Goal: Task Accomplishment & Management: Use online tool/utility

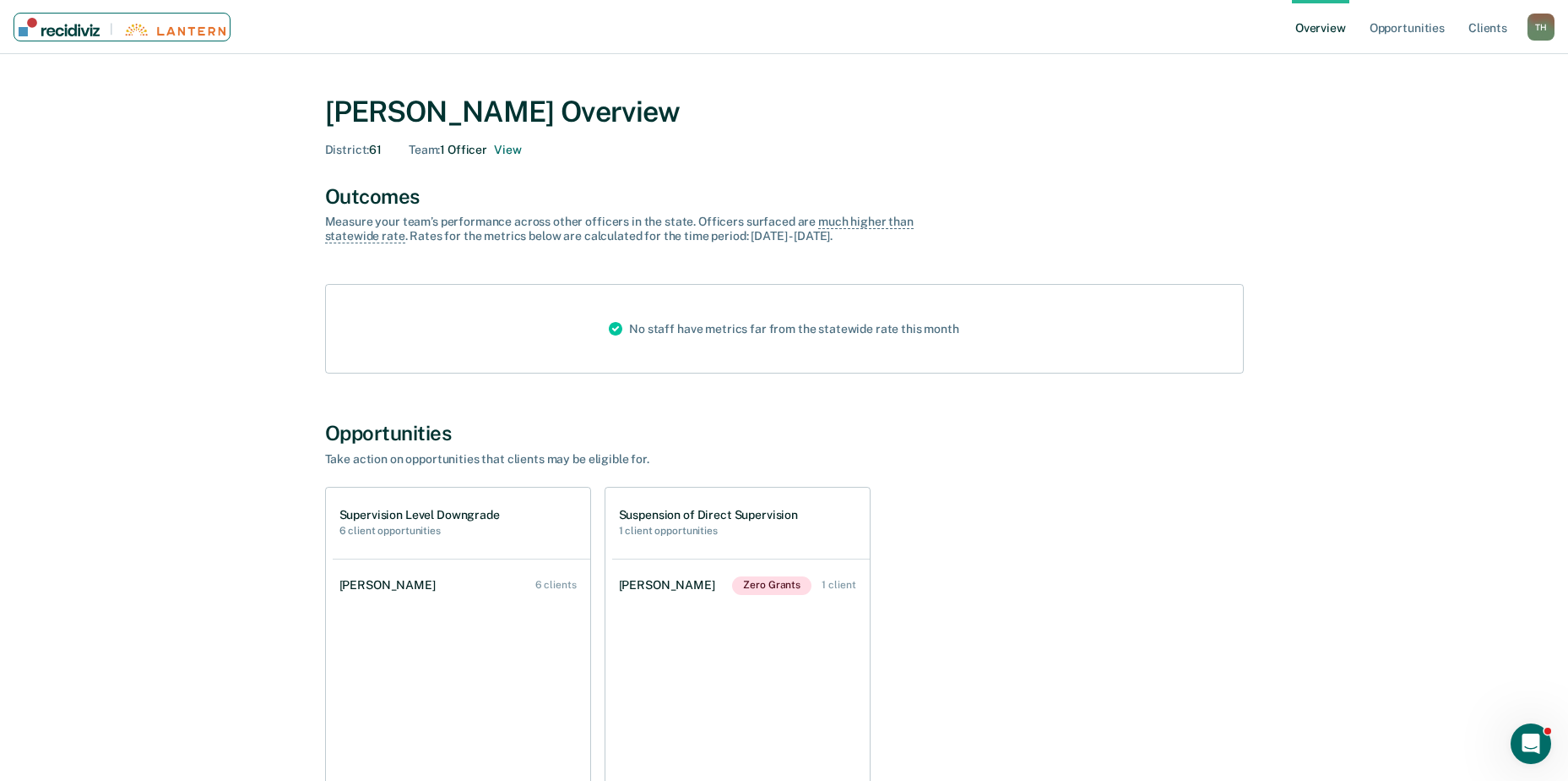
click at [30, 26] on img "Main navigation" at bounding box center [59, 28] width 81 height 19
click at [1327, 25] on link "Overview" at bounding box center [1320, 27] width 57 height 54
click at [1396, 26] on link "Opportunities" at bounding box center [1407, 27] width 82 height 54
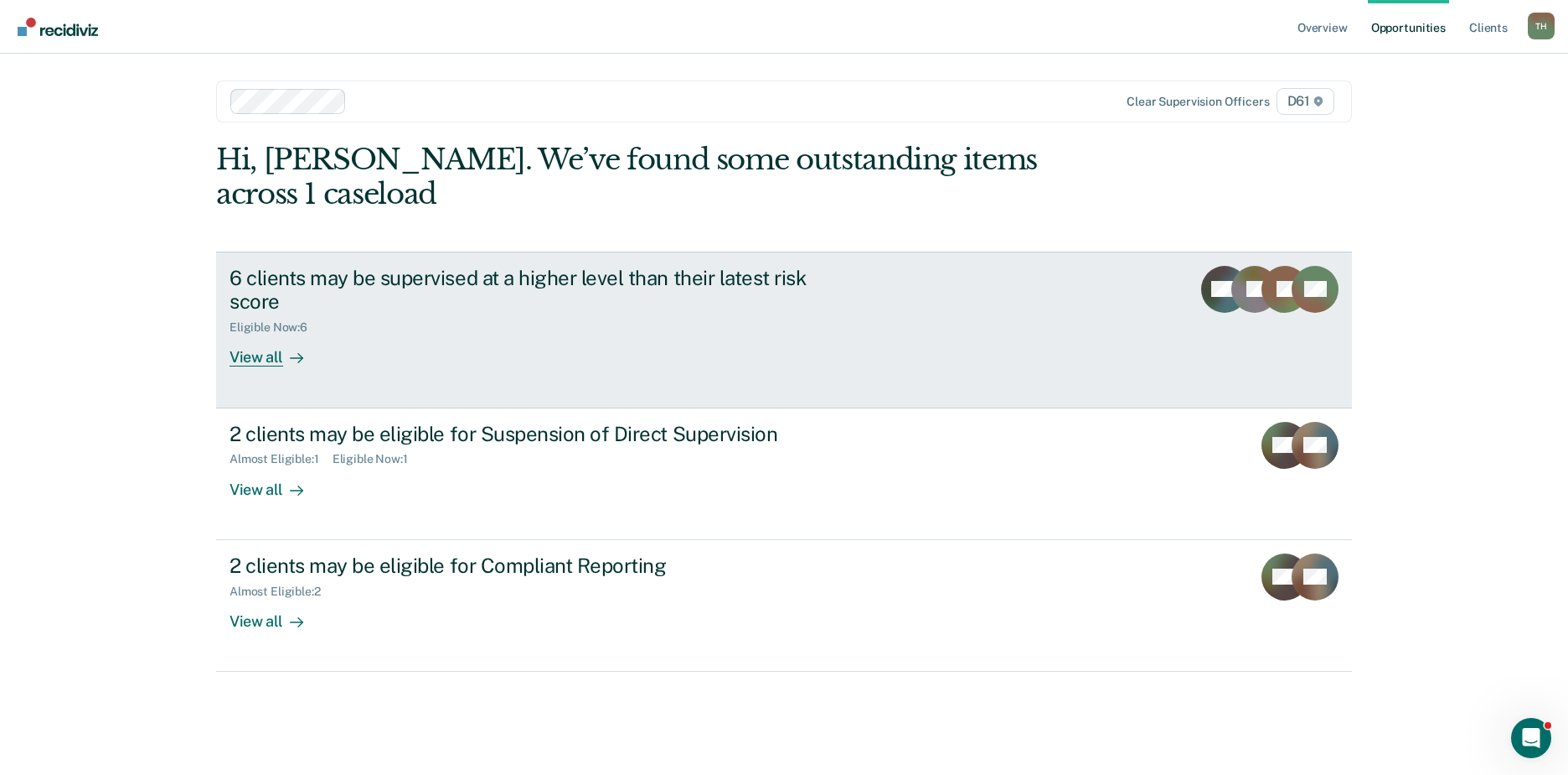
click at [240, 334] on link "6 clients may be supervised at a higher level than their latest risk score Elig…" at bounding box center [784, 330] width 1136 height 157
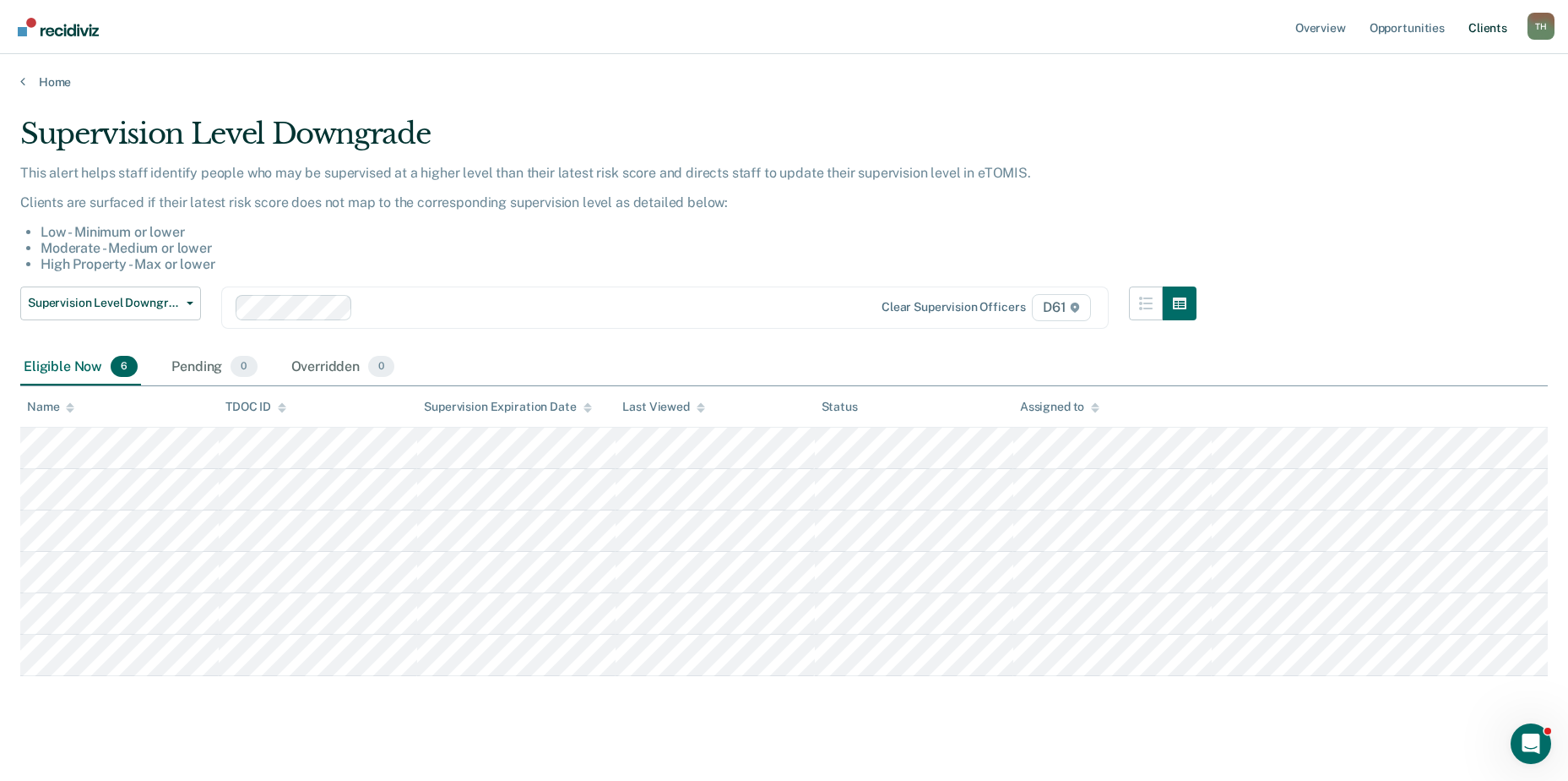
click at [1486, 20] on link "Client s" at bounding box center [1488, 27] width 46 height 54
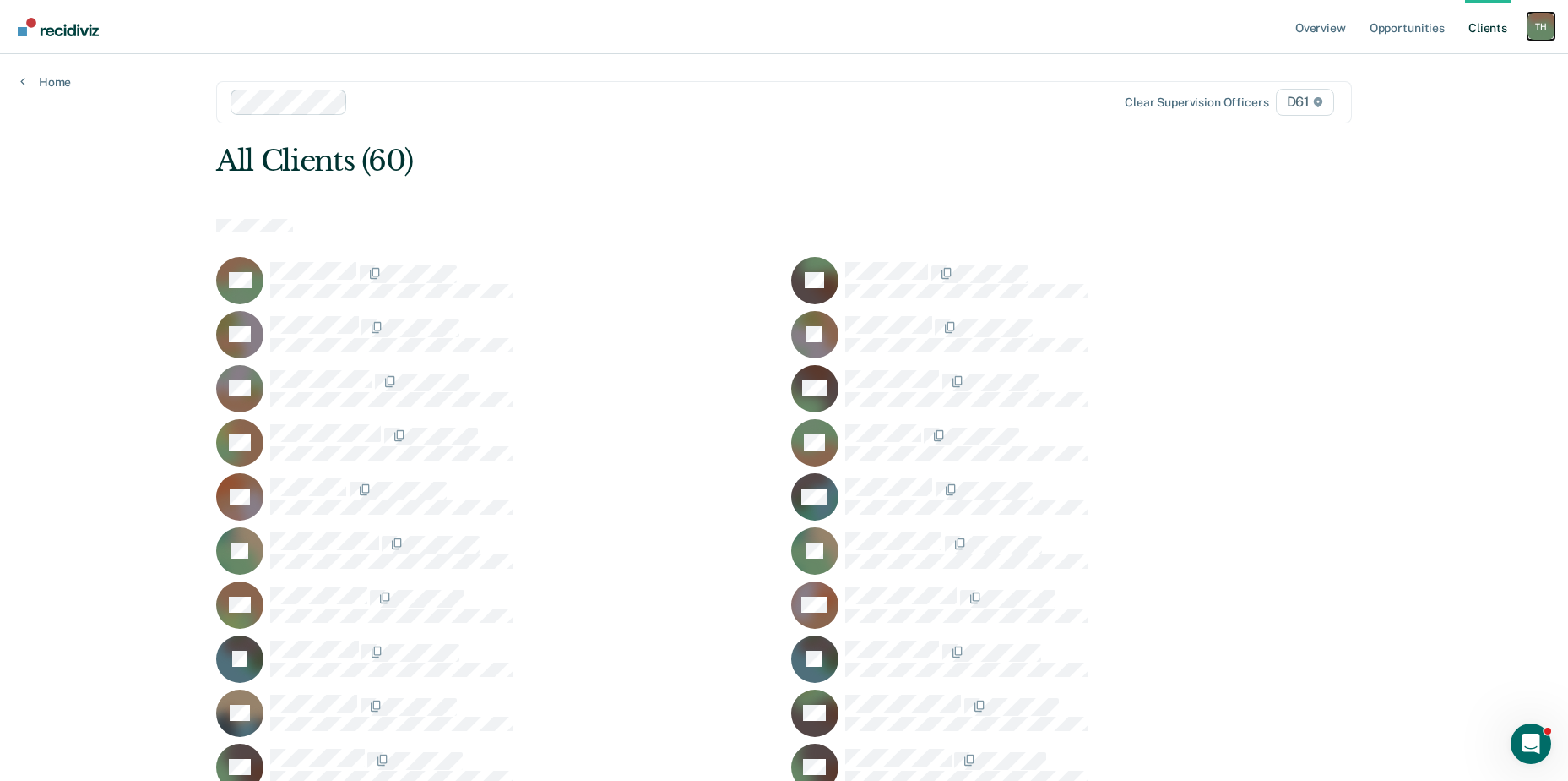
click at [1535, 21] on div "T H" at bounding box center [1540, 26] width 27 height 27
click at [1434, 64] on link "Profile" at bounding box center [1472, 68] width 136 height 14
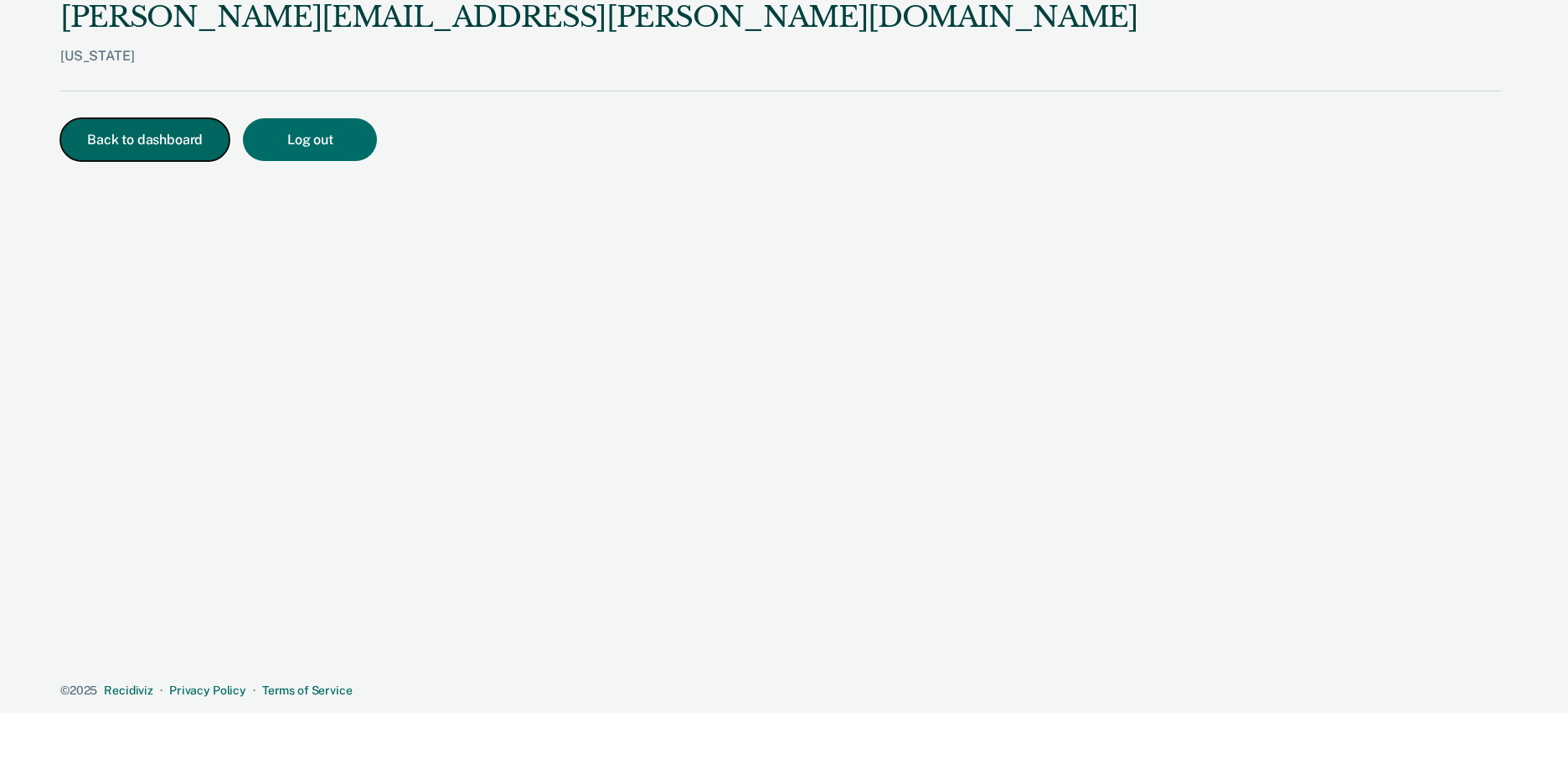
click at [168, 141] on button "Back to dashboard" at bounding box center [145, 139] width 170 height 42
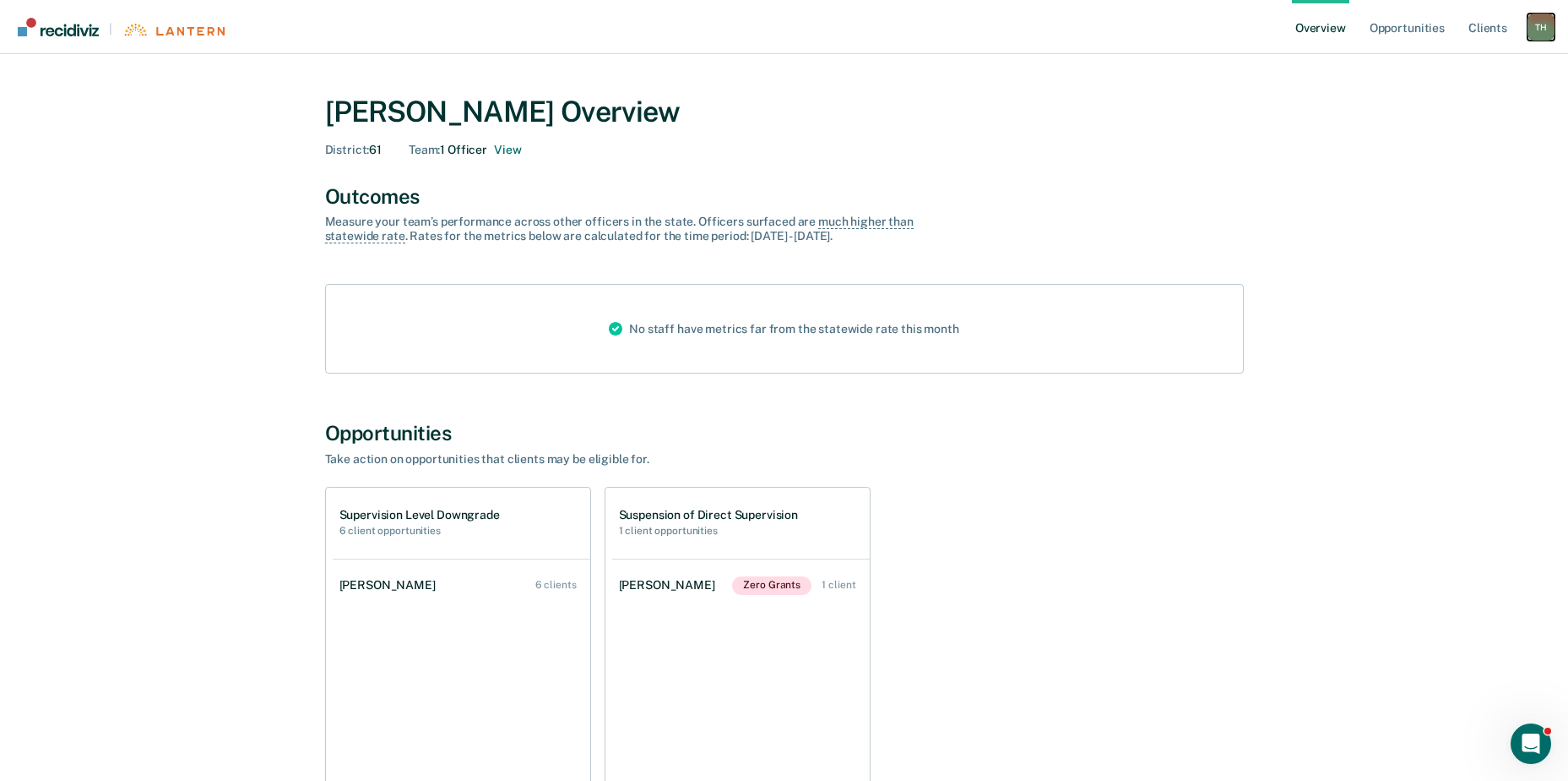
click at [1535, 29] on div "T H" at bounding box center [1540, 27] width 27 height 27
click at [1500, 86] on link "How it works" at bounding box center [1472, 88] width 136 height 14
click at [1415, 28] on link "Opportunities" at bounding box center [1407, 27] width 82 height 54
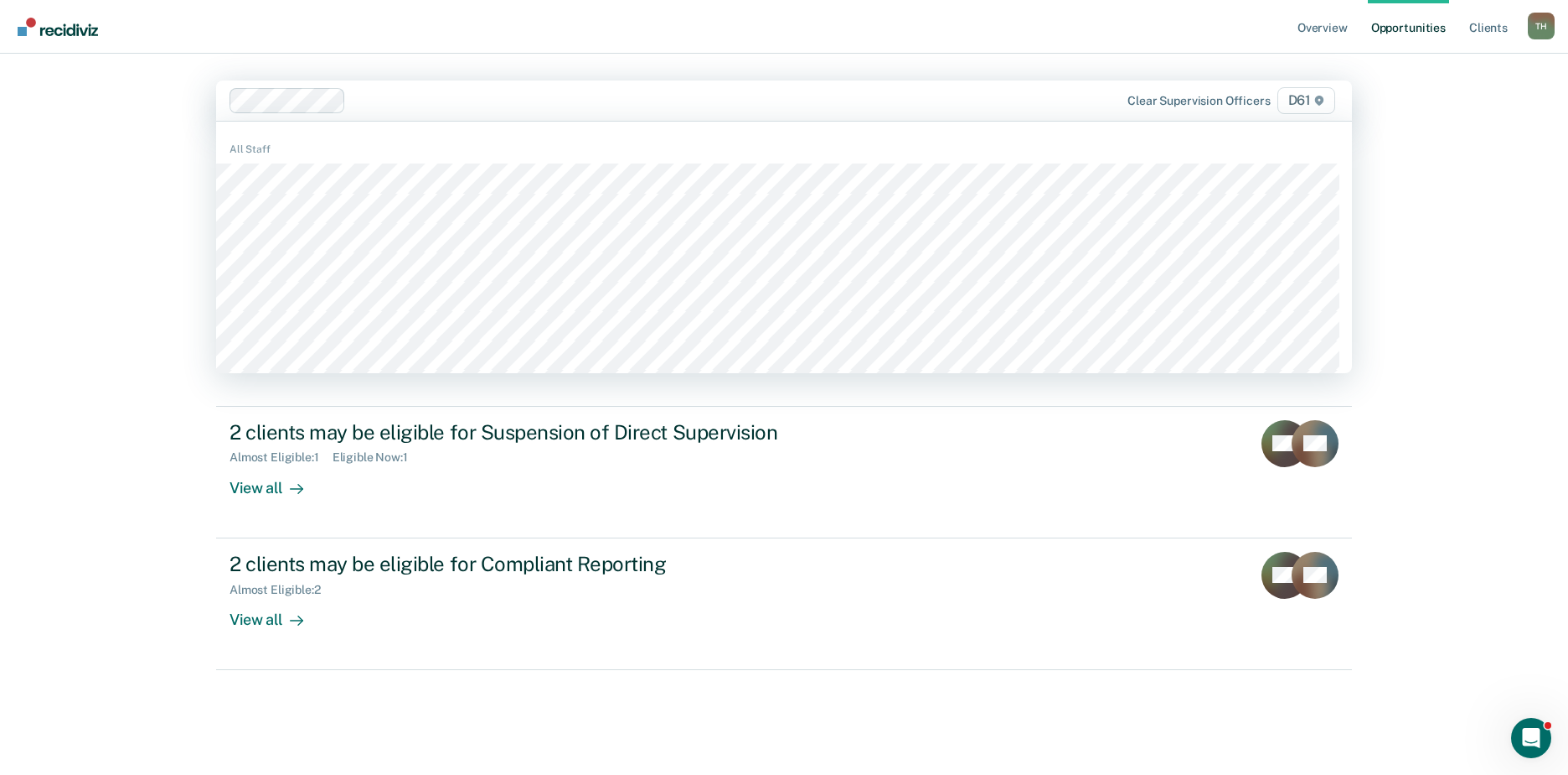
click at [1299, 97] on span "D61" at bounding box center [1306, 100] width 57 height 26
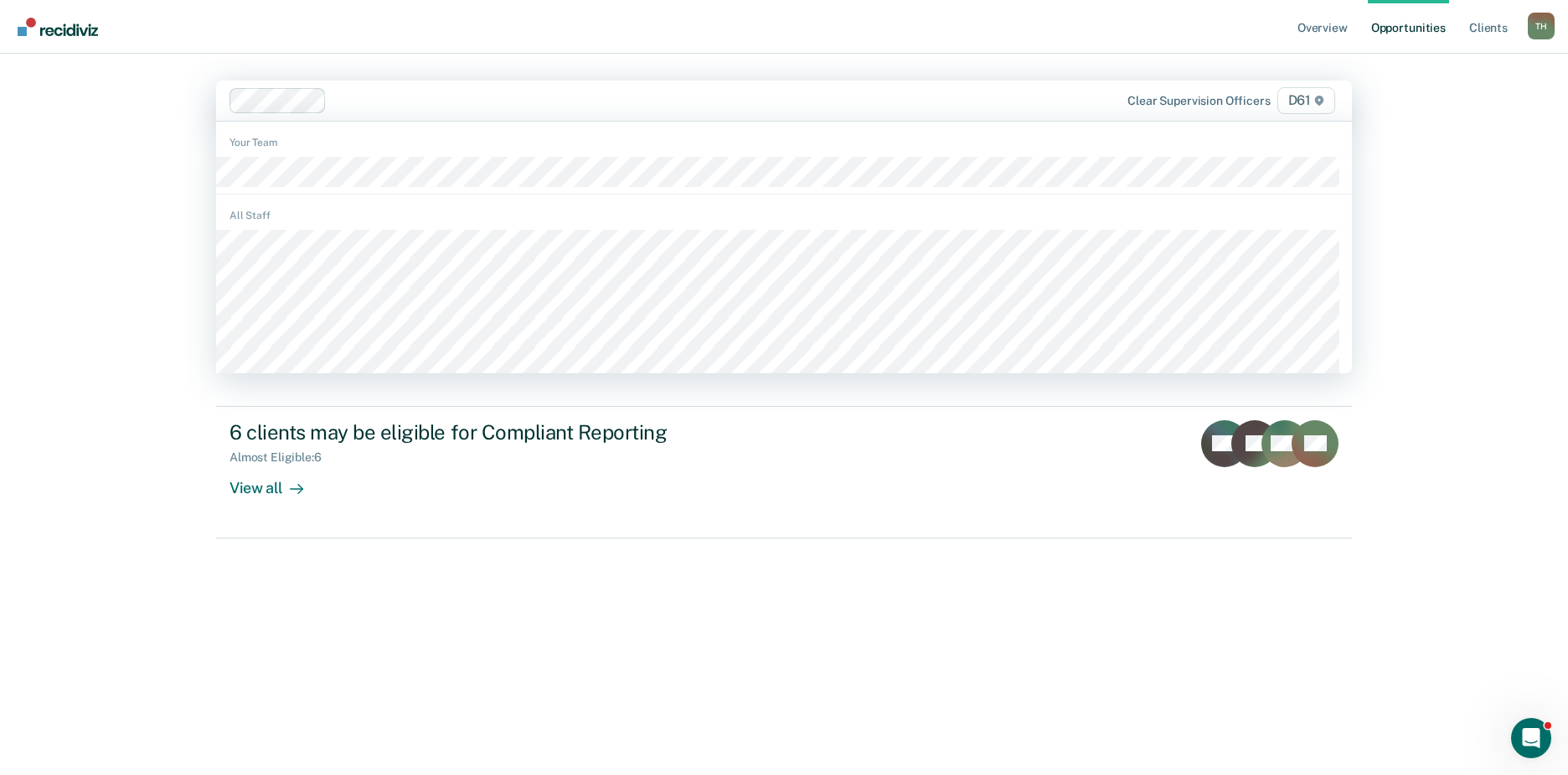
click at [909, 107] on div at bounding box center [668, 100] width 670 height 19
type input "be"
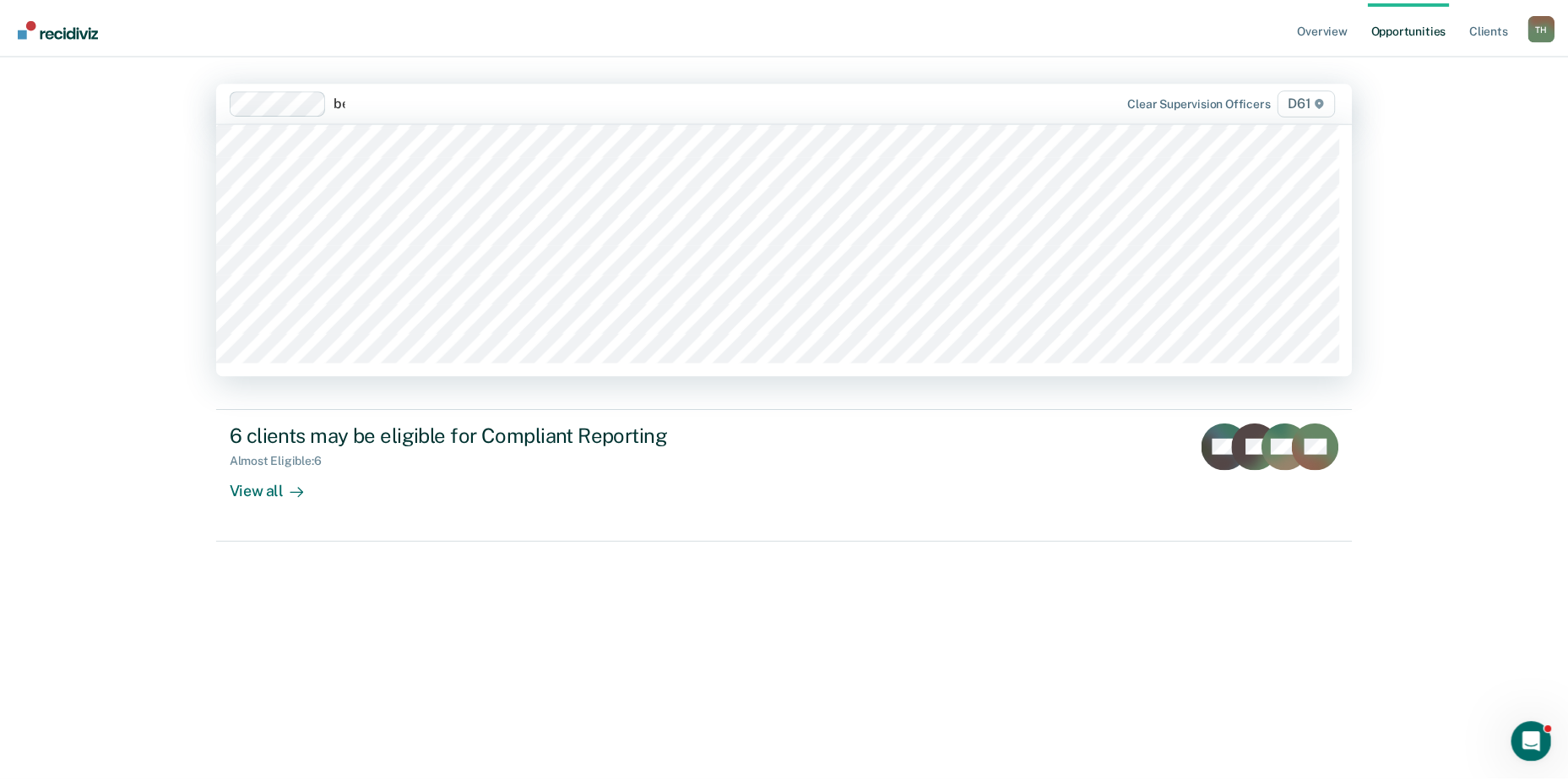
scroll to position [0, 0]
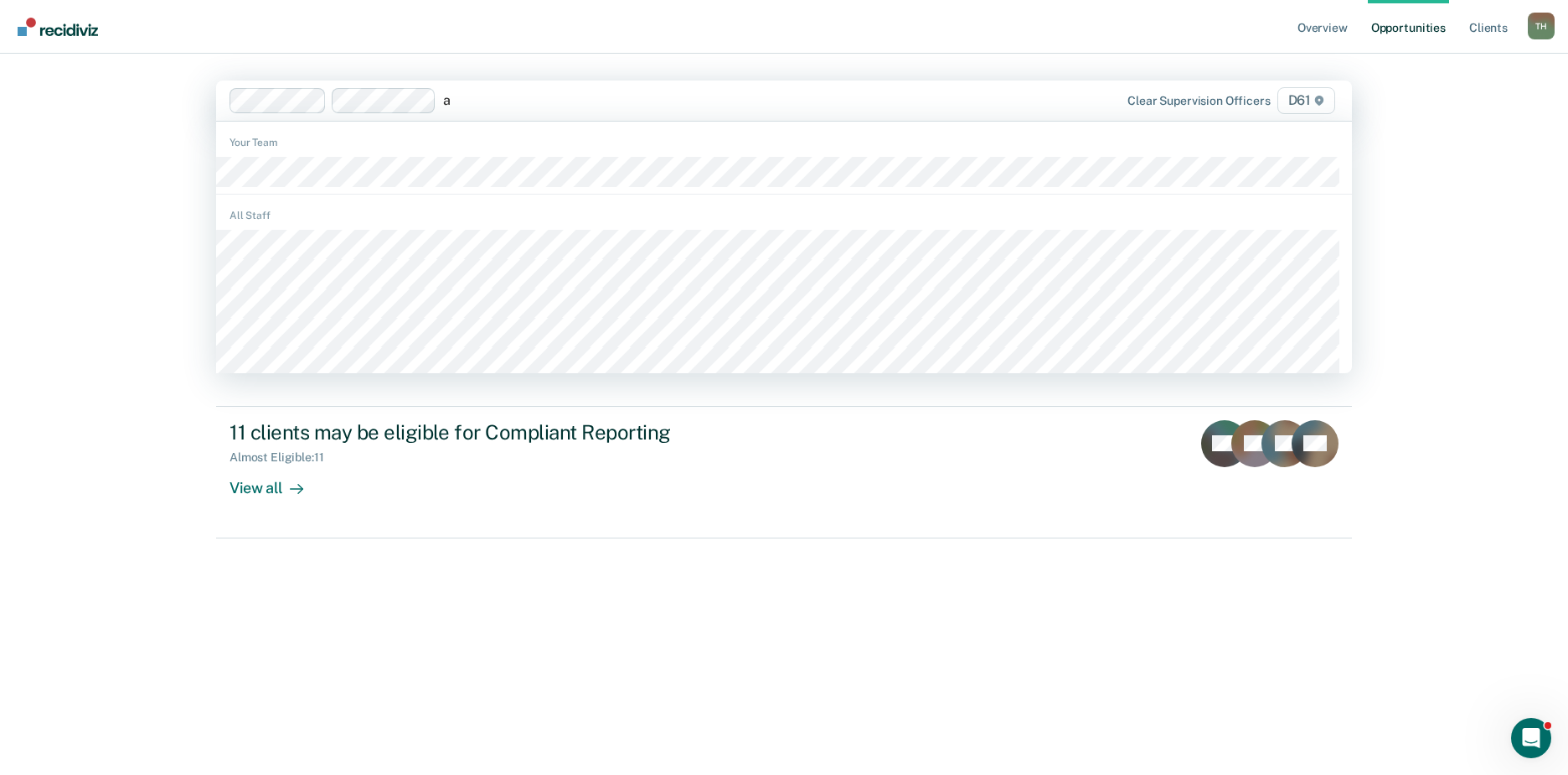
type input "an"
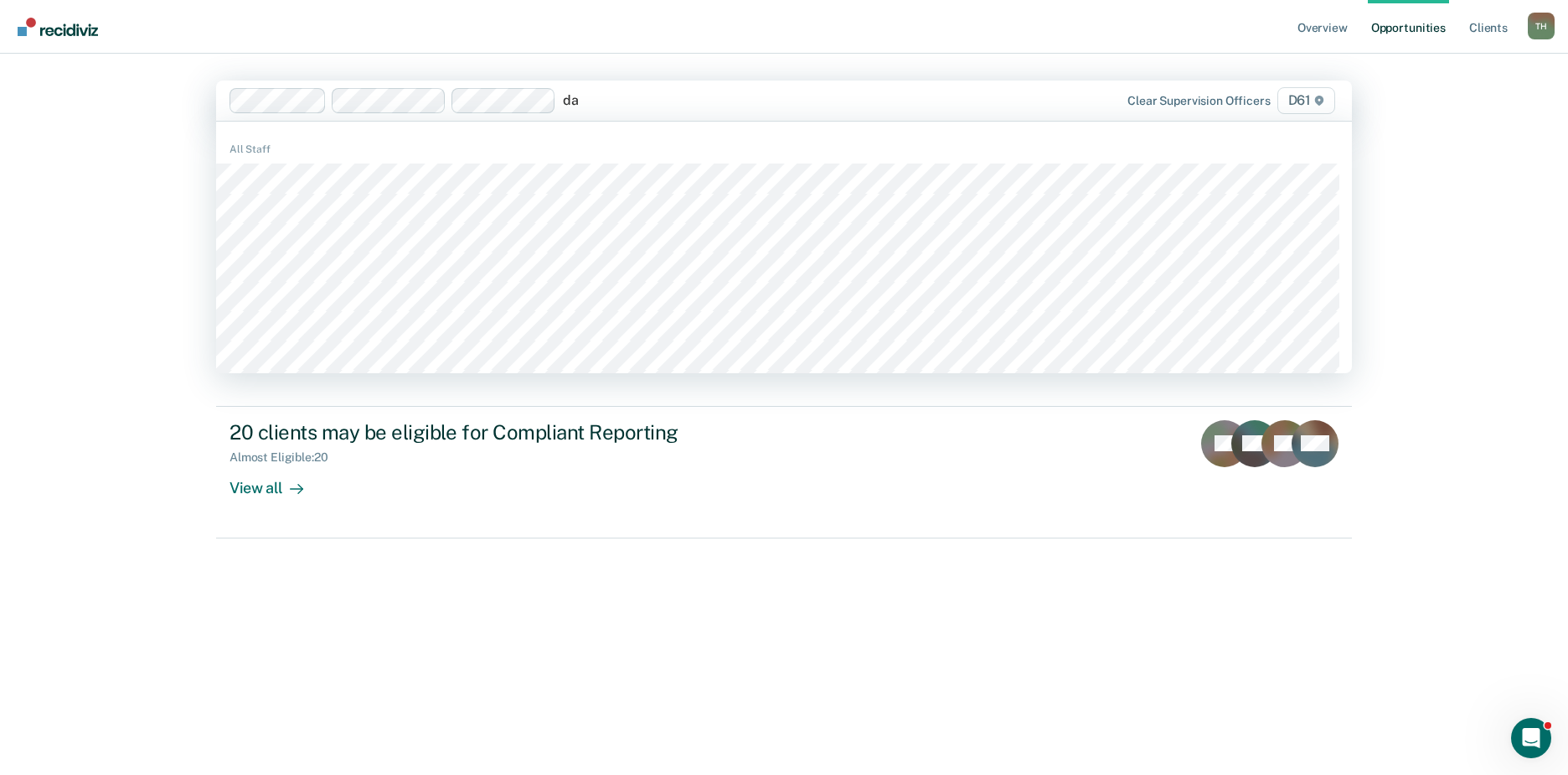
type input "dav"
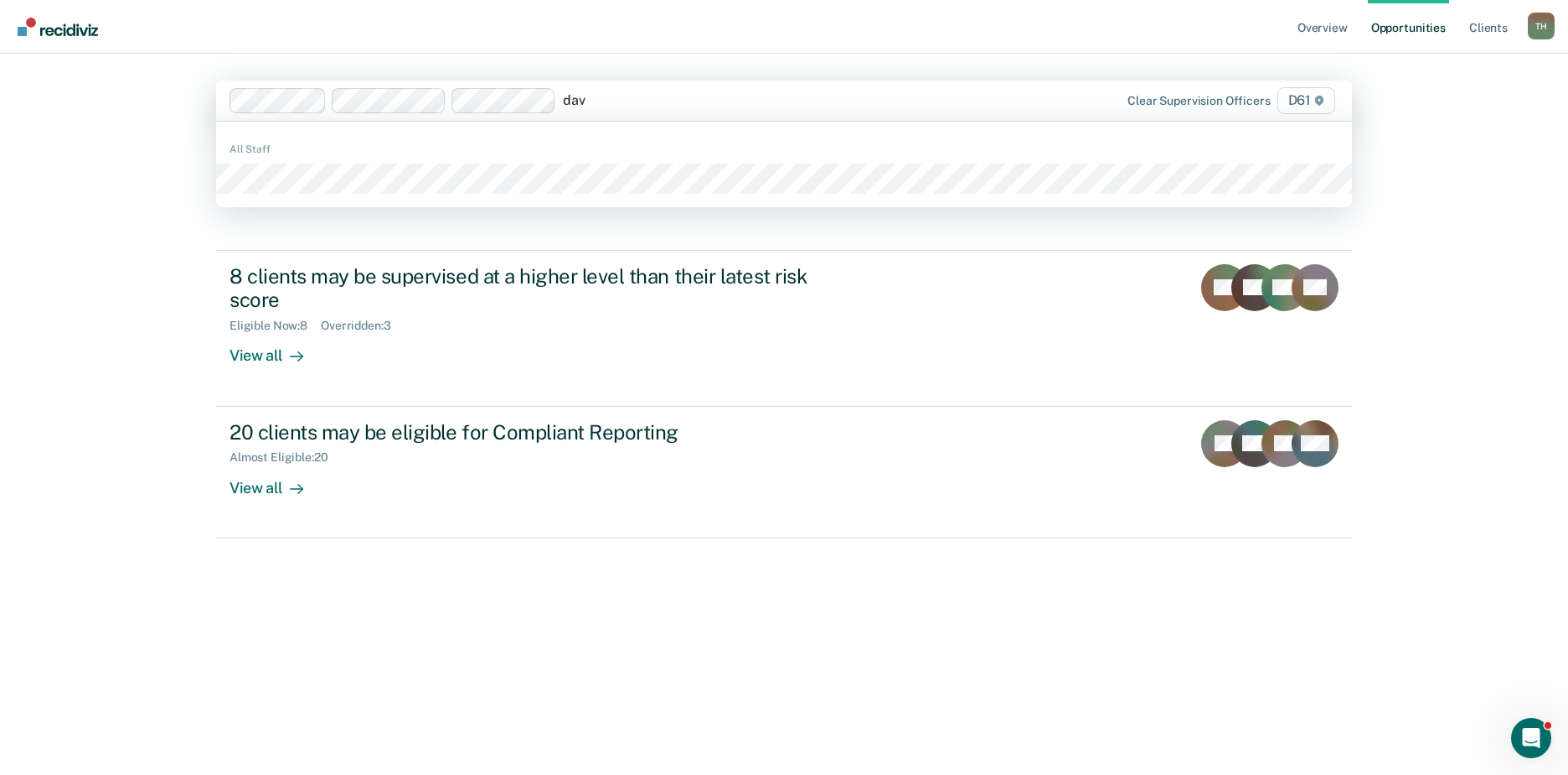
click at [449, 159] on div "All Staff" at bounding box center [784, 164] width 1136 height 72
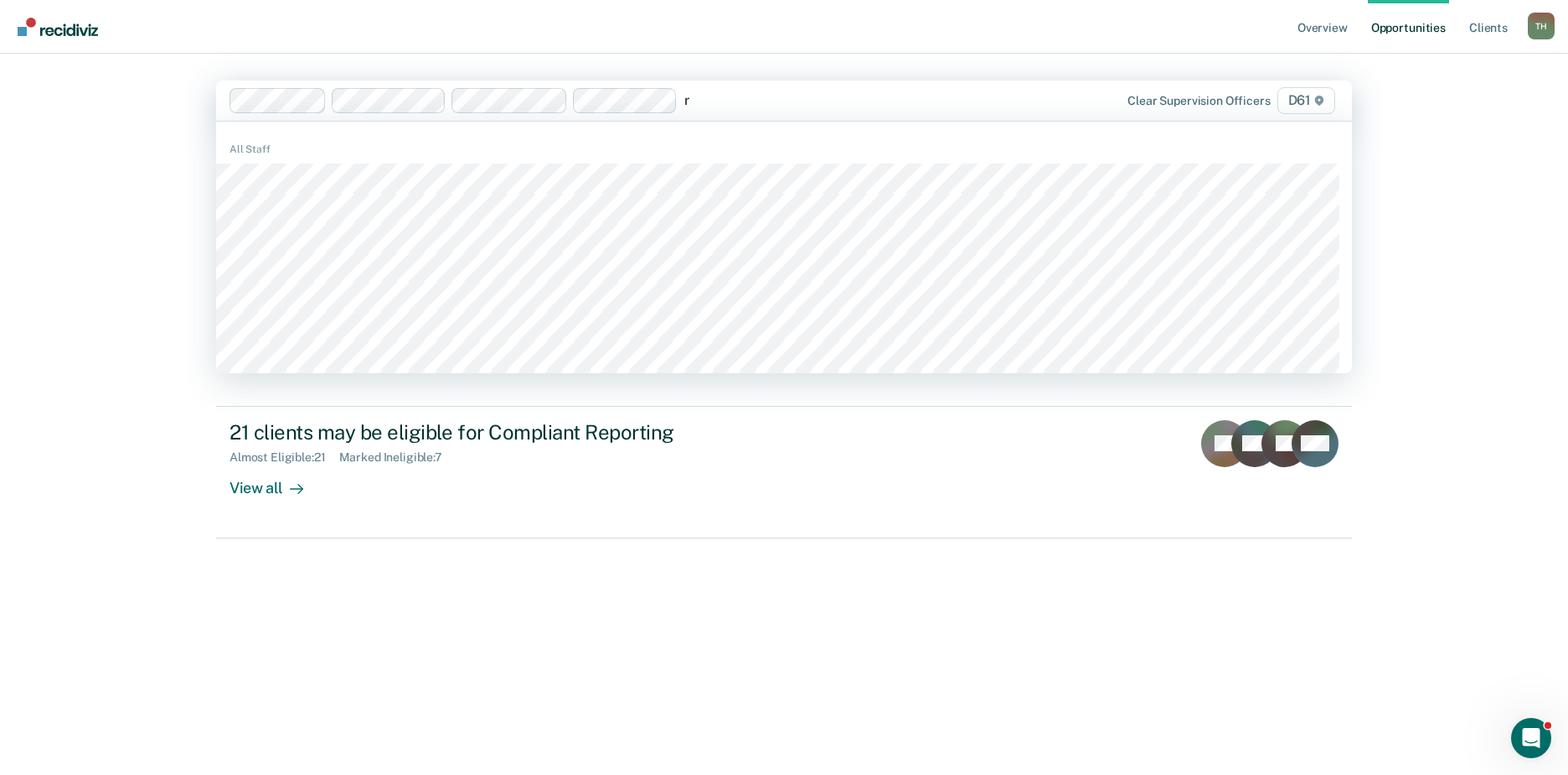
type input "ry"
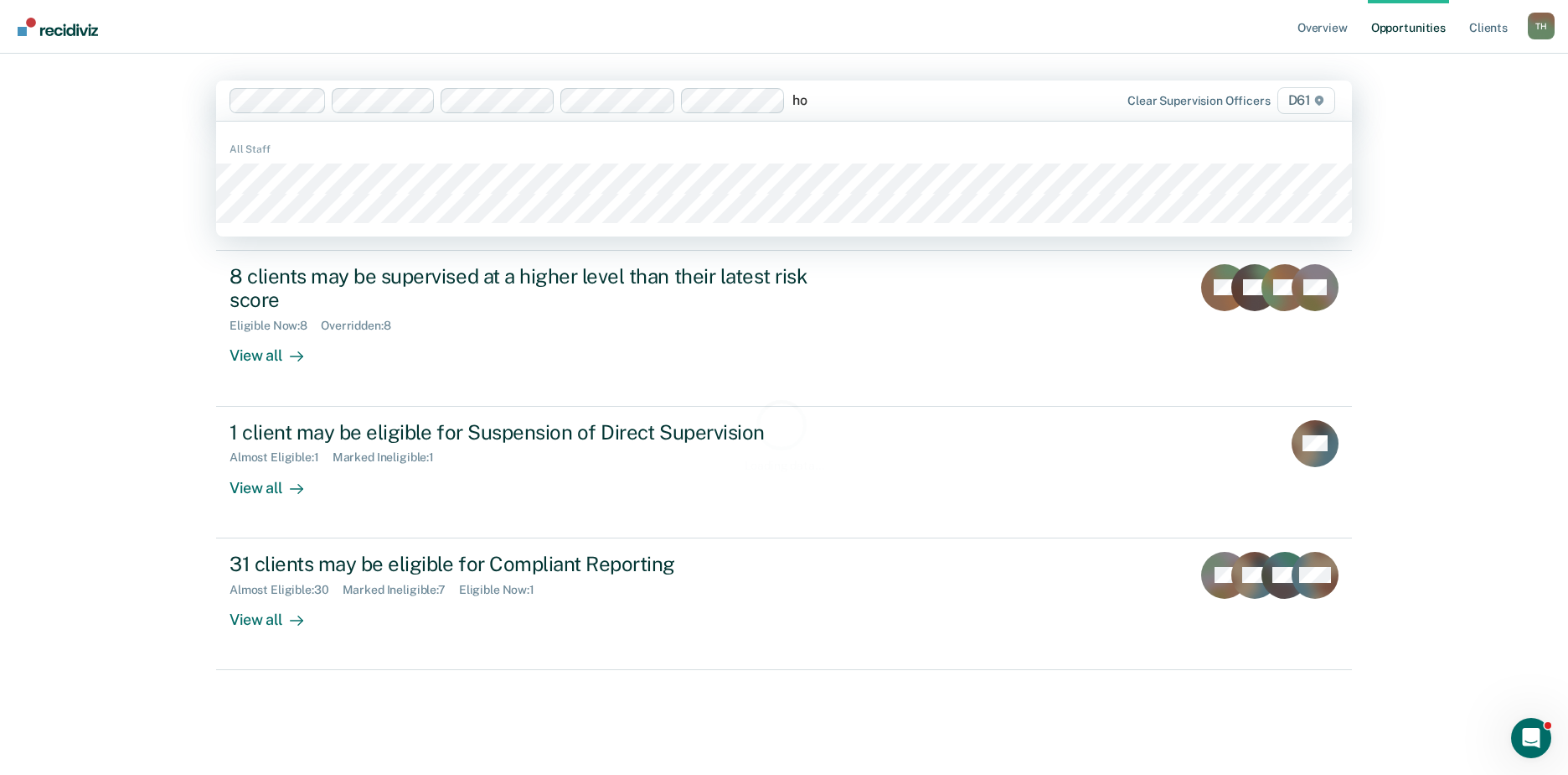
type input "hop"
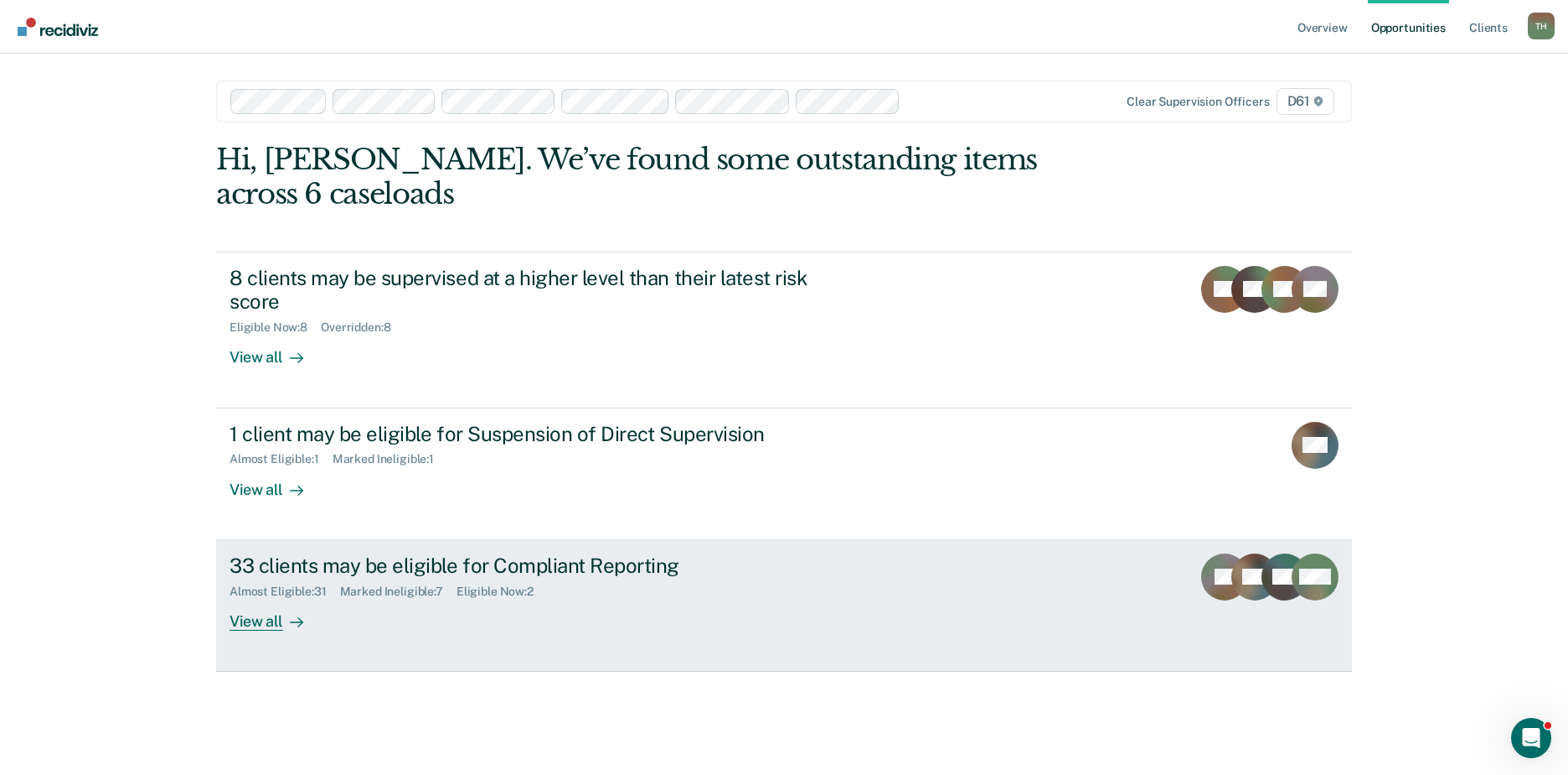
click at [255, 598] on div "View all" at bounding box center [277, 614] width 94 height 33
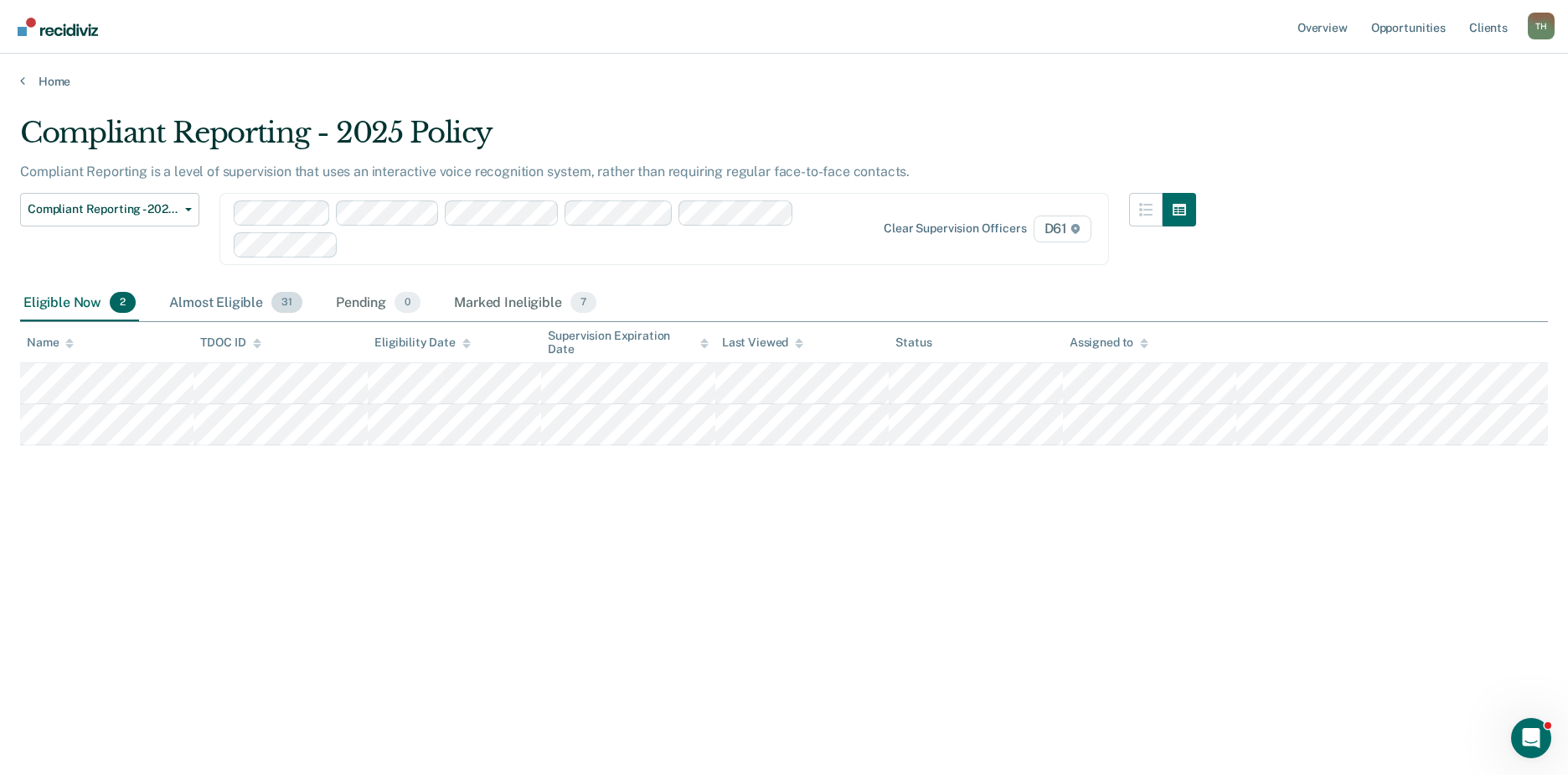
click at [213, 303] on div "Almost Eligible 31" at bounding box center [236, 303] width 139 height 37
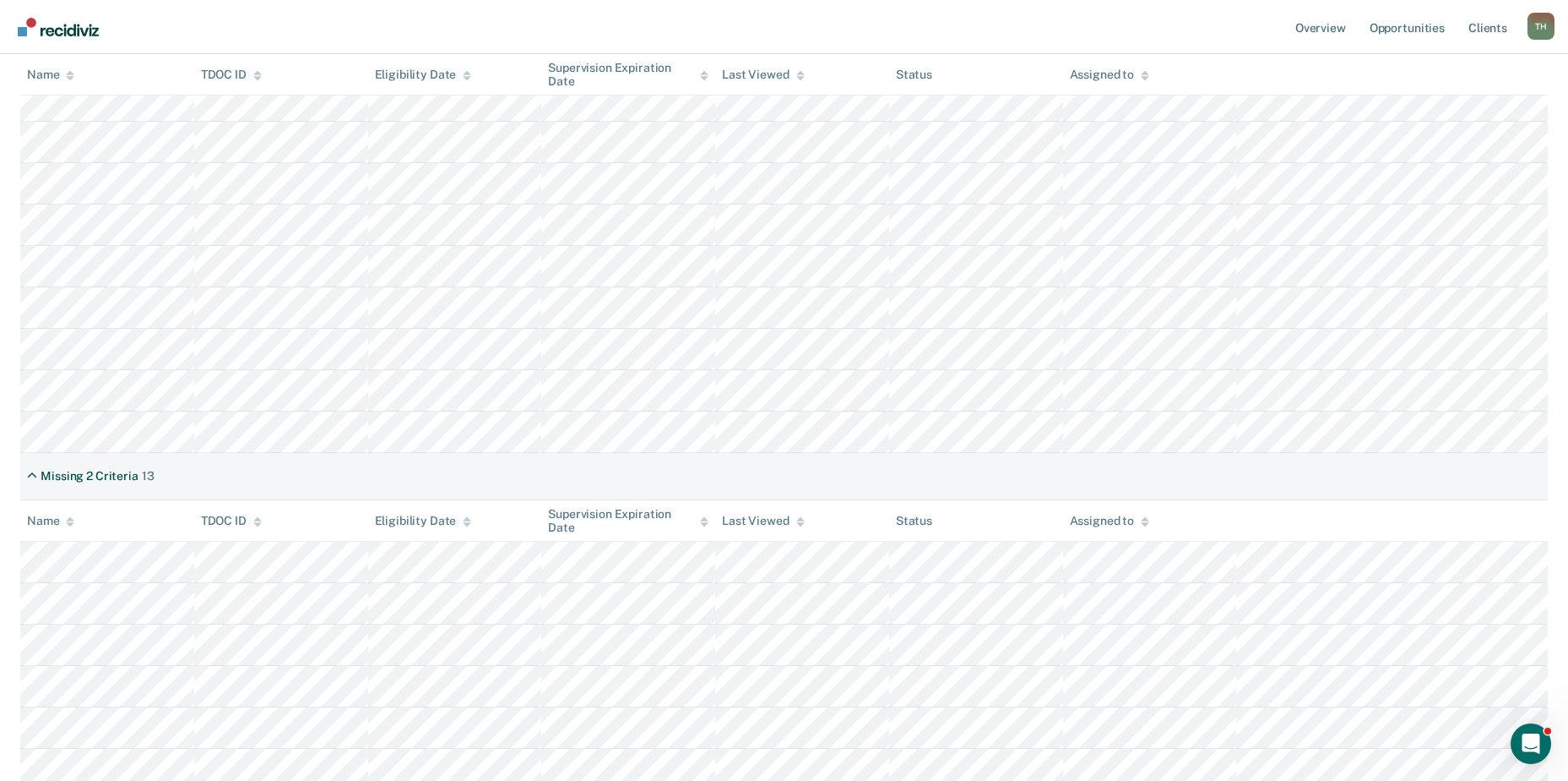
scroll to position [506, 0]
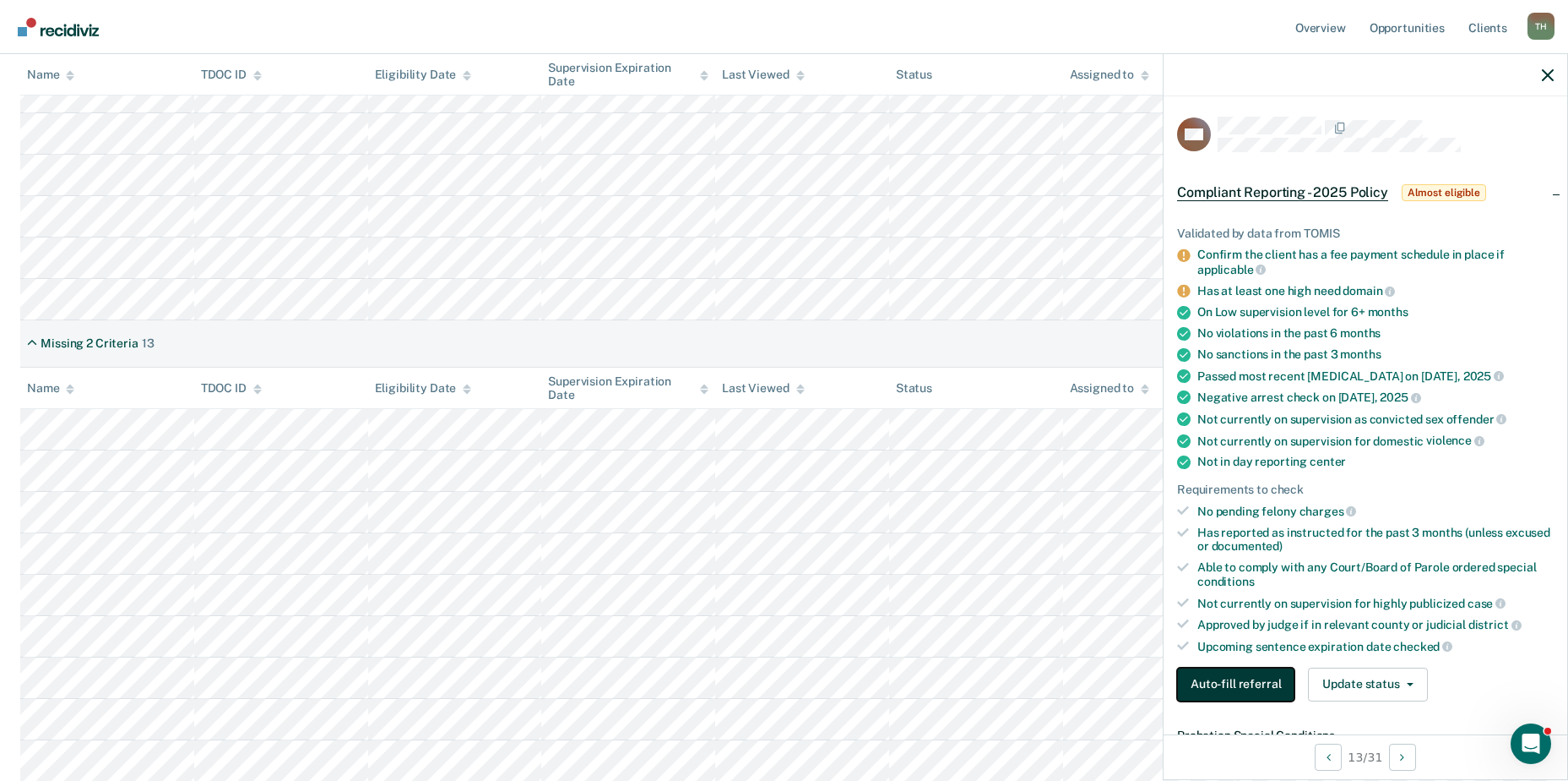
click at [1209, 674] on button "Auto-fill referral" at bounding box center [1236, 684] width 118 height 34
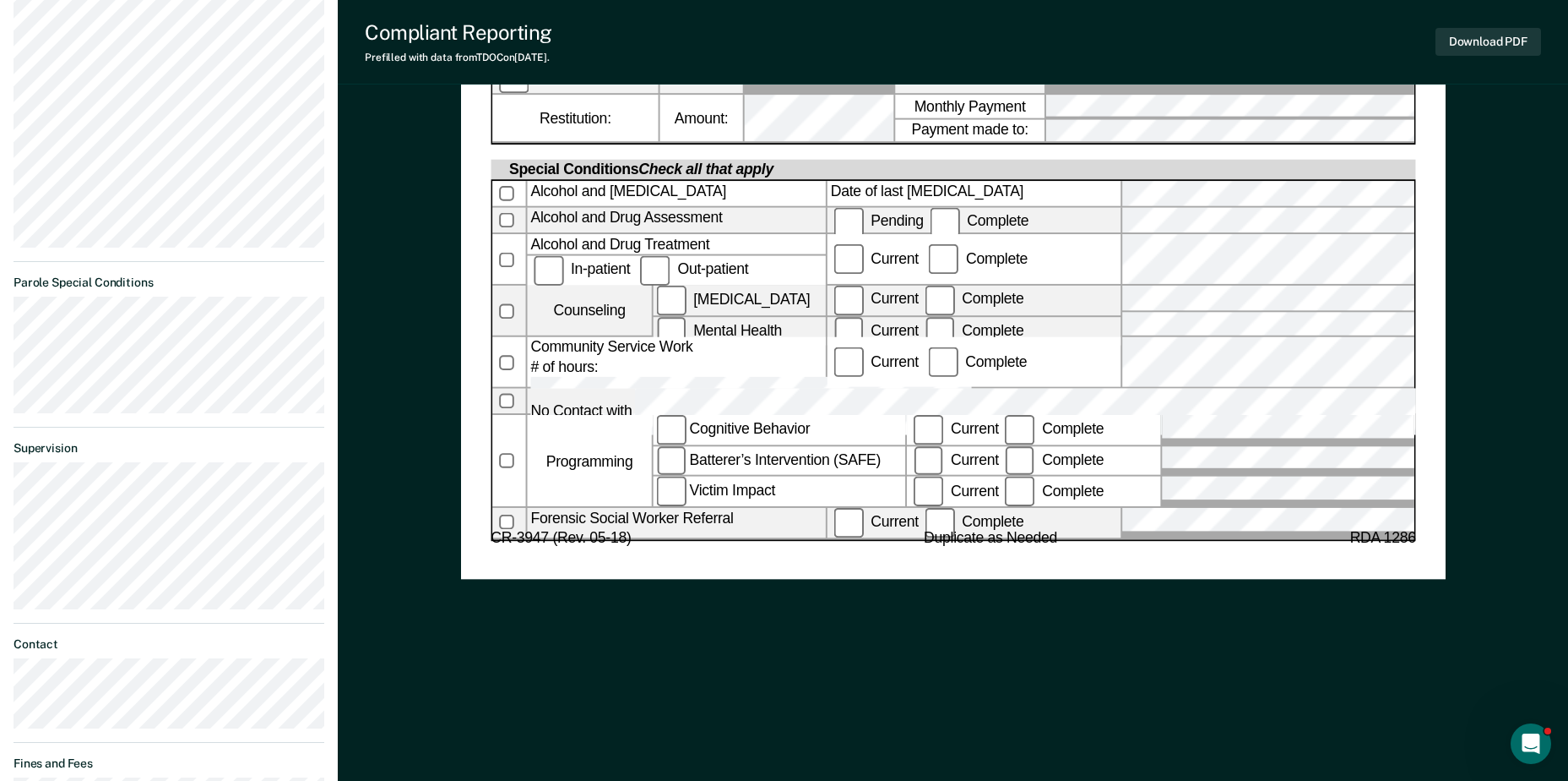
scroll to position [760, 0]
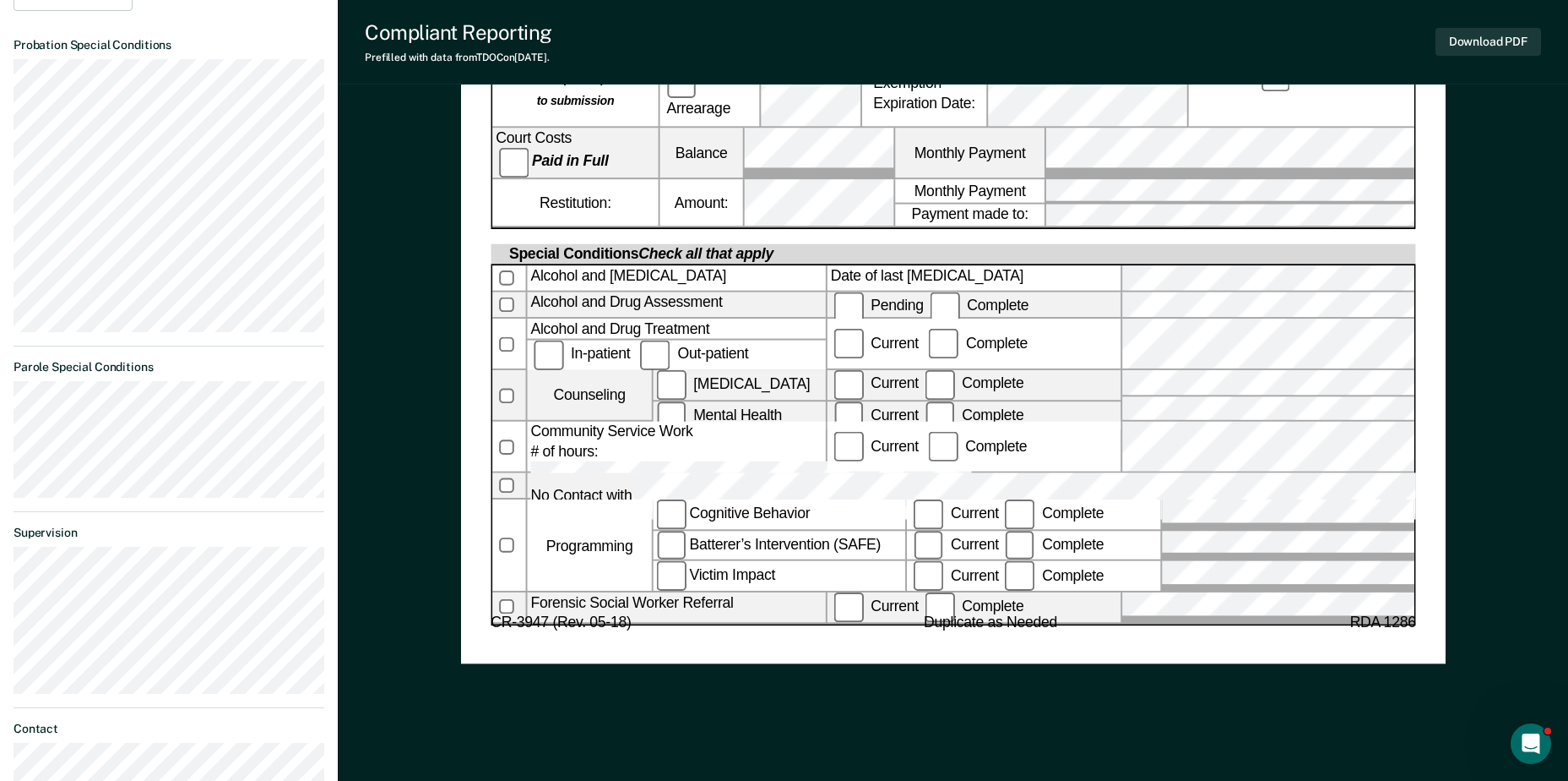
click at [1048, 671] on span "Supervisor" at bounding box center [1069, 685] width 225 height 29
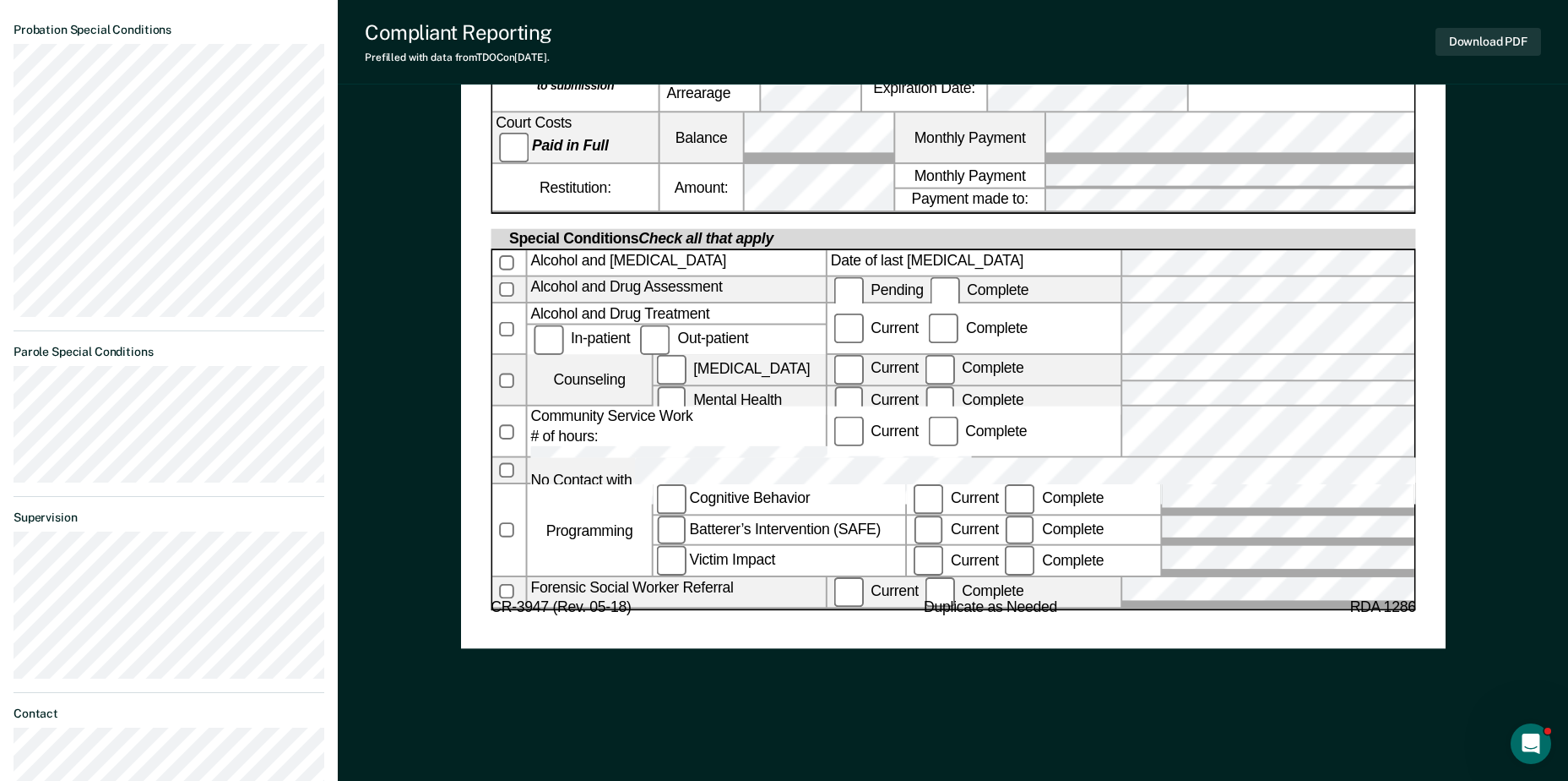
scroll to position [845, 0]
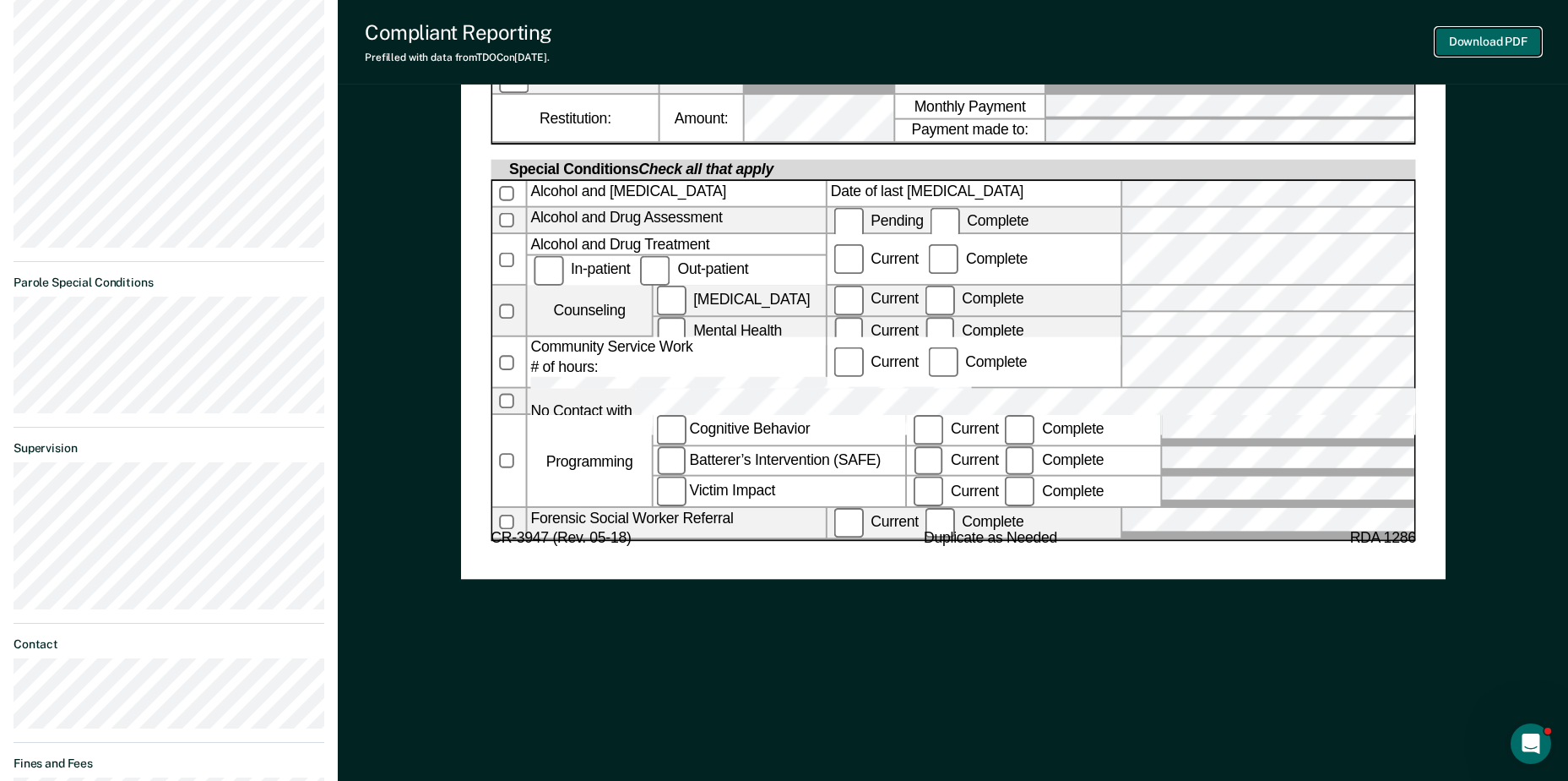
click at [1494, 35] on button "Download PDF" at bounding box center [1487, 41] width 105 height 28
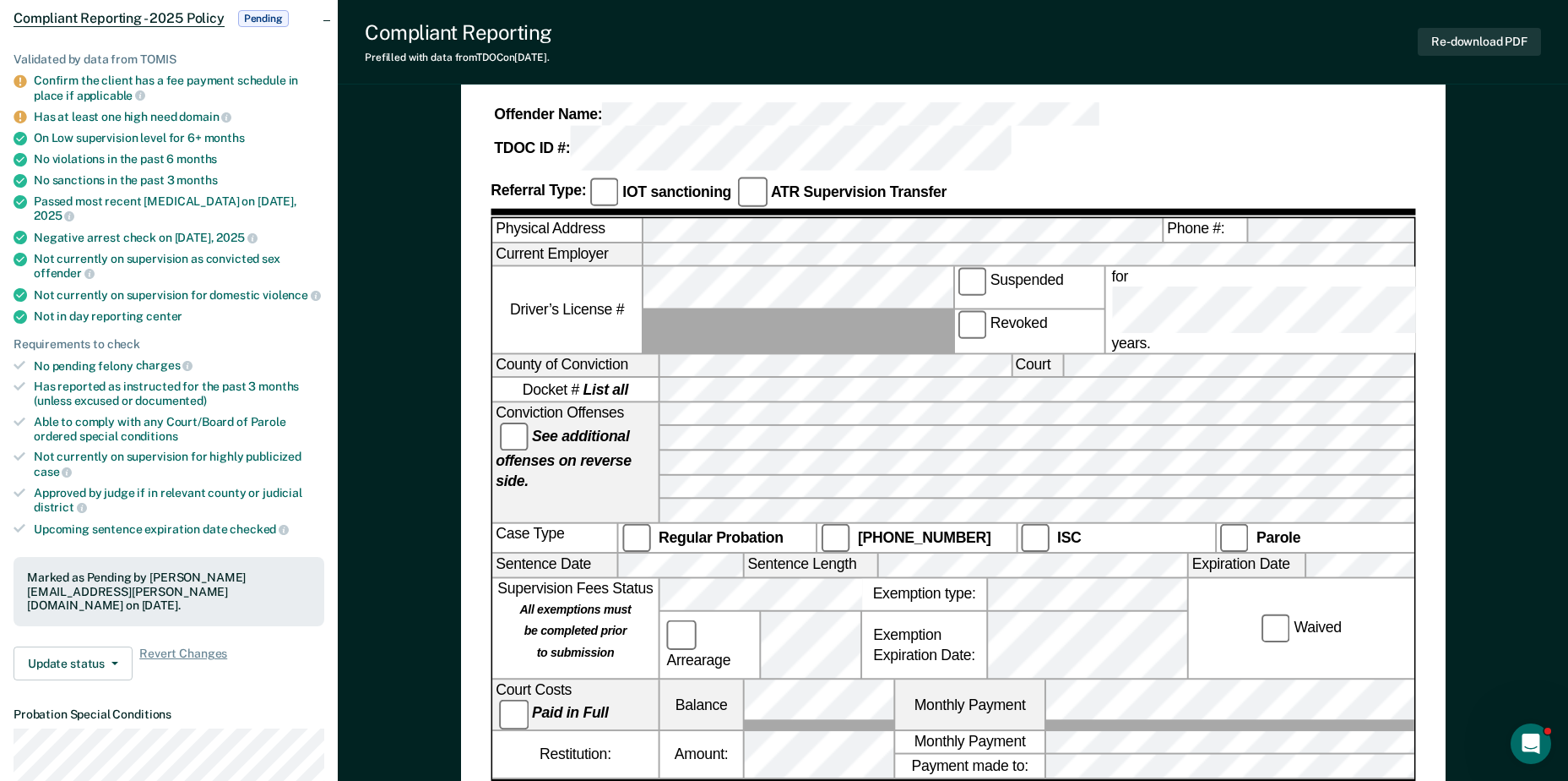
scroll to position [0, 0]
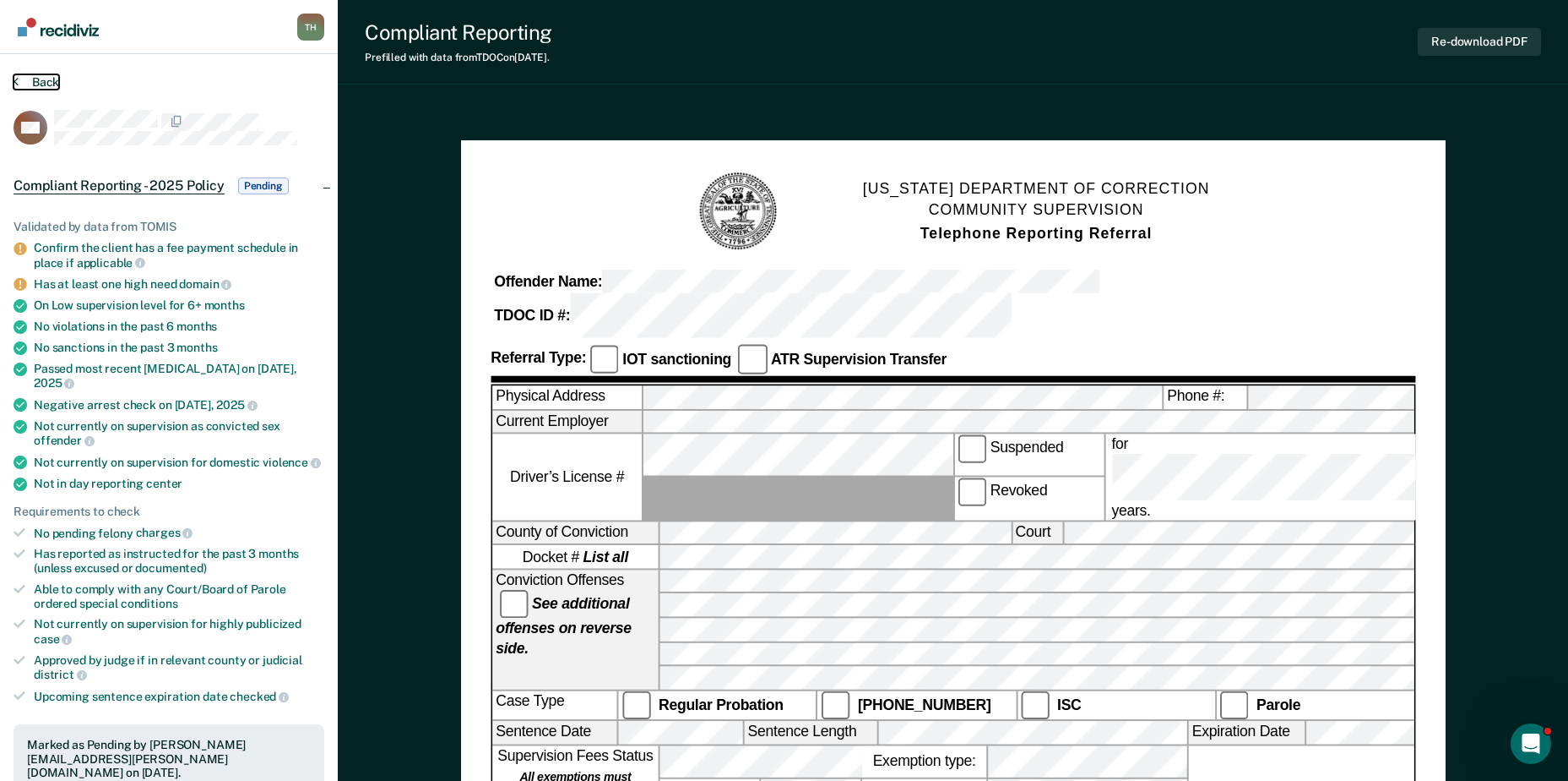
click at [17, 80] on icon at bounding box center [15, 81] width 5 height 13
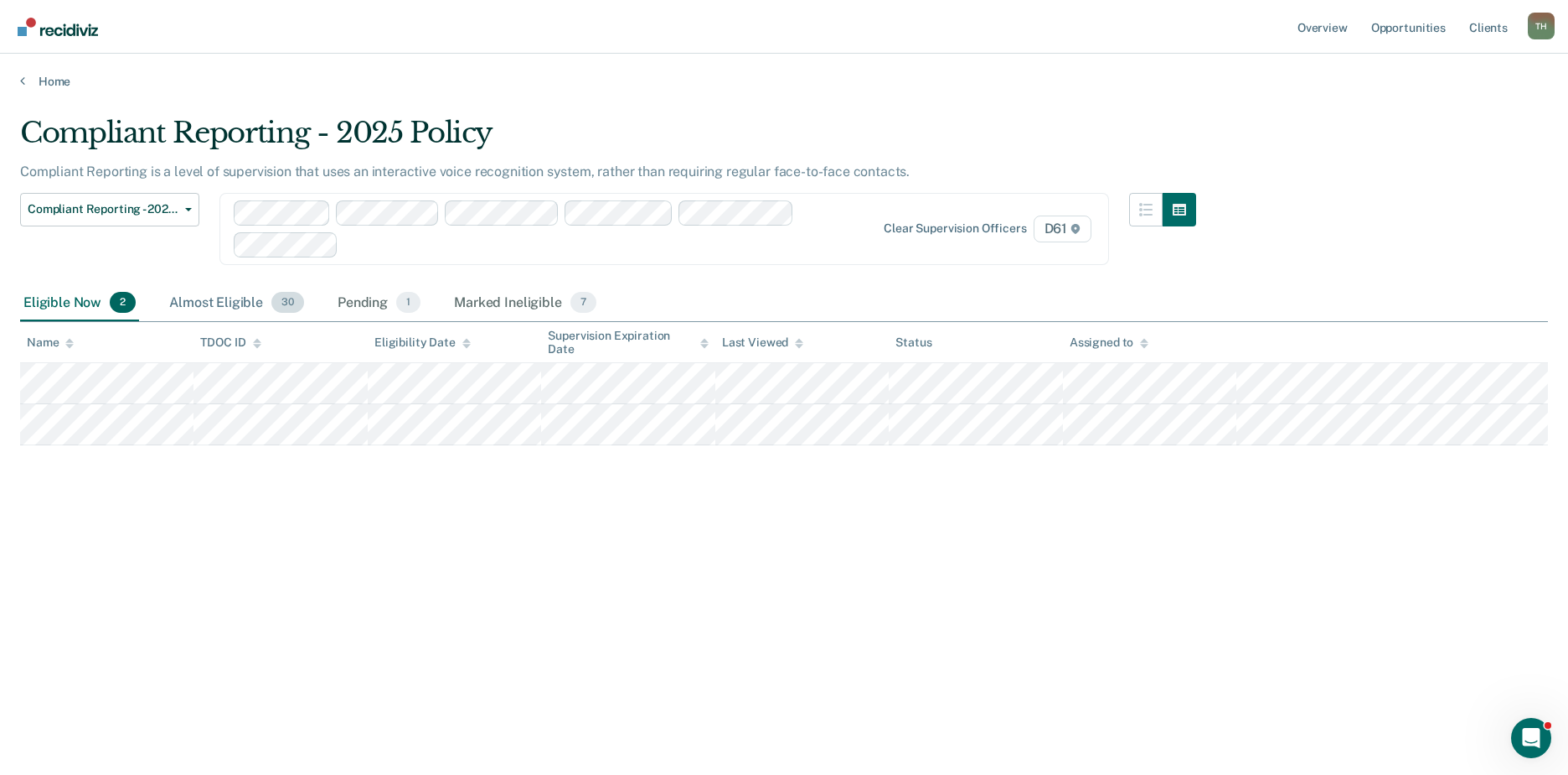
click at [226, 292] on div "Almost Eligible 30" at bounding box center [237, 303] width 141 height 37
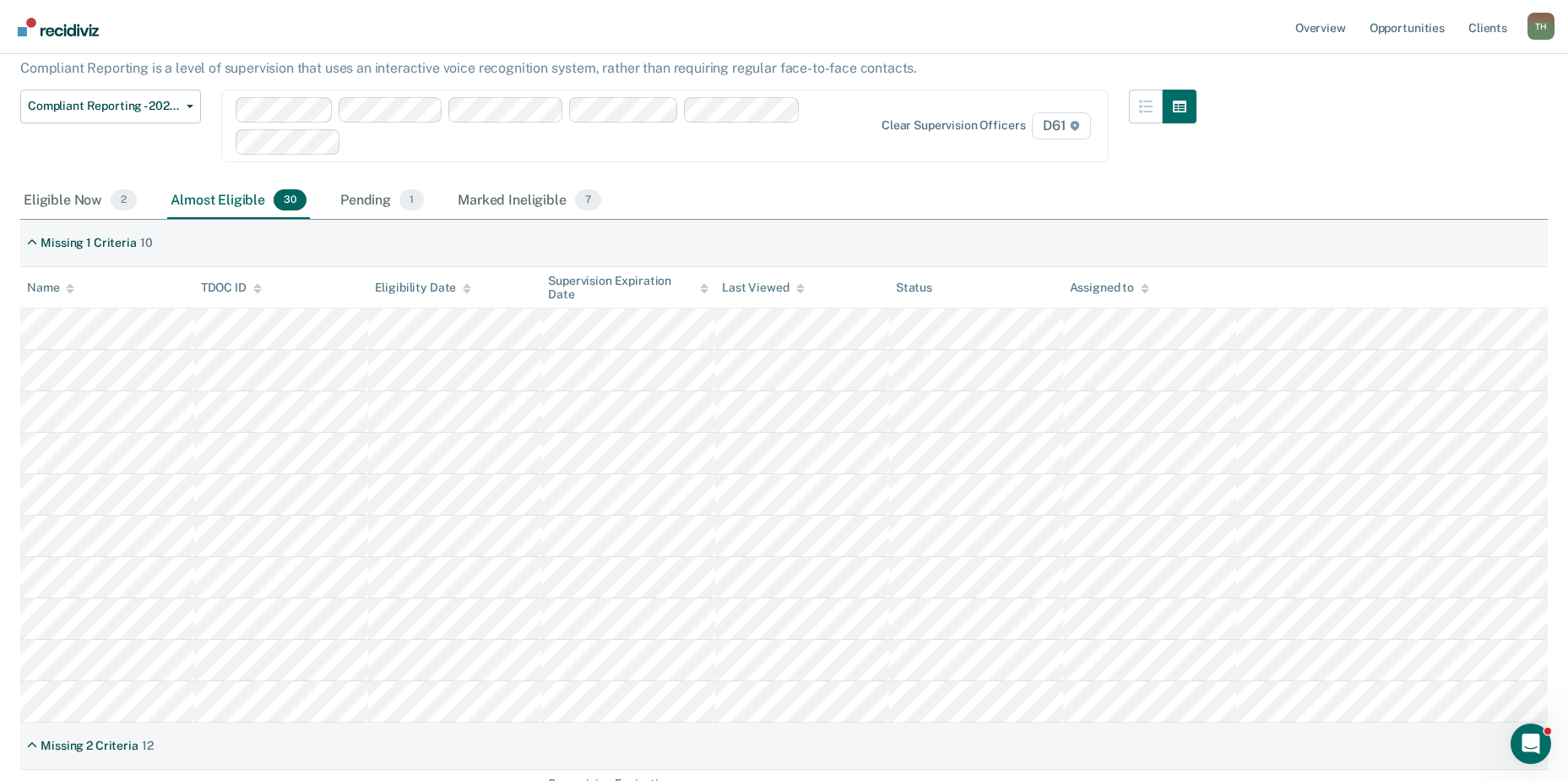
scroll to position [75, 0]
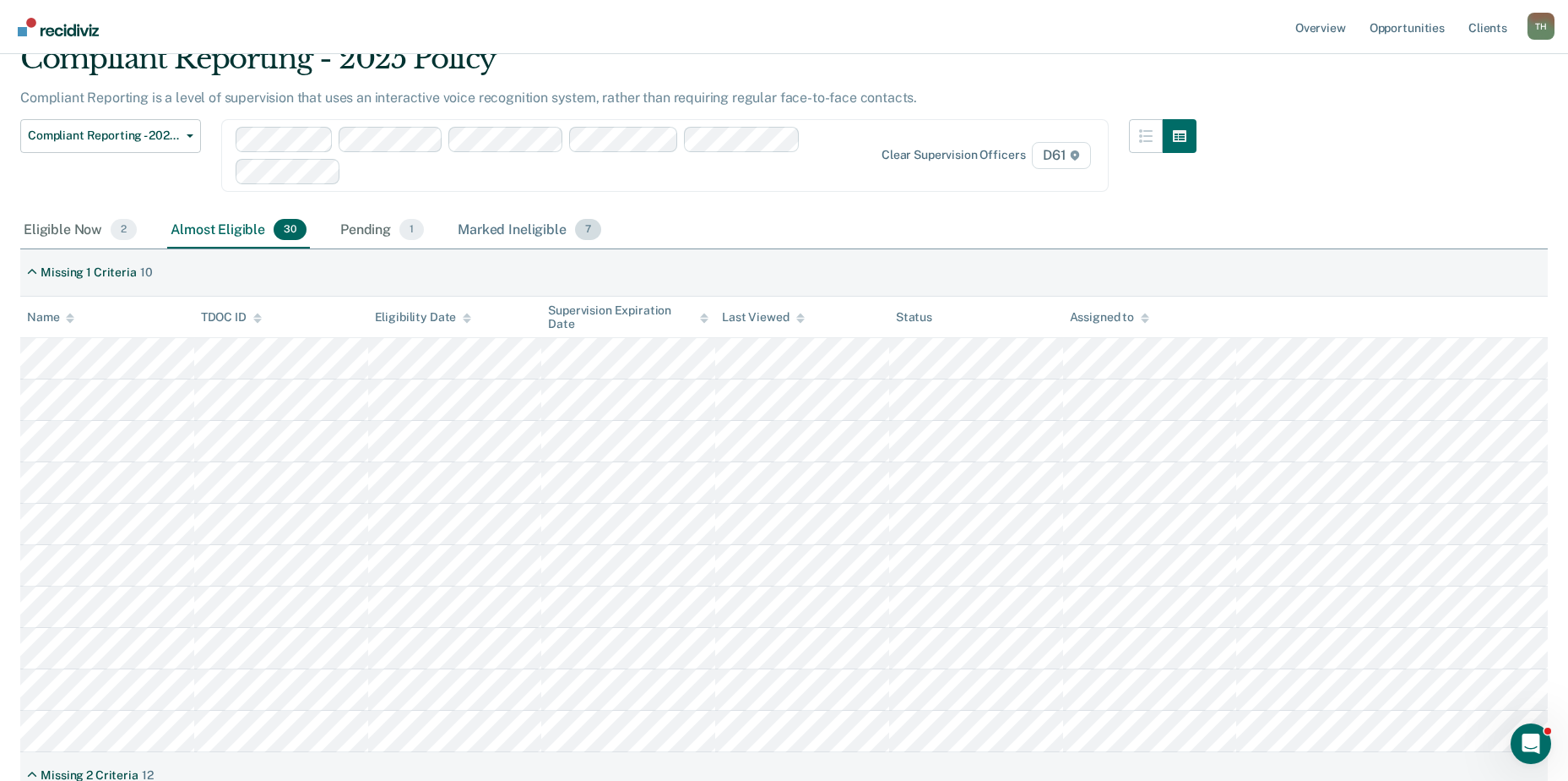
click at [487, 222] on div "Marked Ineligible 7" at bounding box center [529, 230] width 150 height 37
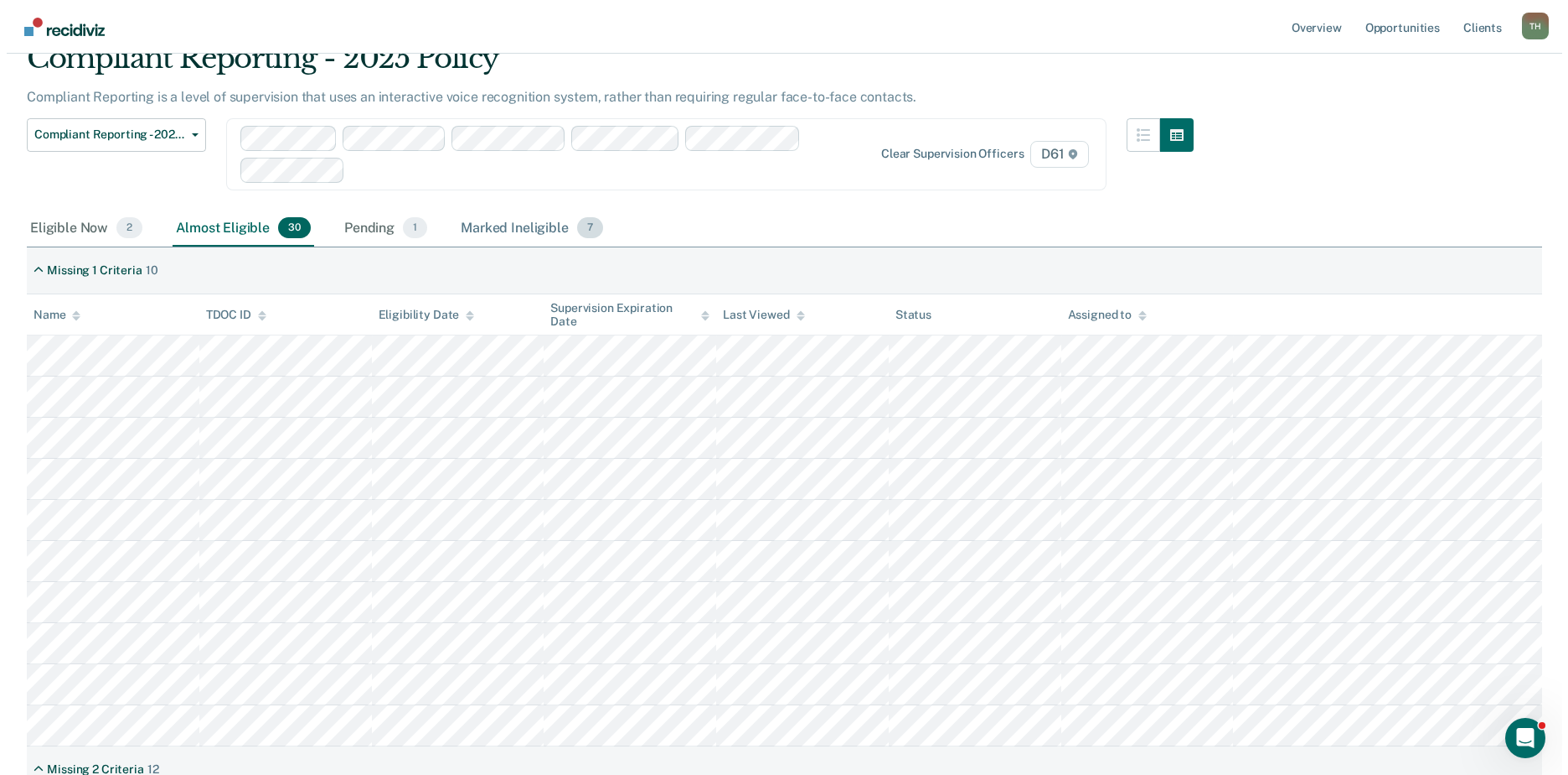
scroll to position [0, 0]
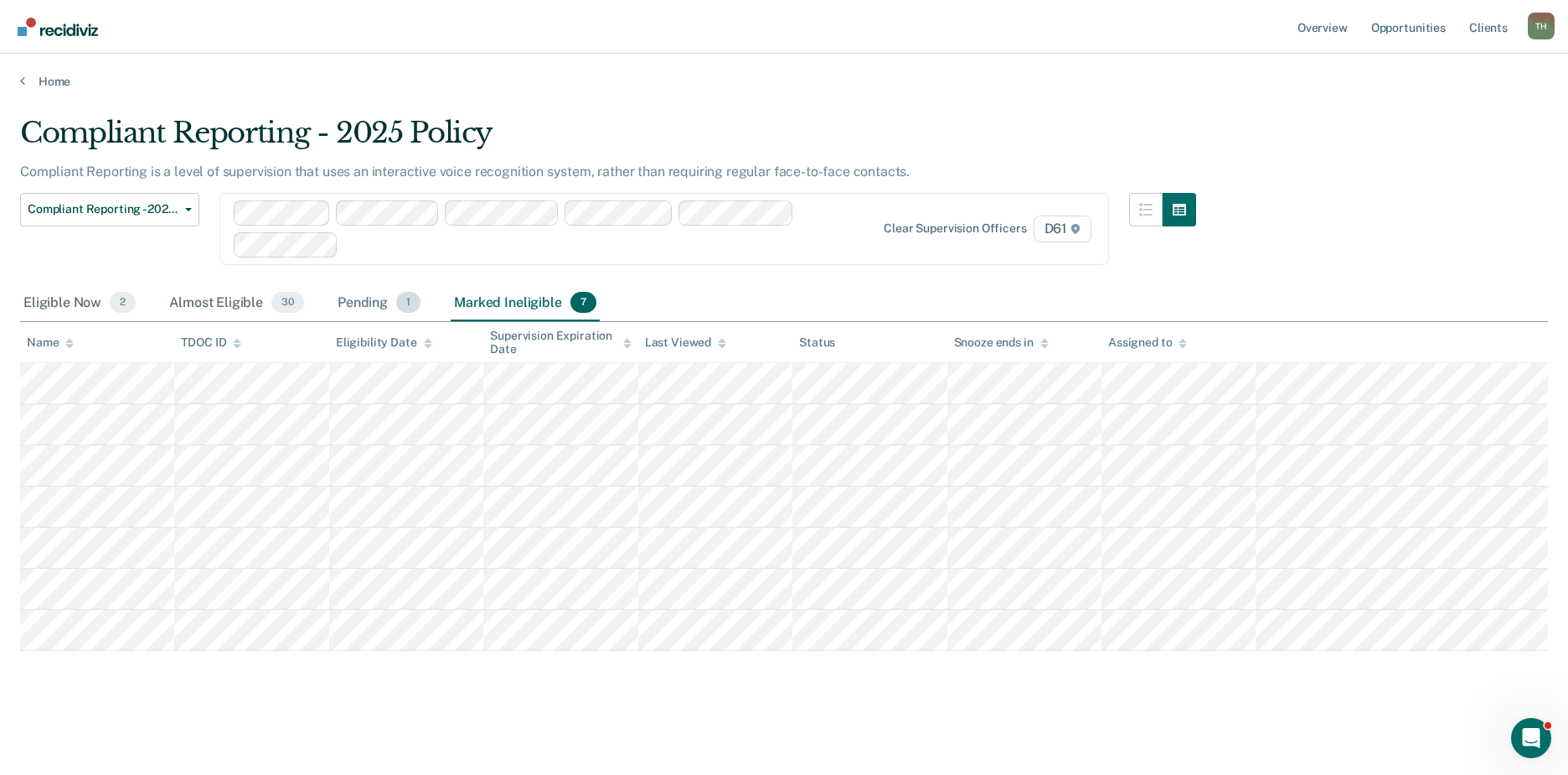
click at [372, 305] on div "Pending 1" at bounding box center [379, 303] width 90 height 37
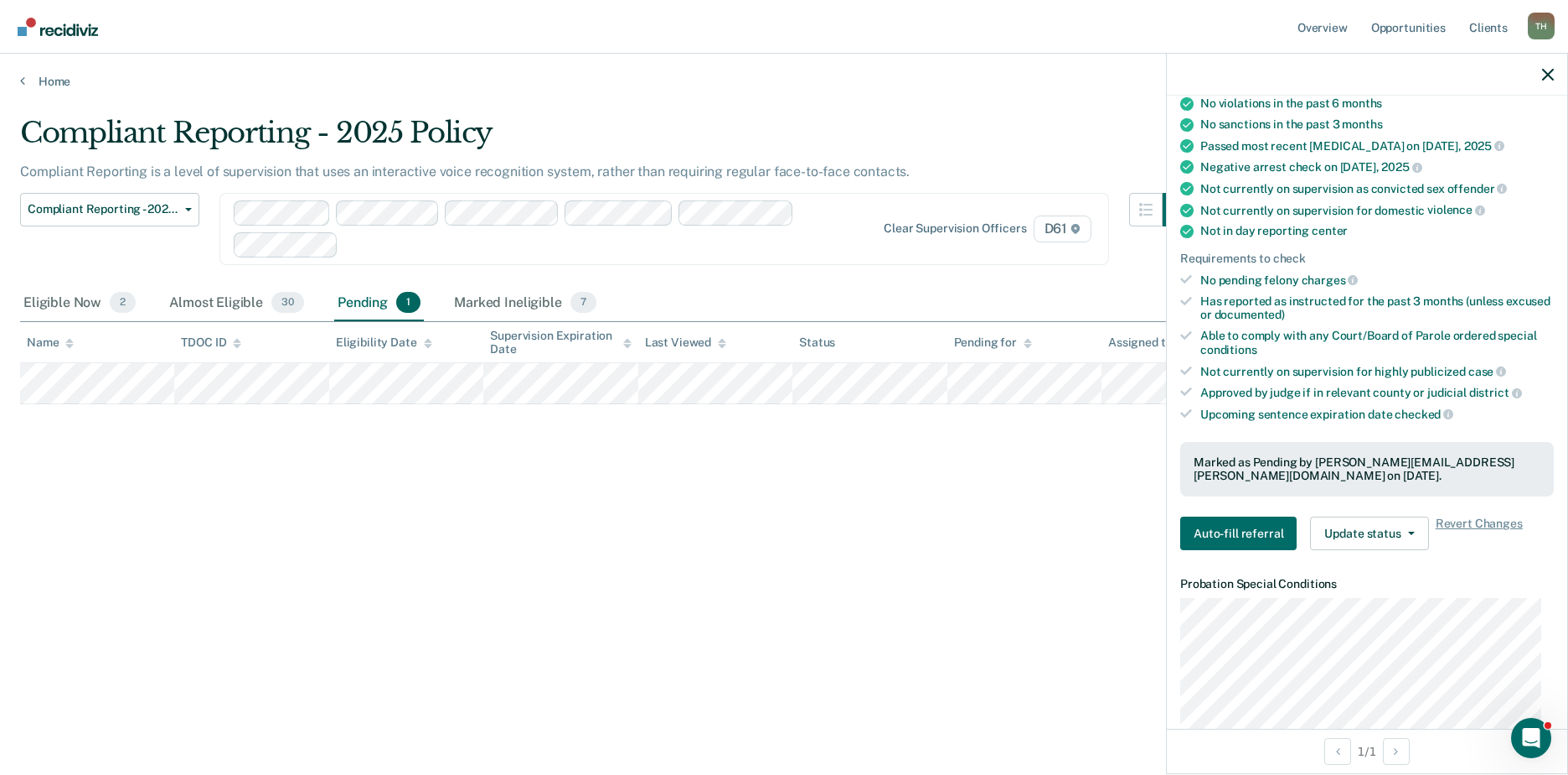
scroll to position [503, 0]
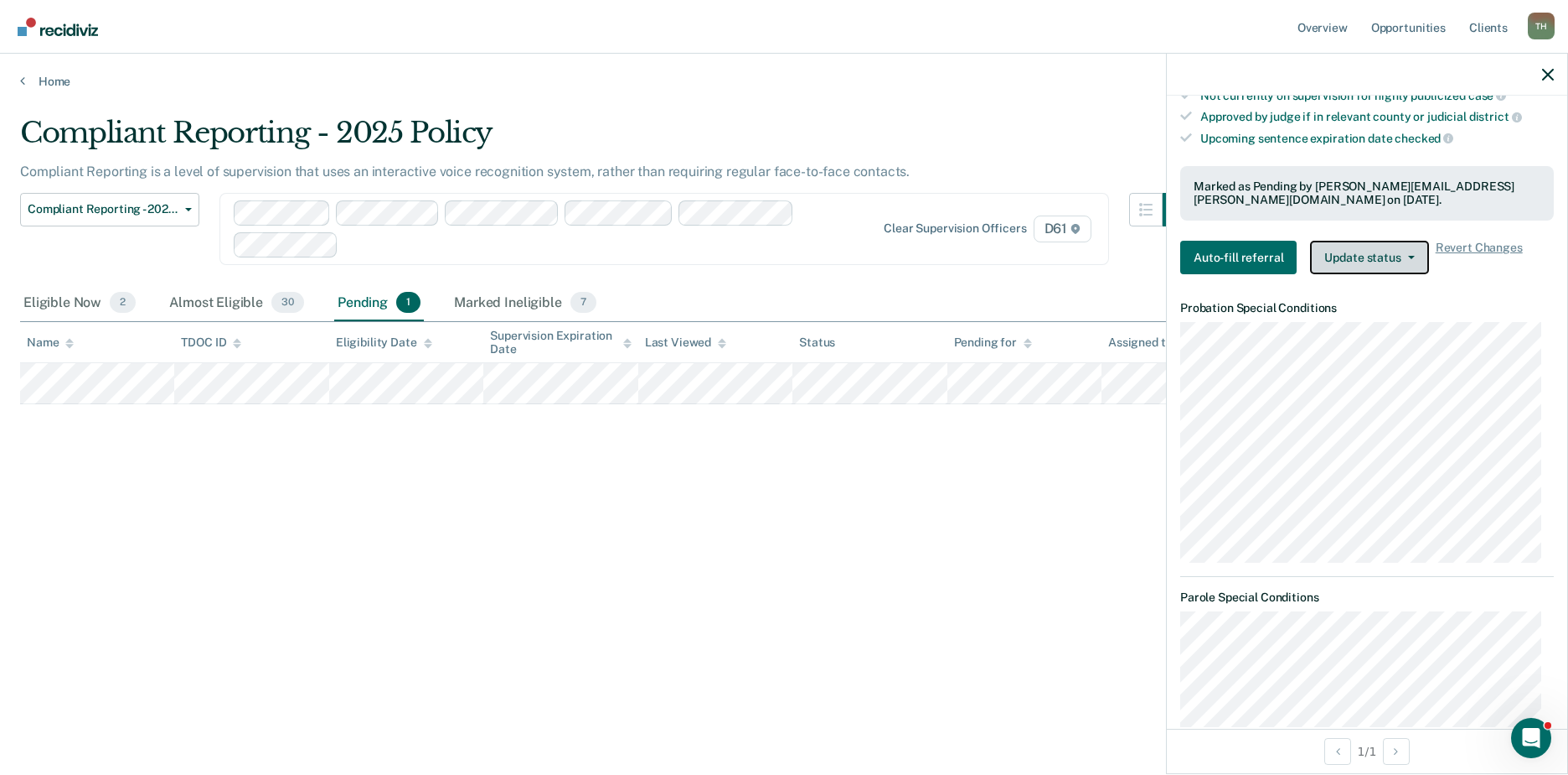
click at [1400, 258] on button "Update status" at bounding box center [1369, 257] width 118 height 34
click at [1401, 258] on button "Update status" at bounding box center [1369, 257] width 118 height 34
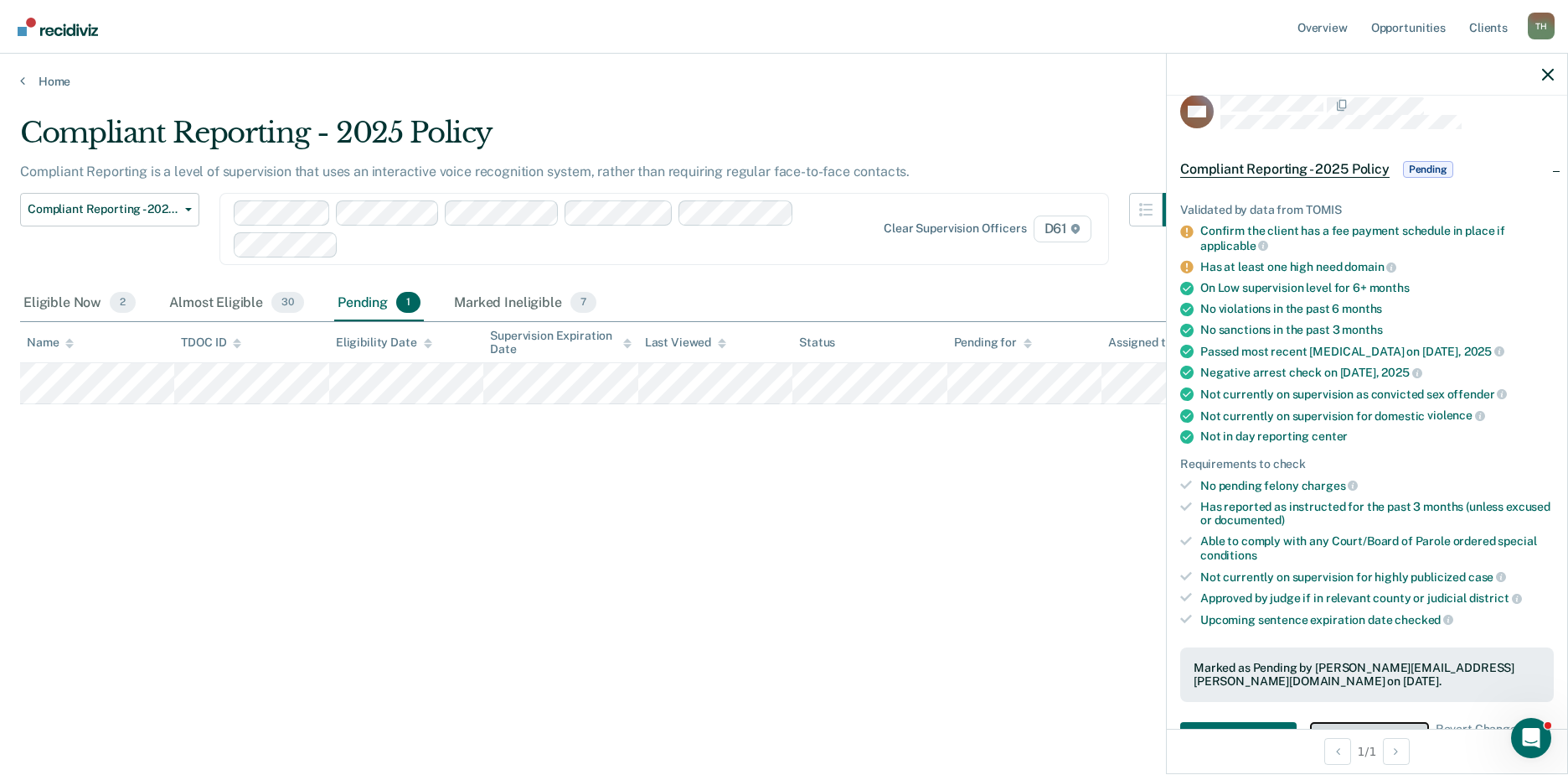
scroll to position [0, 0]
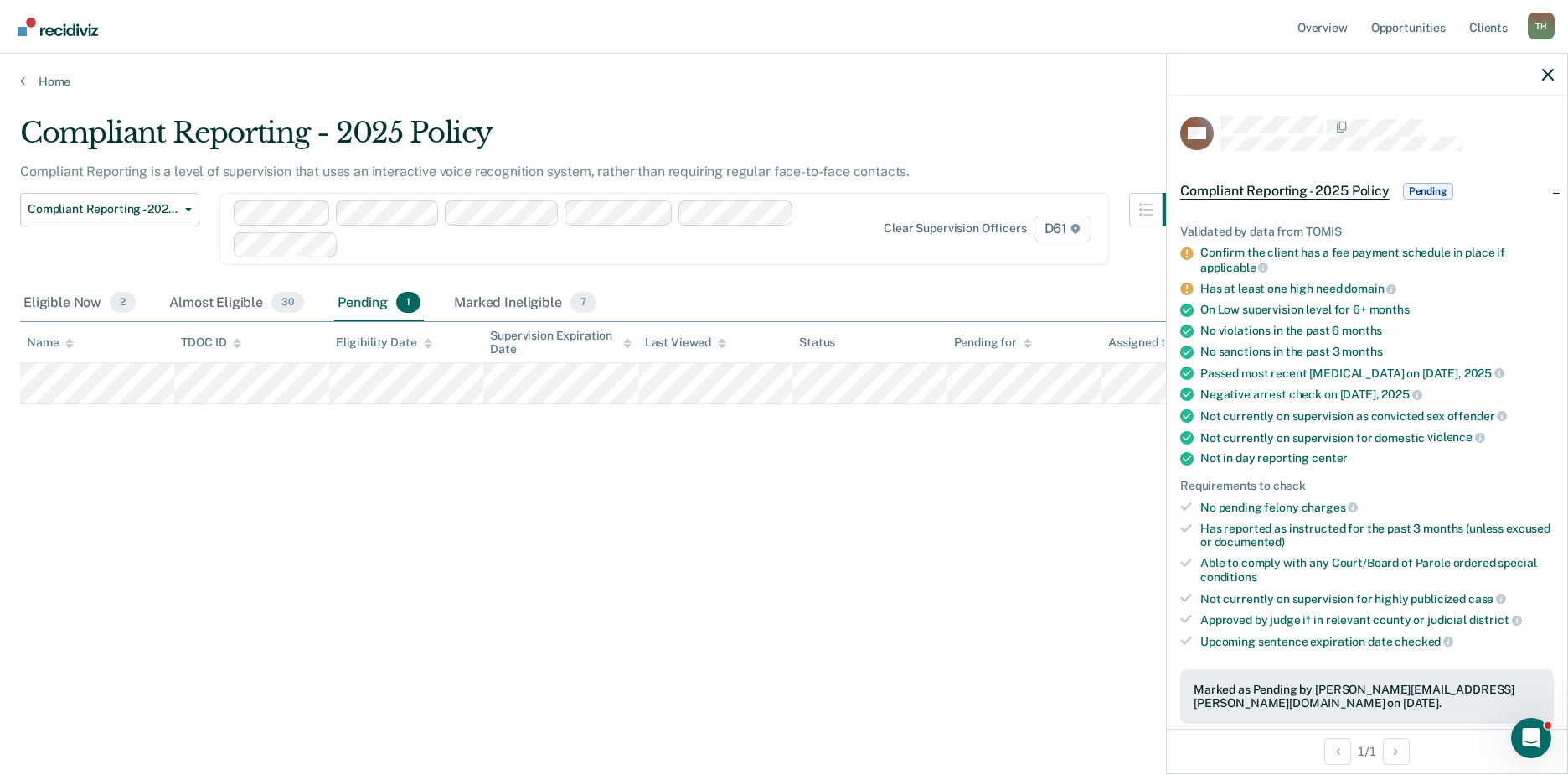
click at [1429, 190] on span "Pending" at bounding box center [1428, 191] width 50 height 17
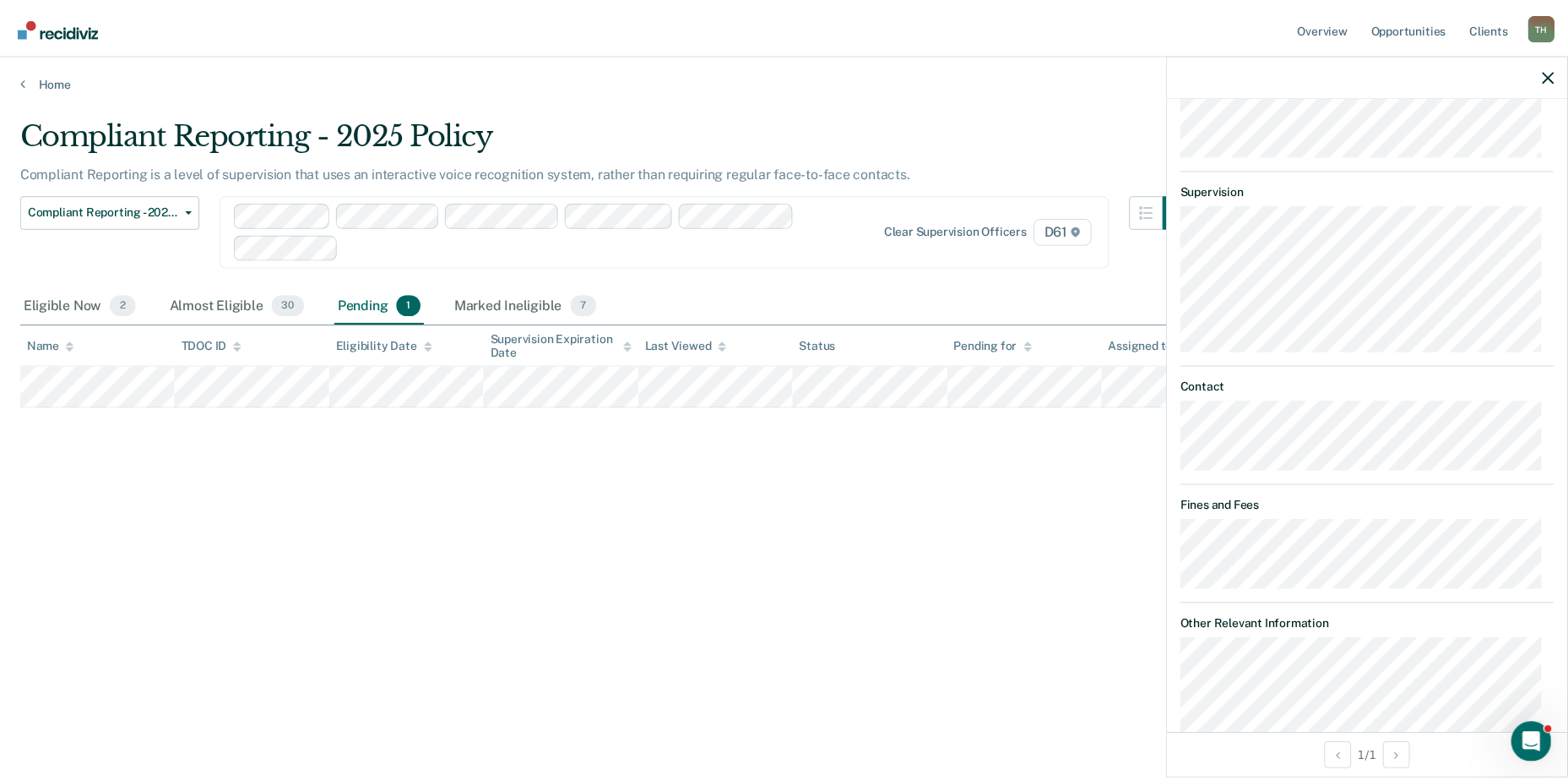
scroll to position [688, 0]
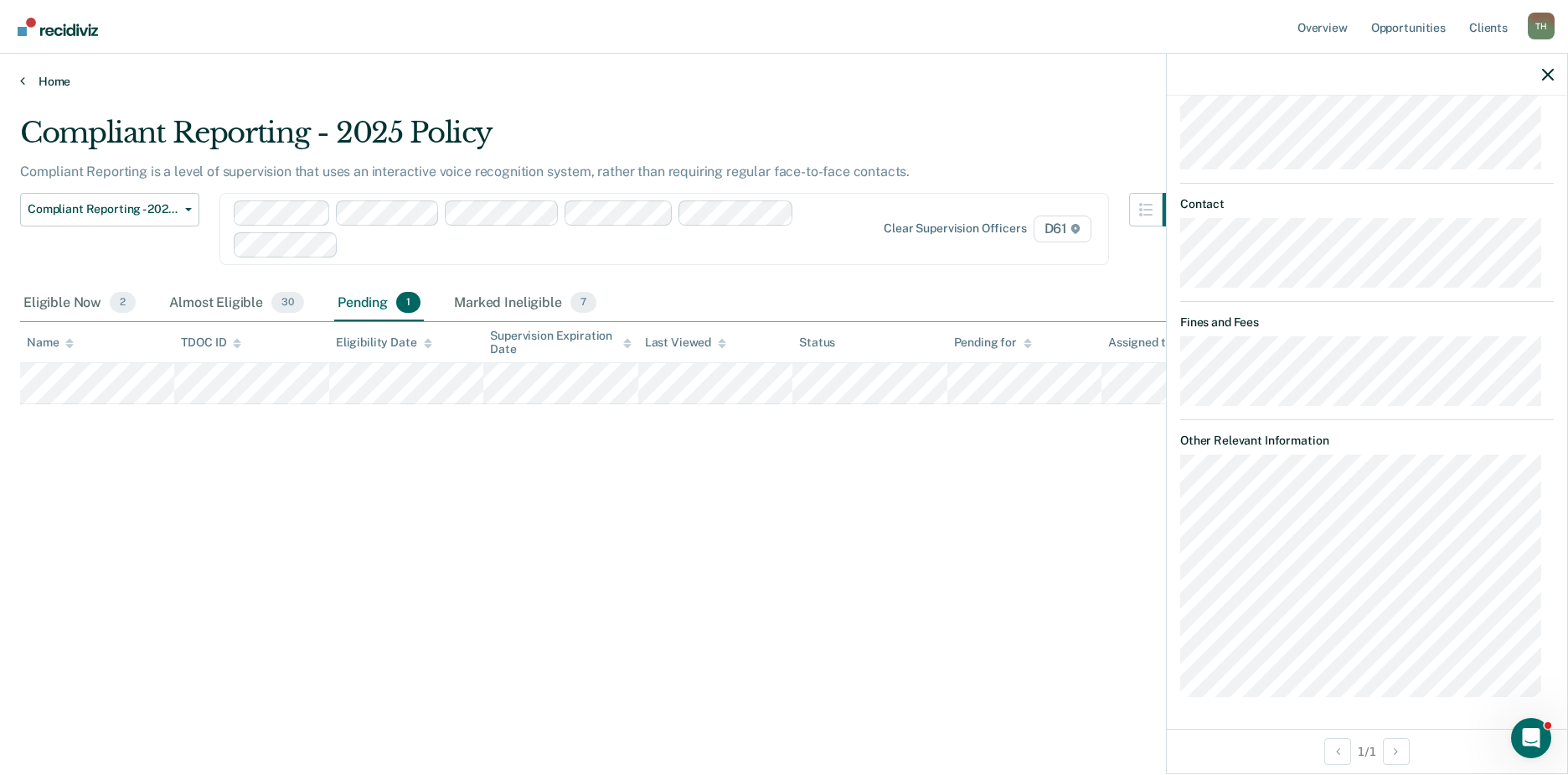
click at [23, 77] on icon at bounding box center [22, 80] width 5 height 13
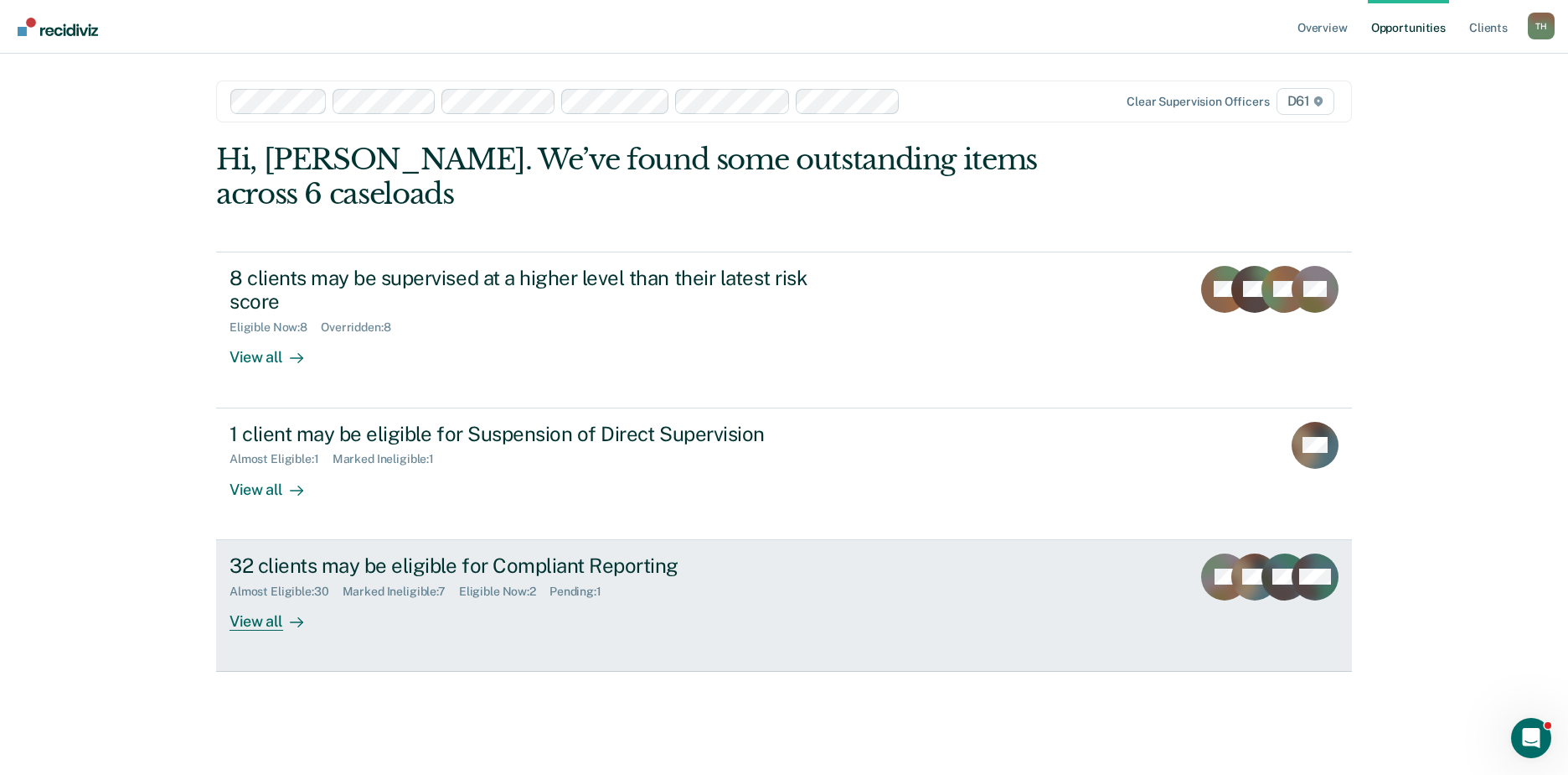
click at [261, 598] on div "View all" at bounding box center [277, 614] width 94 height 33
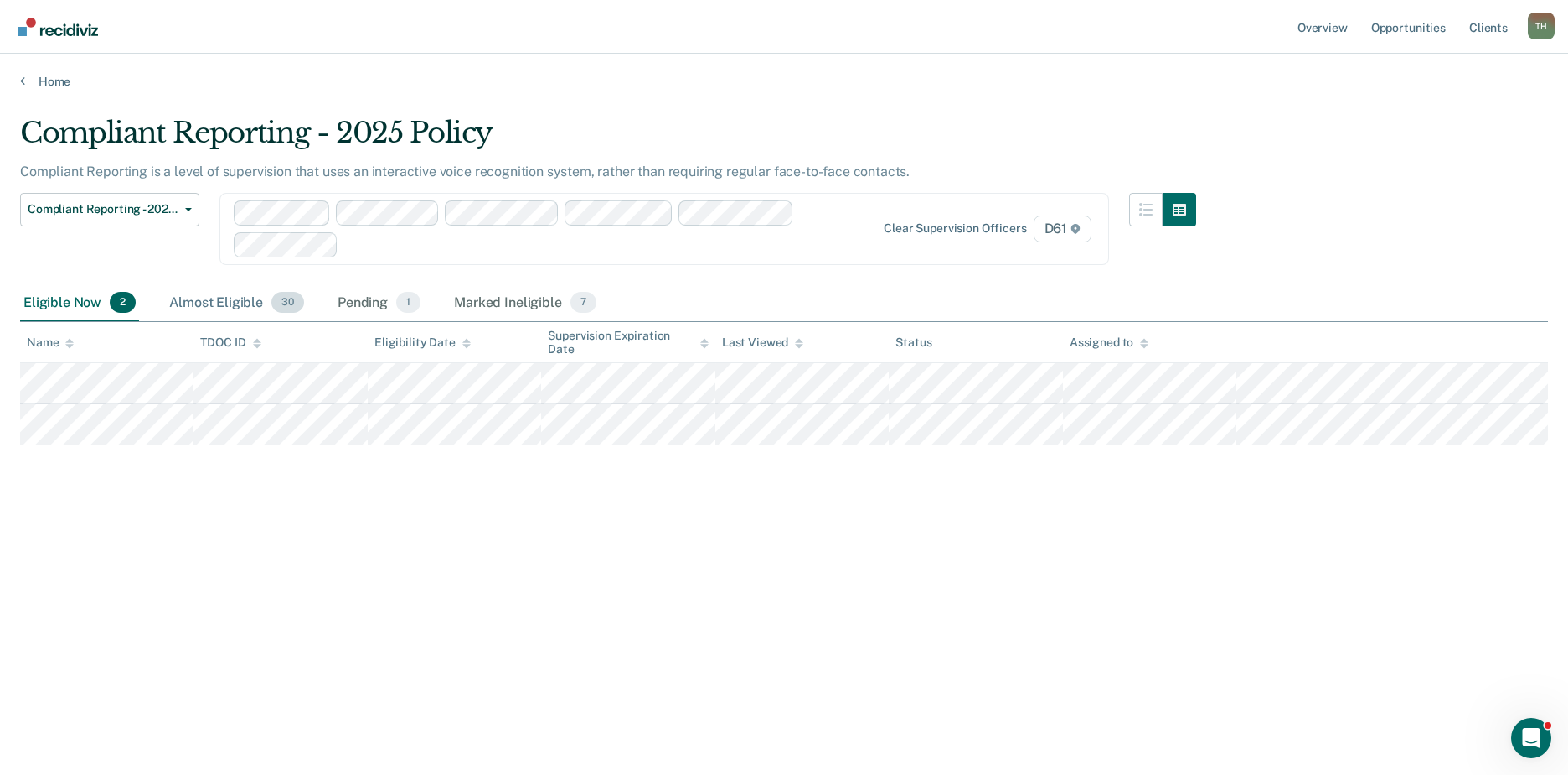
click at [240, 306] on div "Almost Eligible 30" at bounding box center [237, 303] width 141 height 37
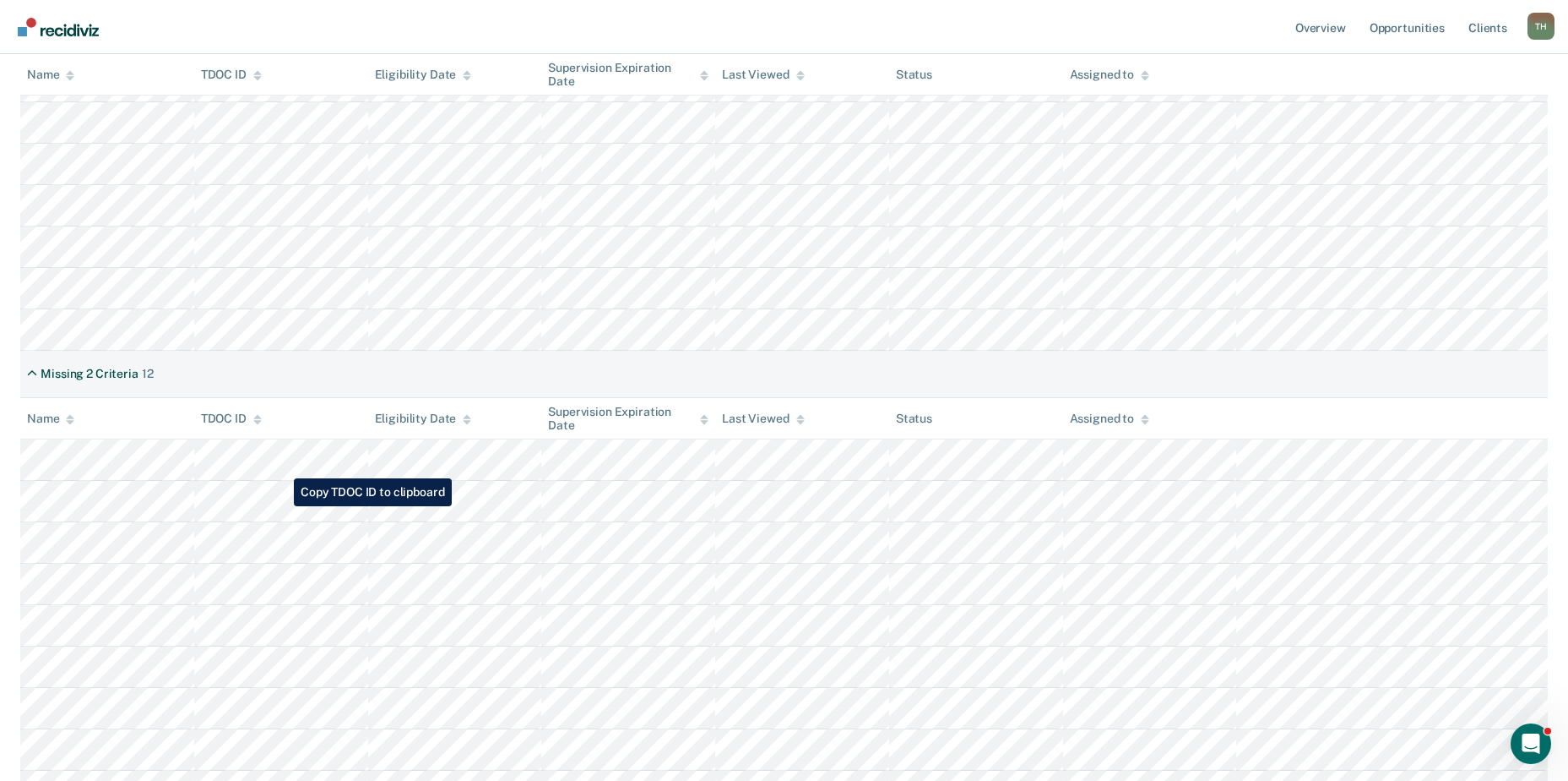
scroll to position [506, 0]
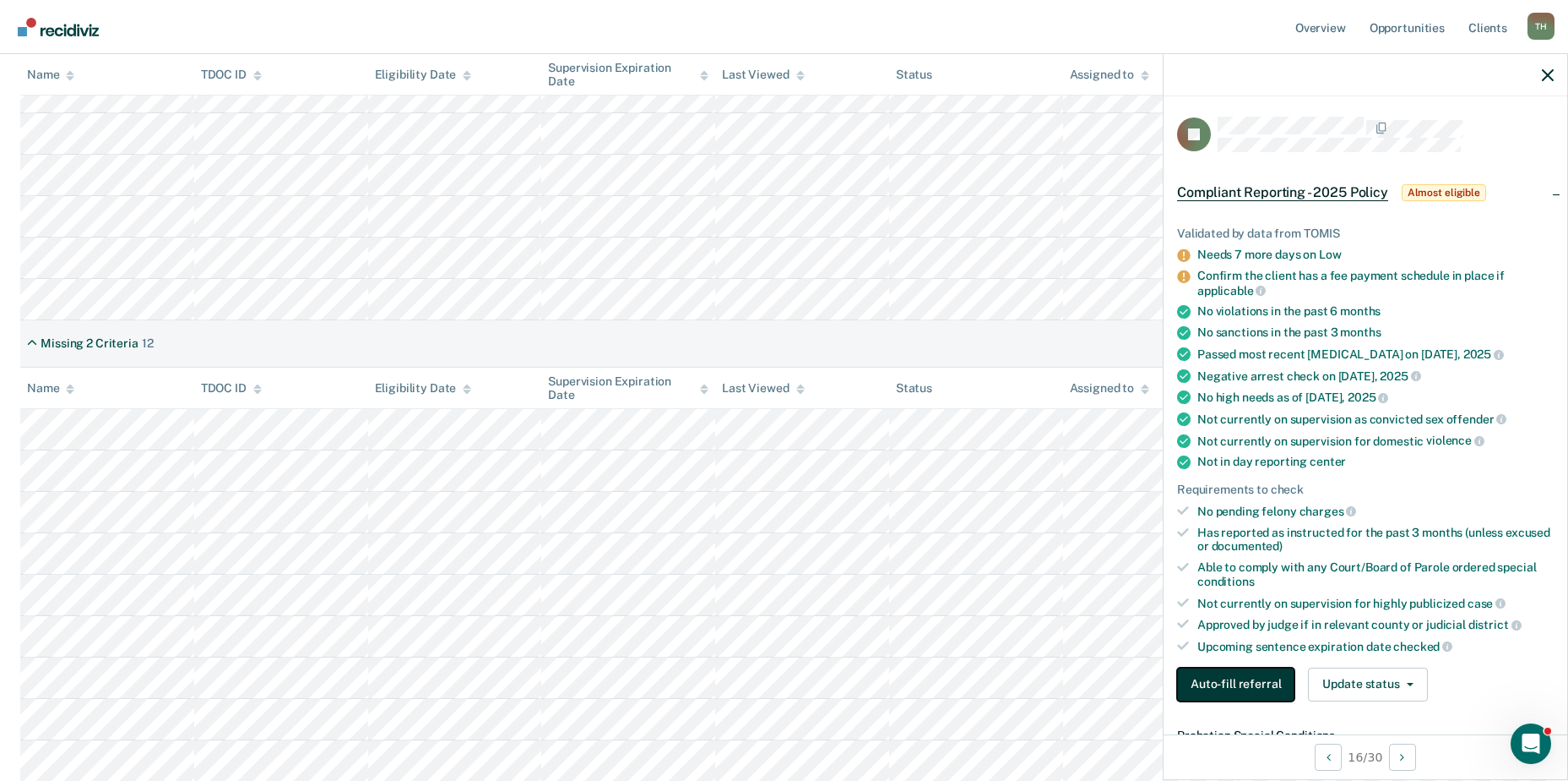
click at [1246, 682] on button "Auto-fill referral" at bounding box center [1236, 684] width 118 height 34
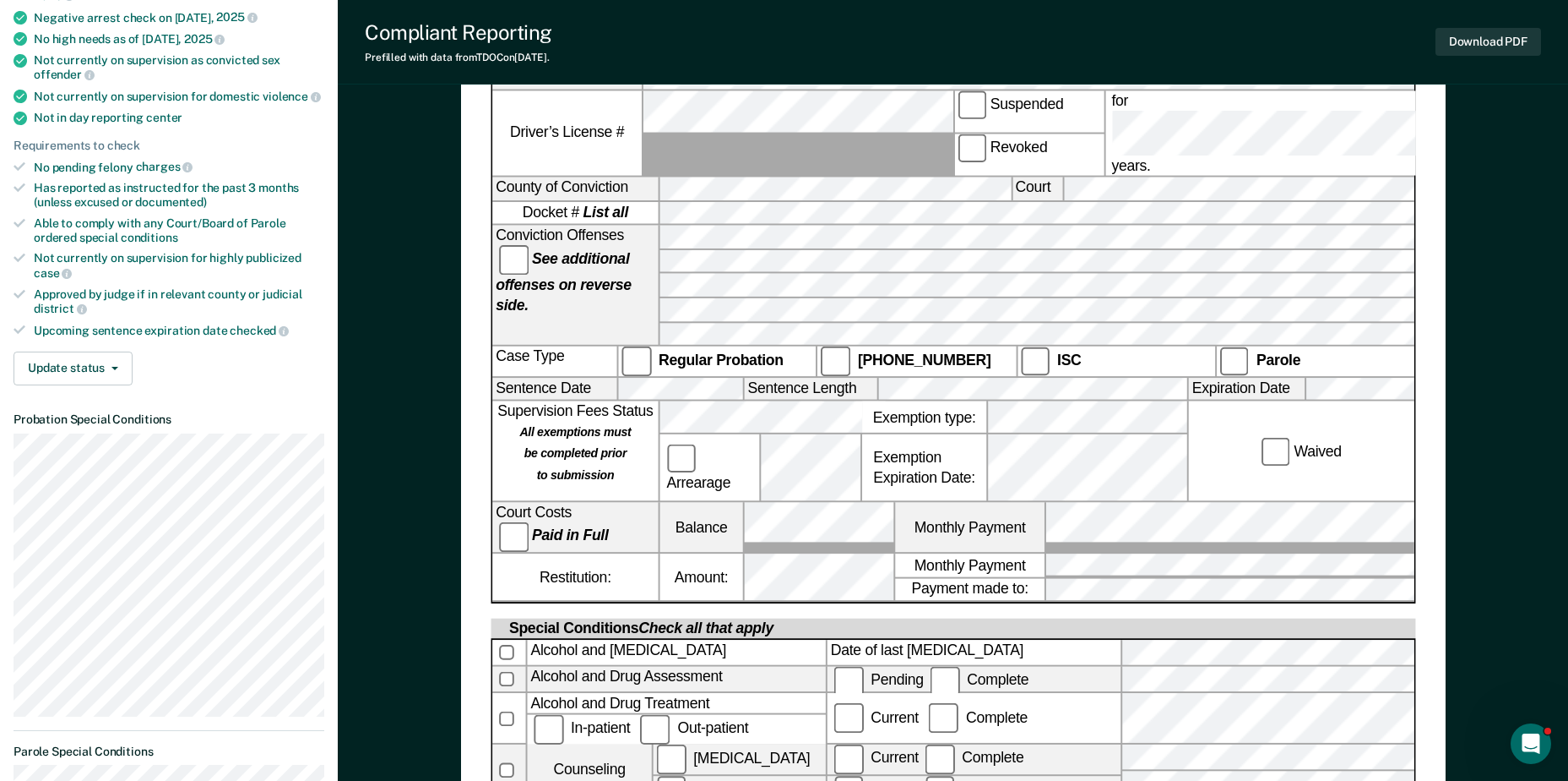
scroll to position [423, 0]
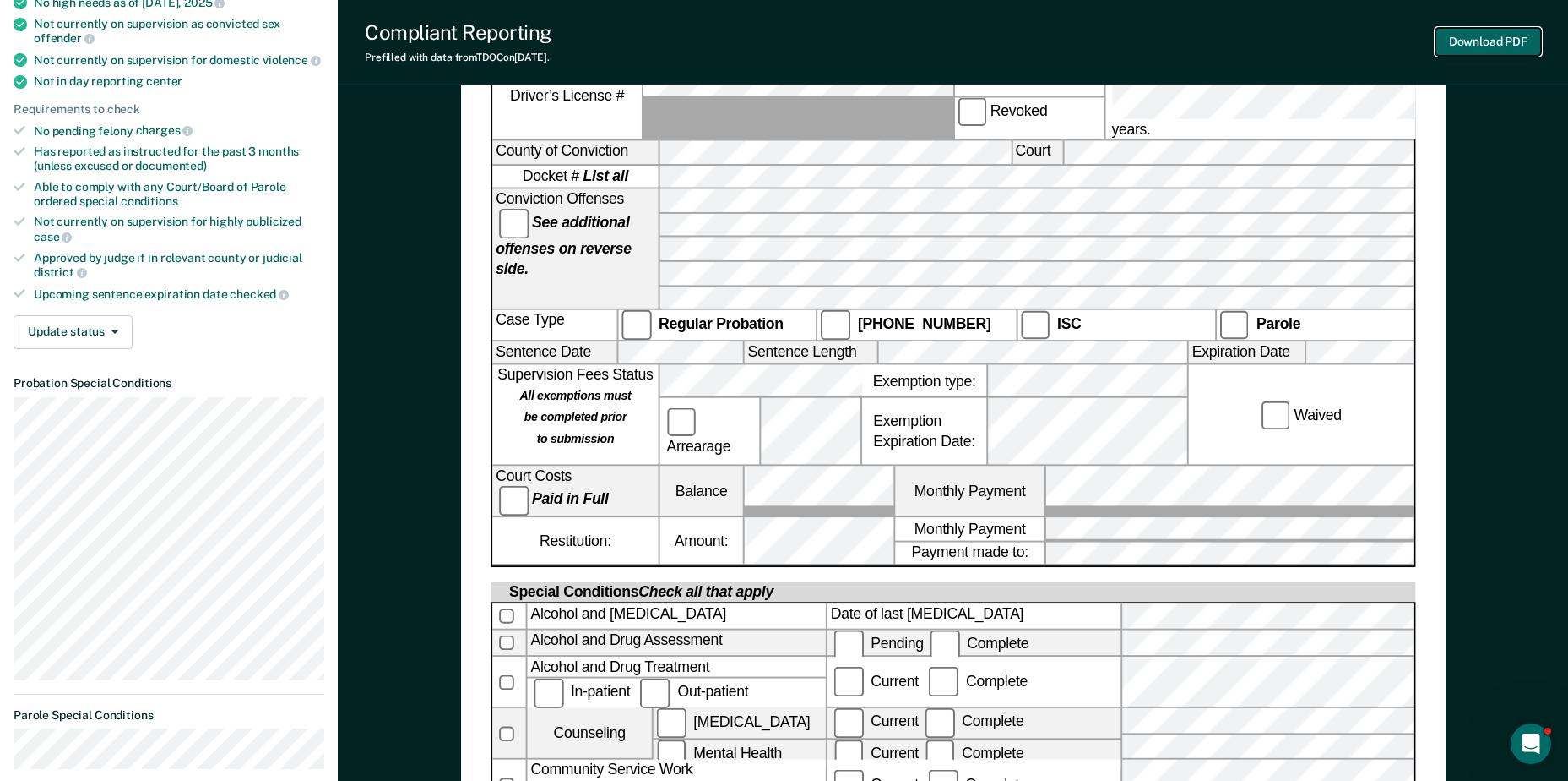
click at [1489, 46] on button "Download PDF" at bounding box center [1487, 41] width 105 height 28
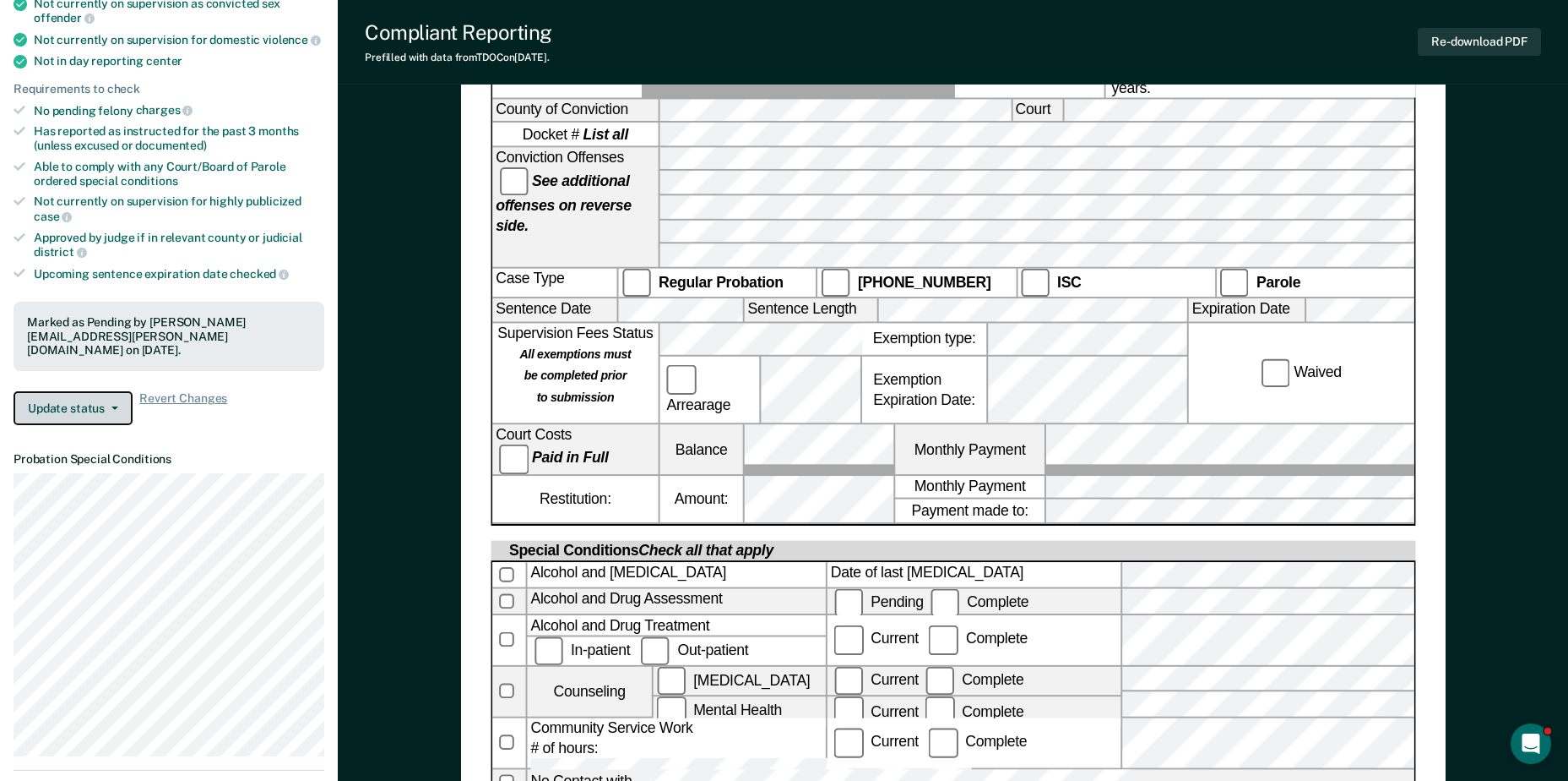
click at [112, 391] on button "Update status" at bounding box center [72, 409] width 119 height 34
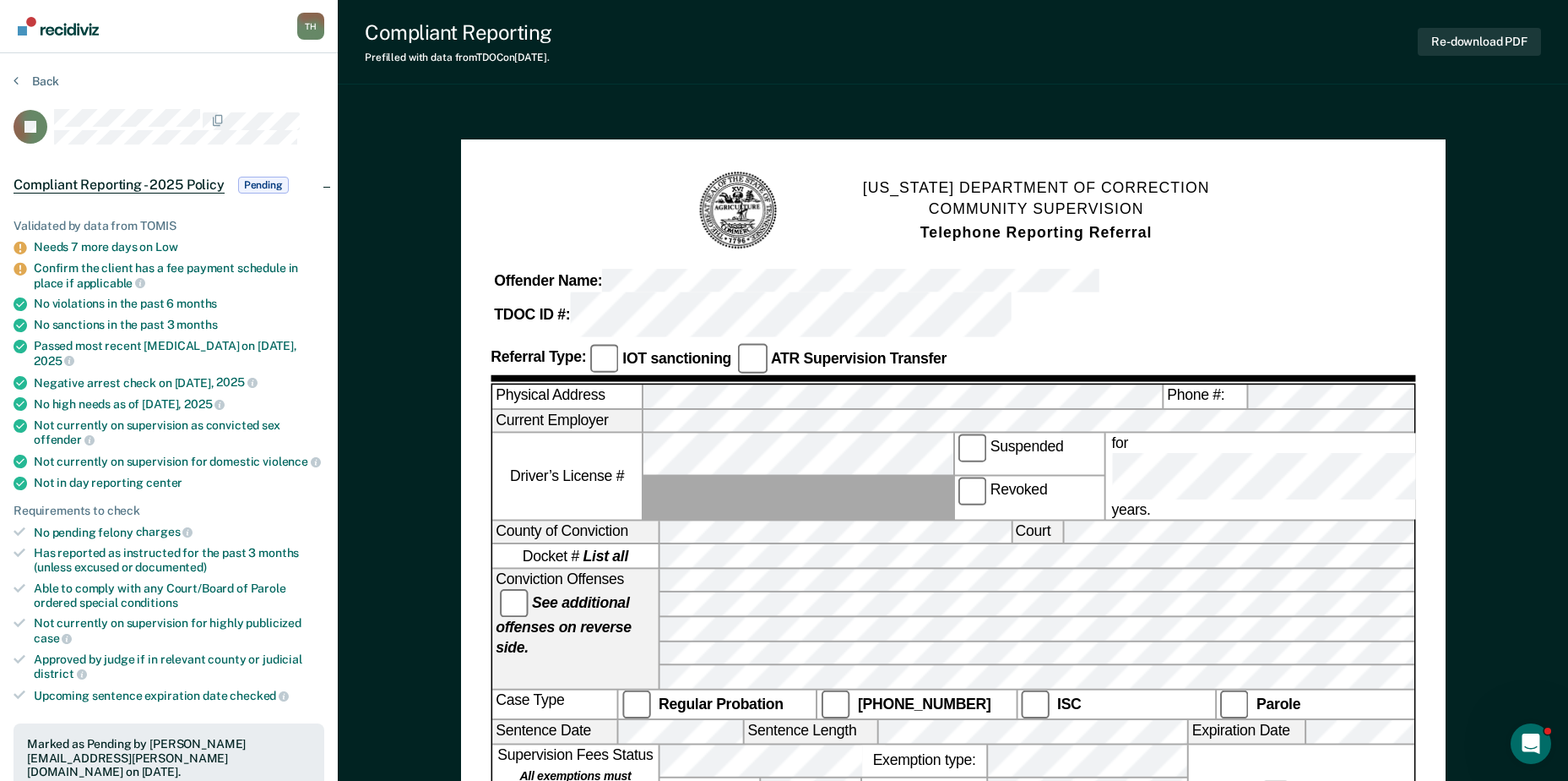
scroll to position [0, 0]
click at [38, 77] on button "Back" at bounding box center [36, 82] width 46 height 15
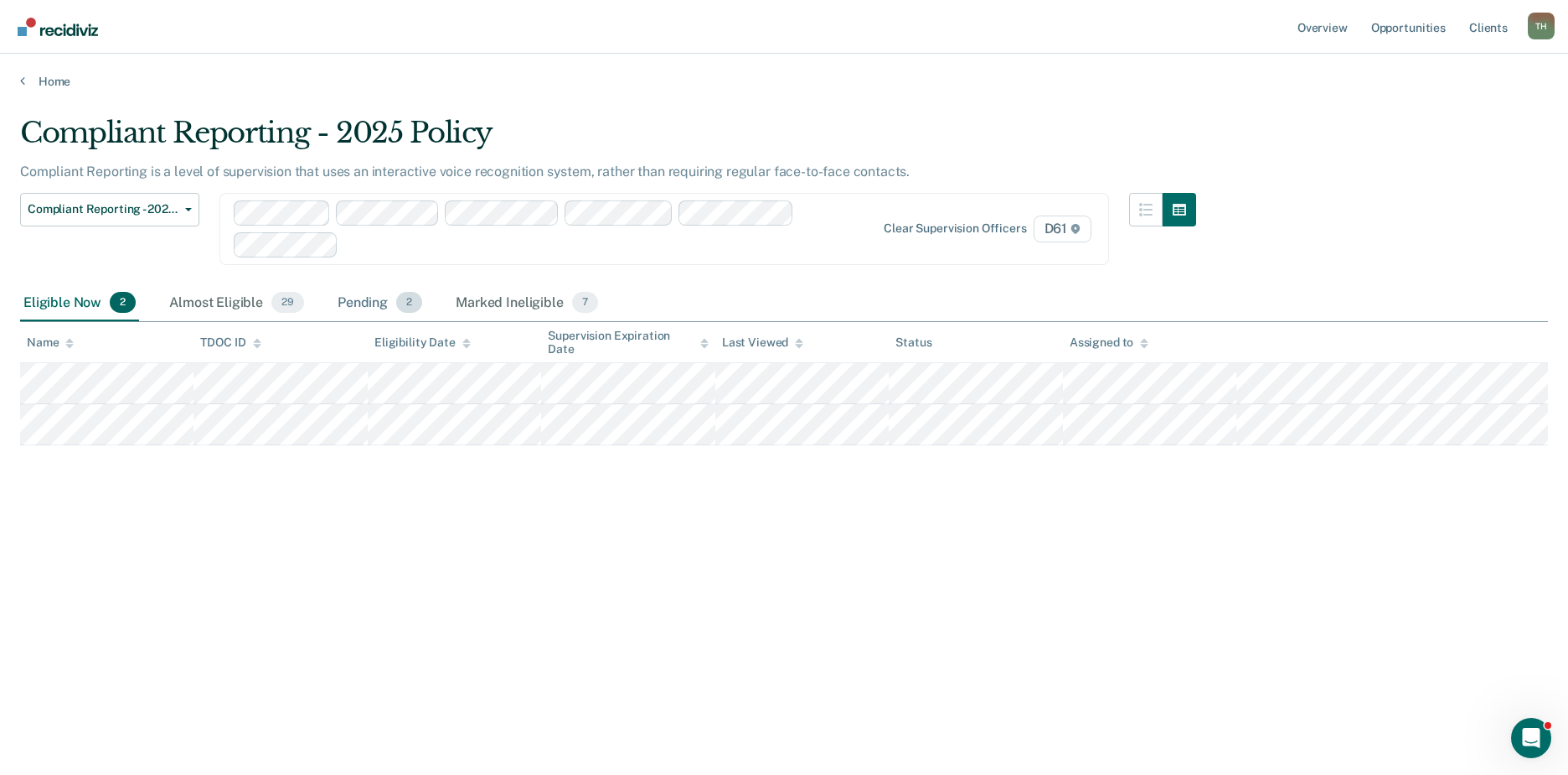
click at [370, 302] on div "Pending 2" at bounding box center [380, 303] width 91 height 37
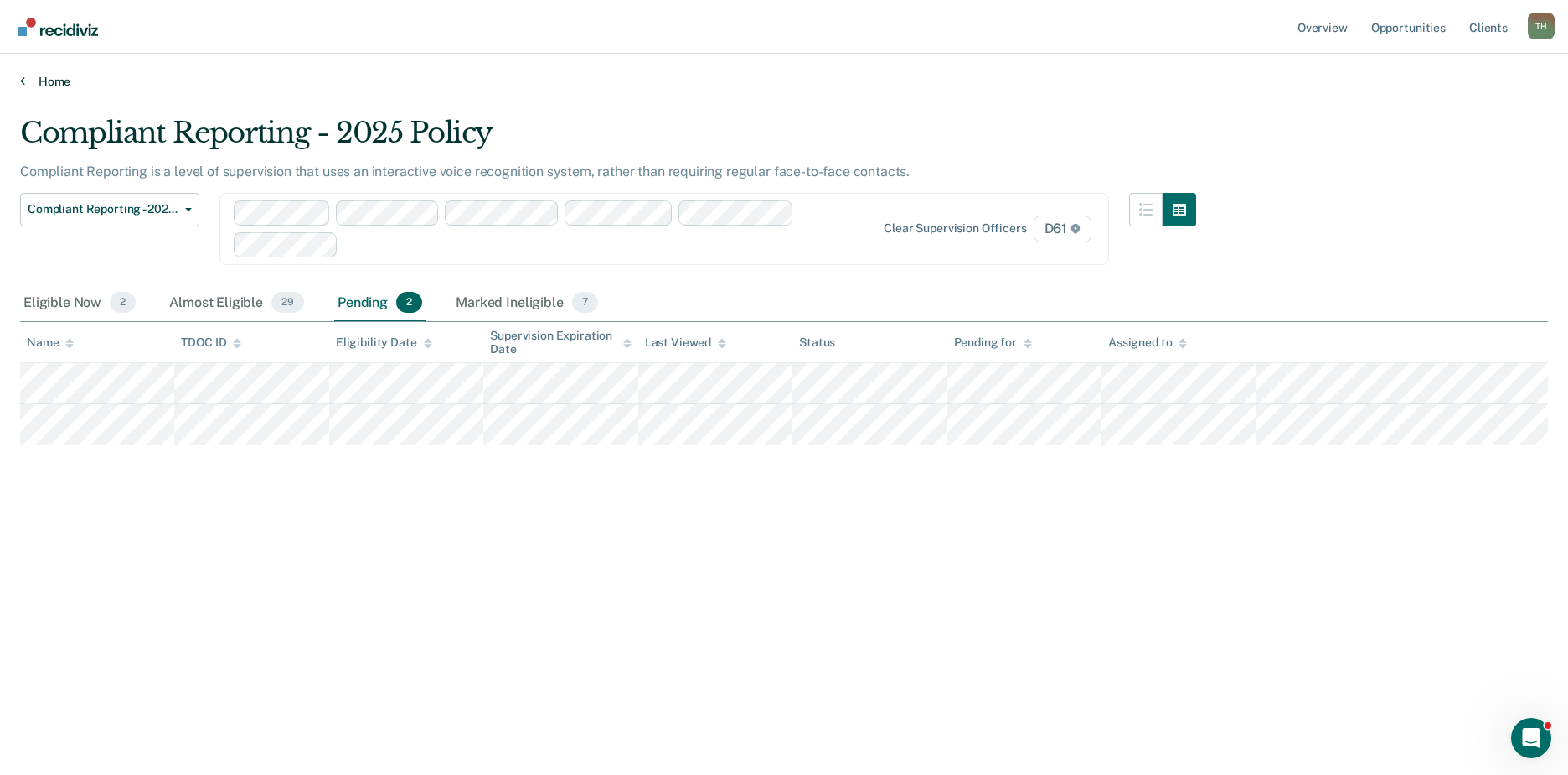
click at [24, 85] on icon at bounding box center [22, 80] width 5 height 13
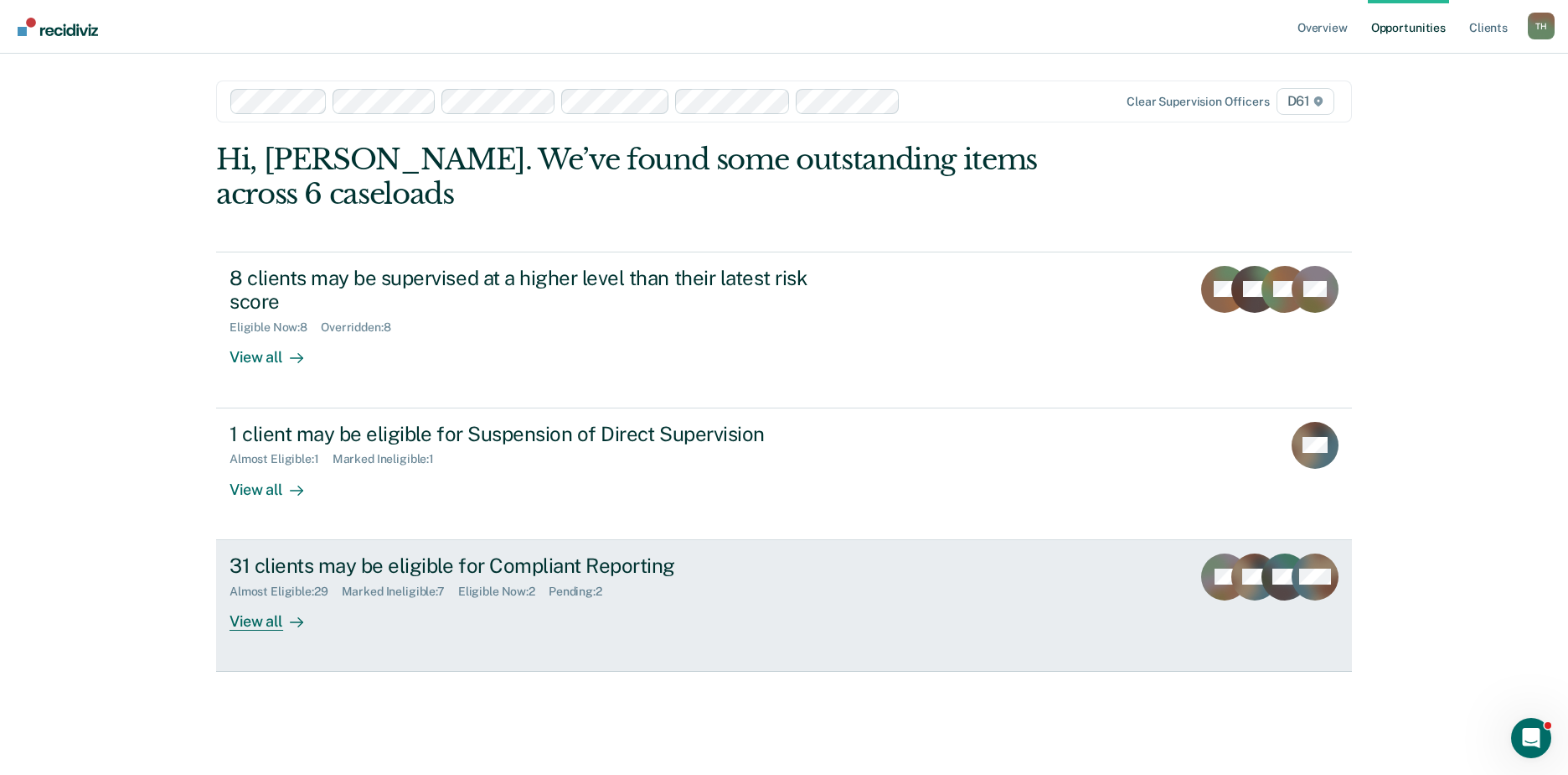
click at [277, 598] on div "View all" at bounding box center [277, 614] width 94 height 33
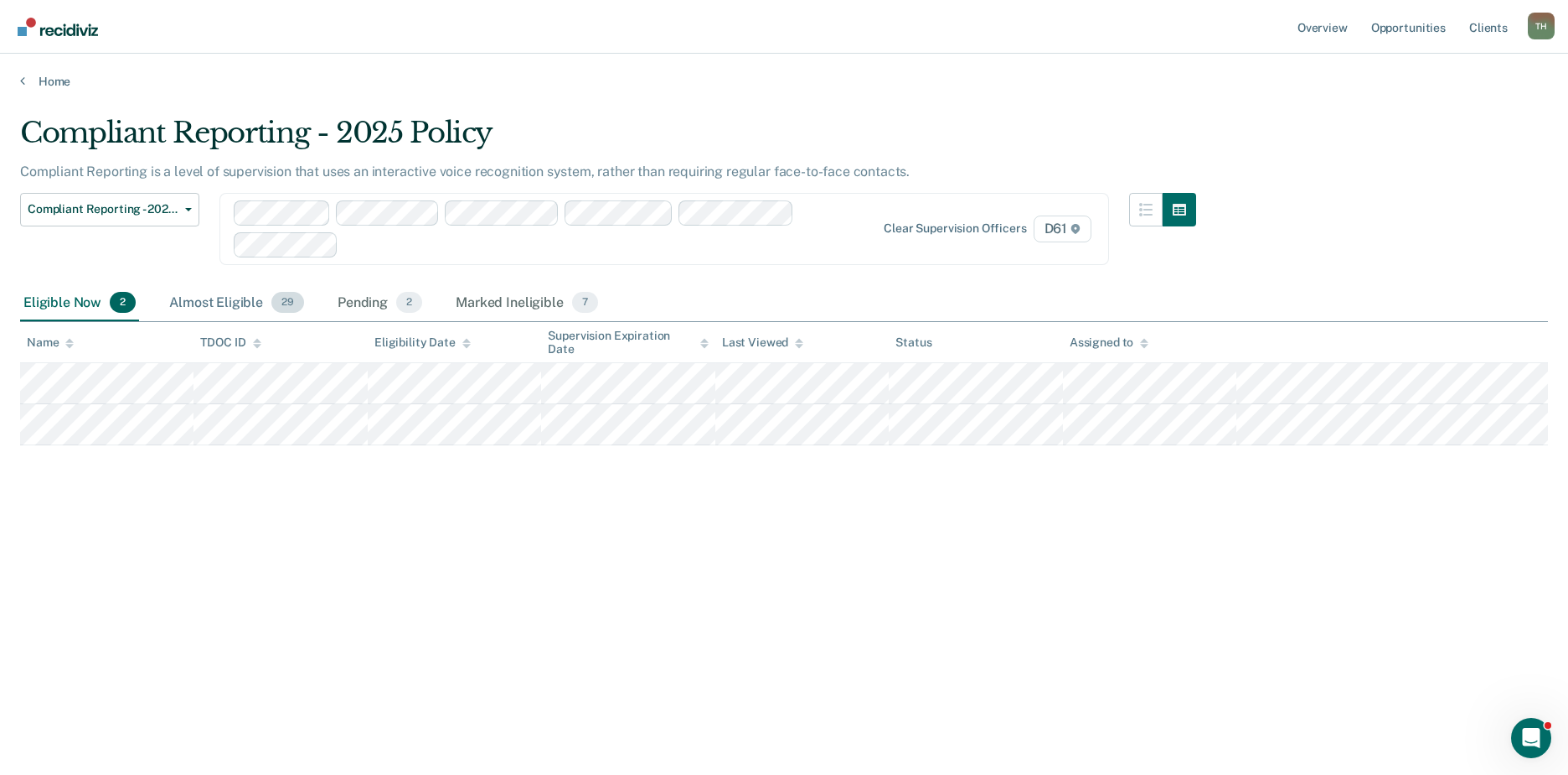
click at [218, 296] on div "Almost Eligible 29" at bounding box center [237, 303] width 141 height 37
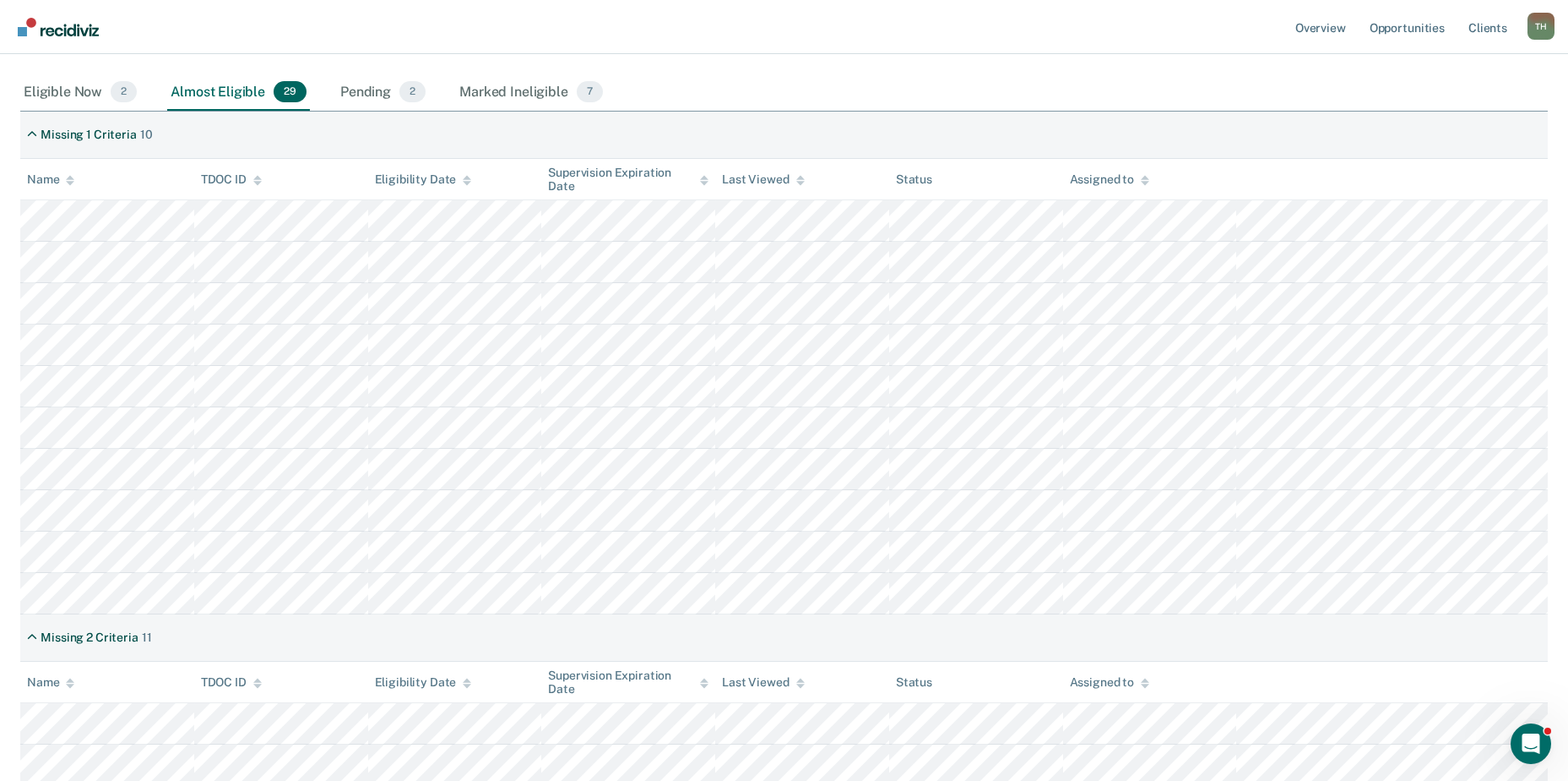
scroll to position [202, 0]
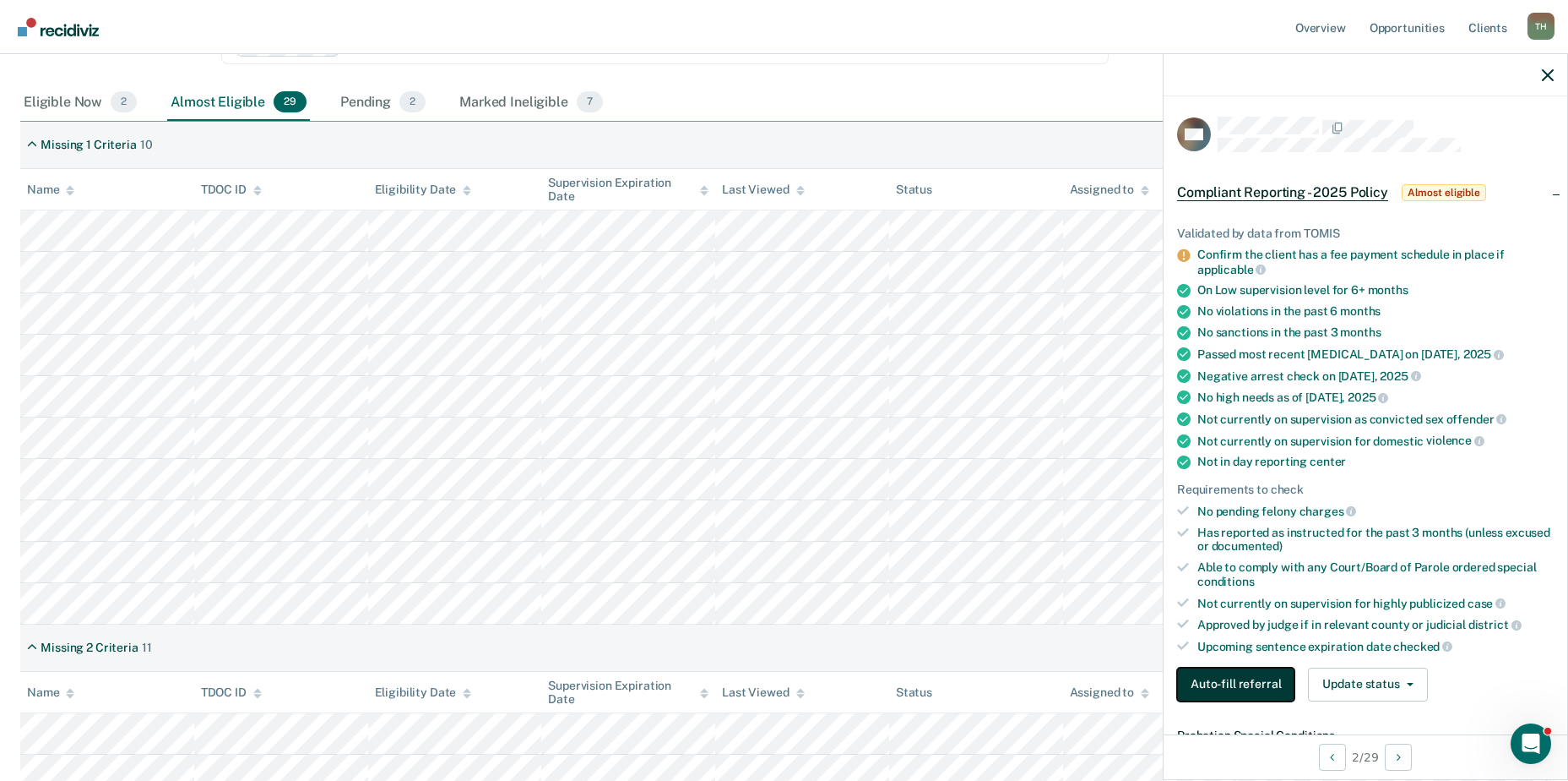
click at [1208, 677] on button "Auto-fill referral" at bounding box center [1236, 684] width 118 height 34
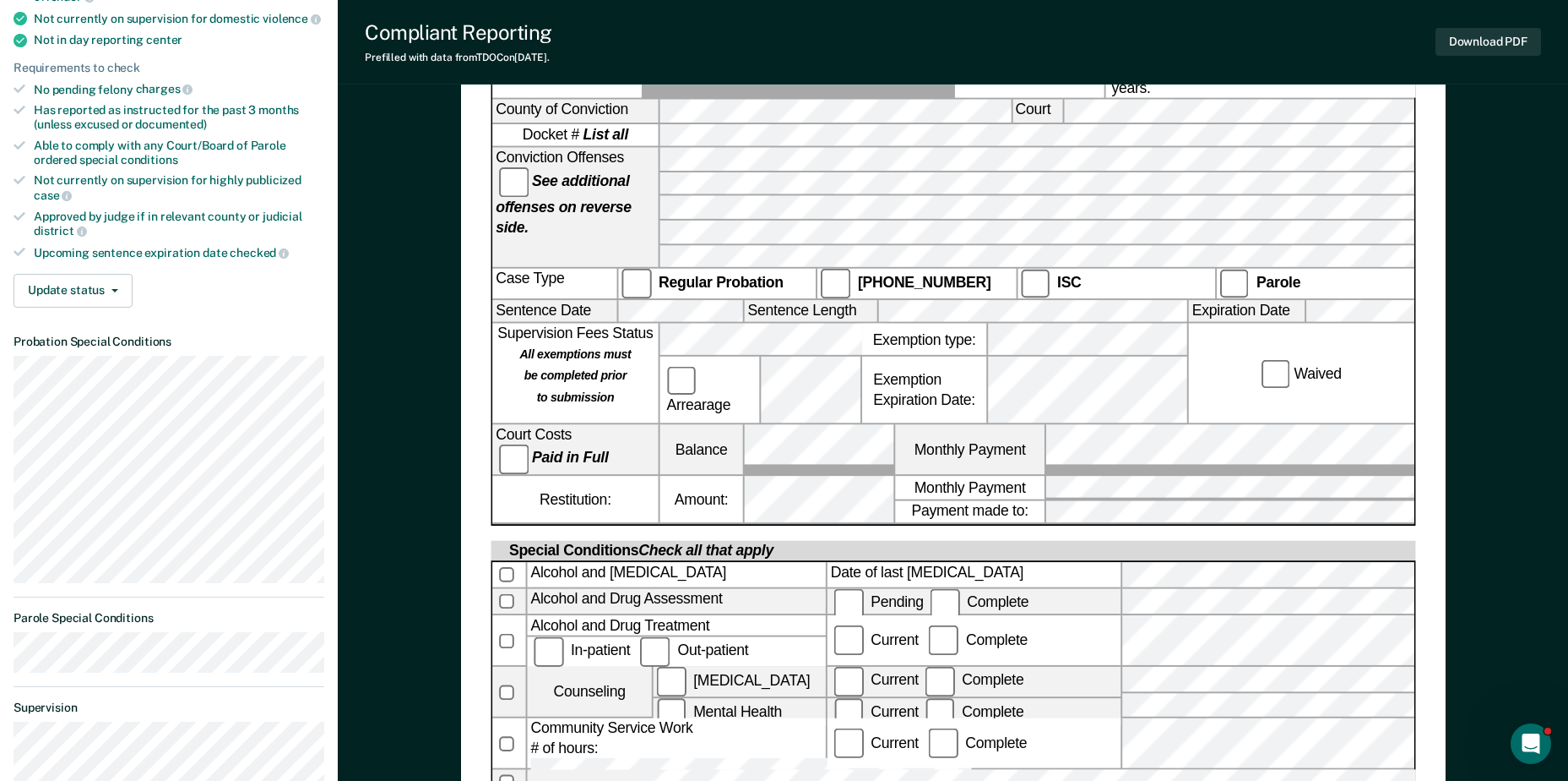
scroll to position [338, 0]
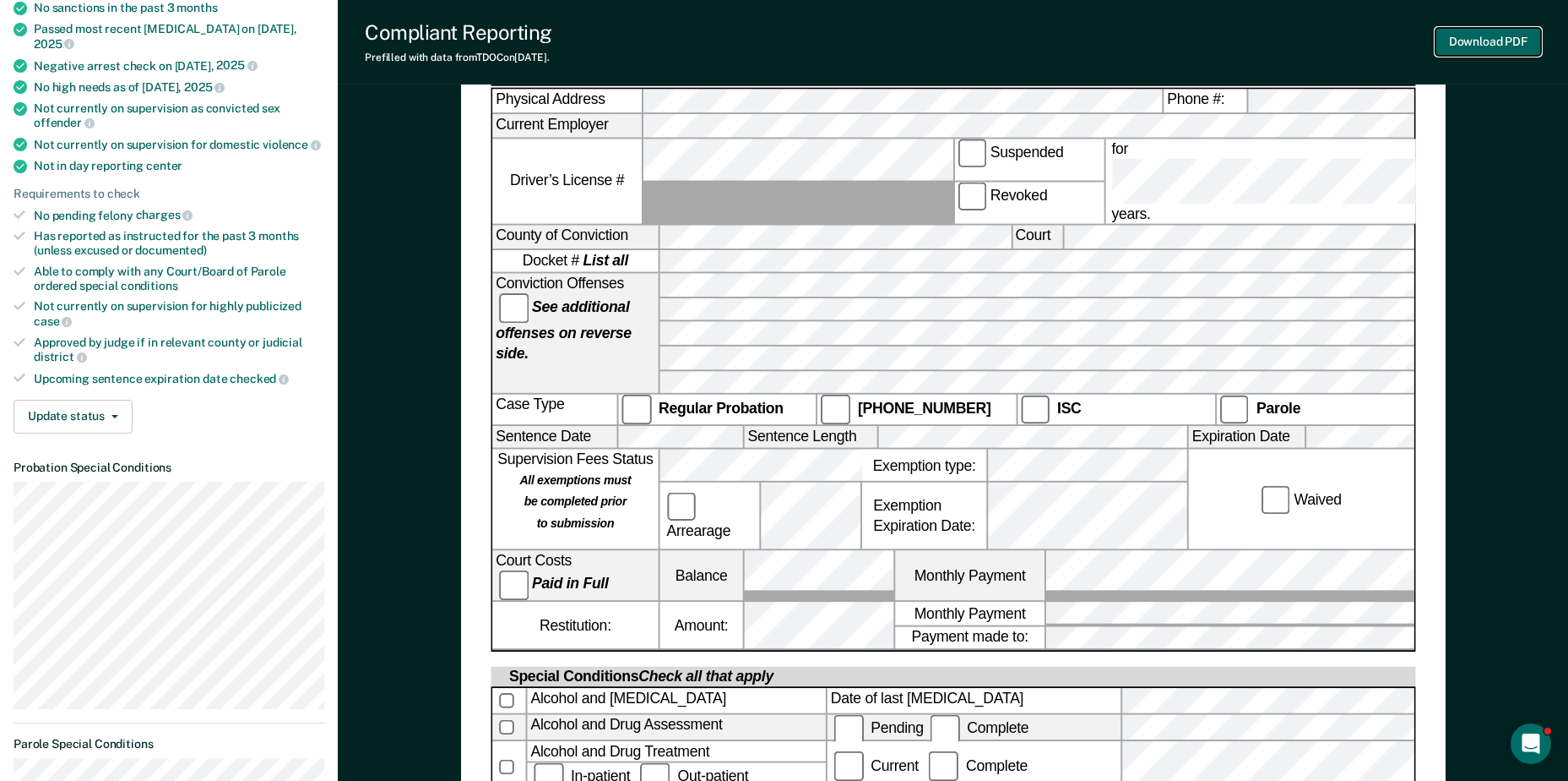
click at [1504, 38] on button "Download PDF" at bounding box center [1487, 41] width 105 height 28
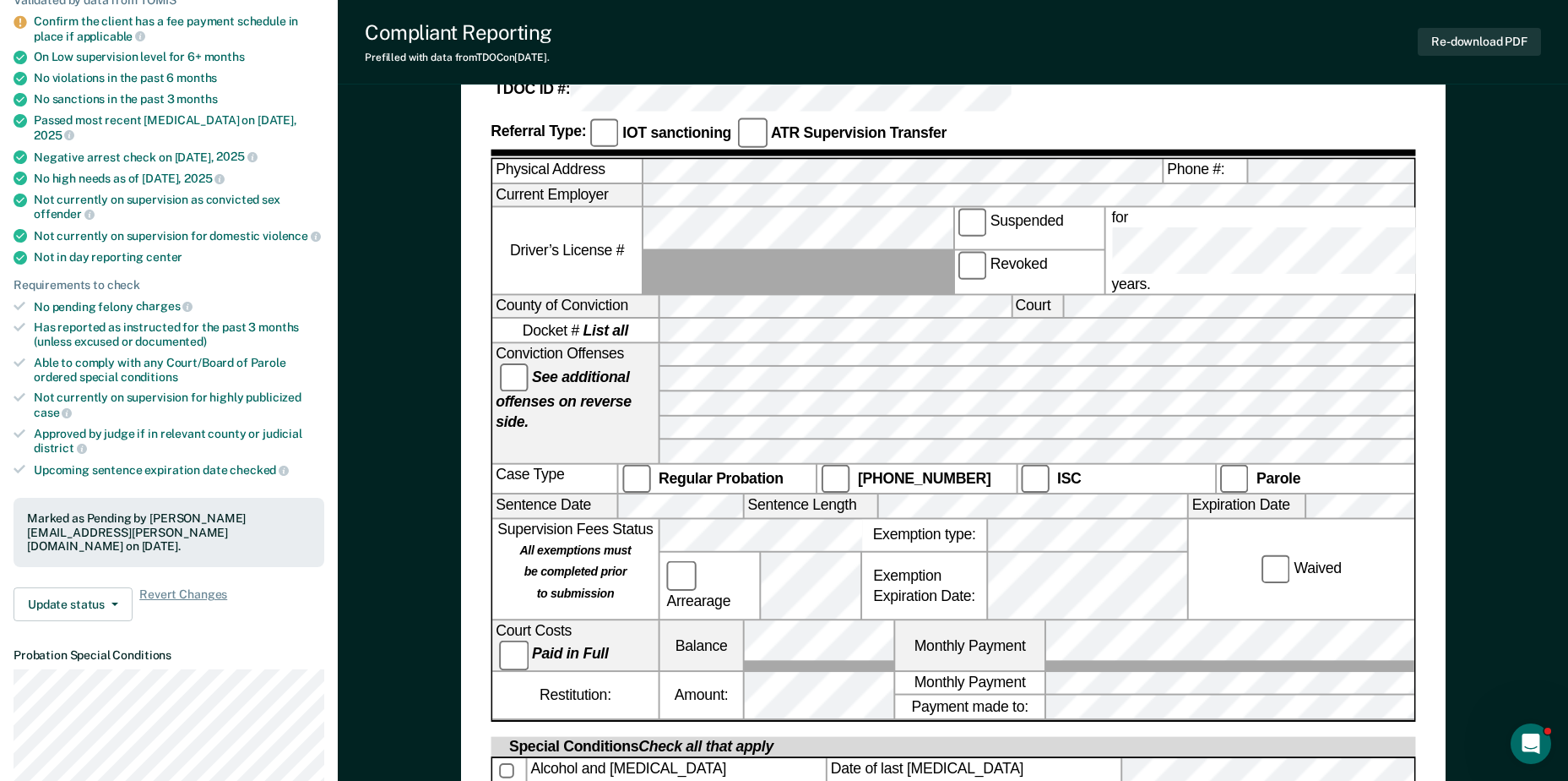
scroll to position [0, 0]
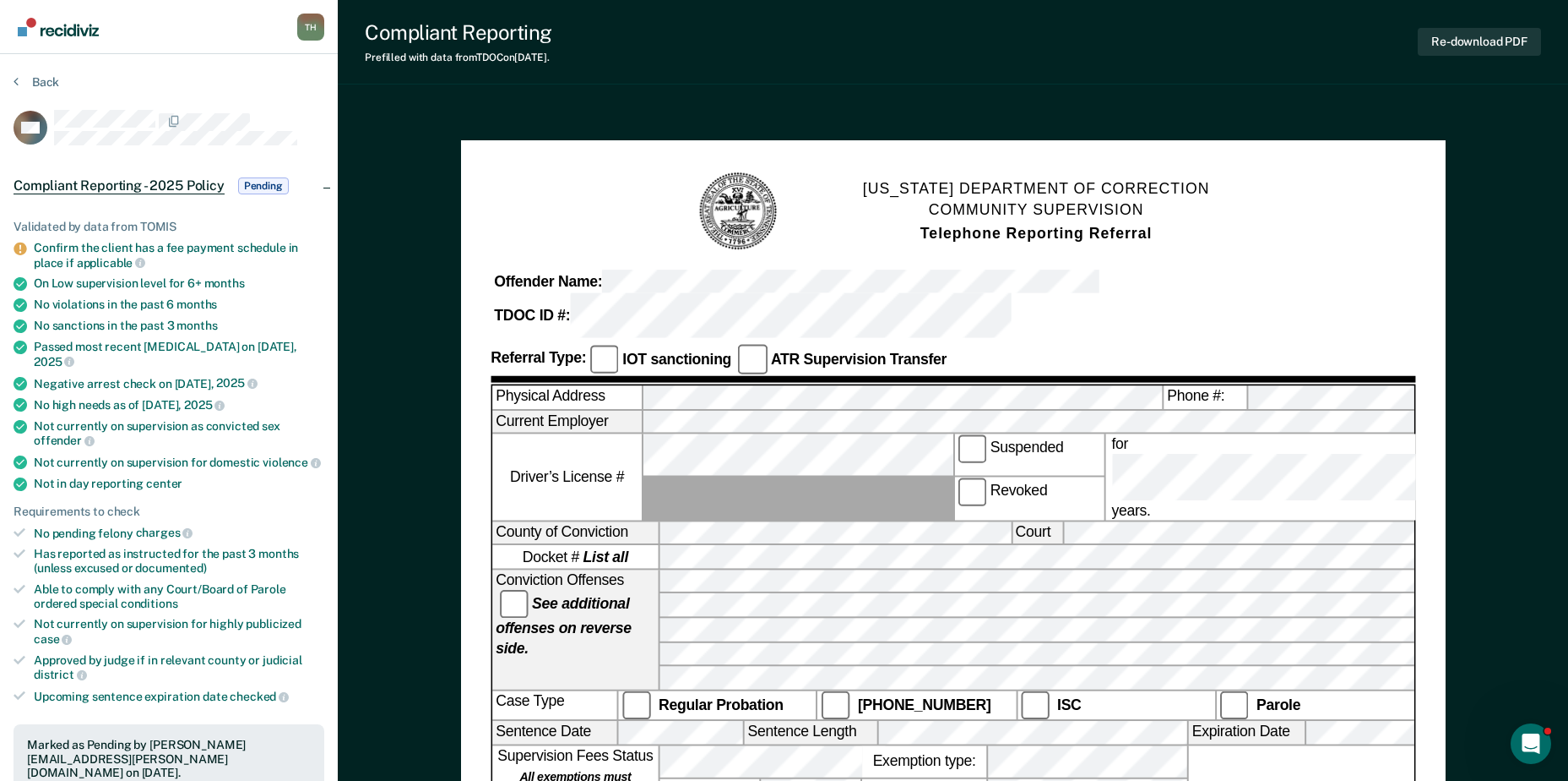
click at [15, 75] on icon at bounding box center [15, 81] width 5 height 13
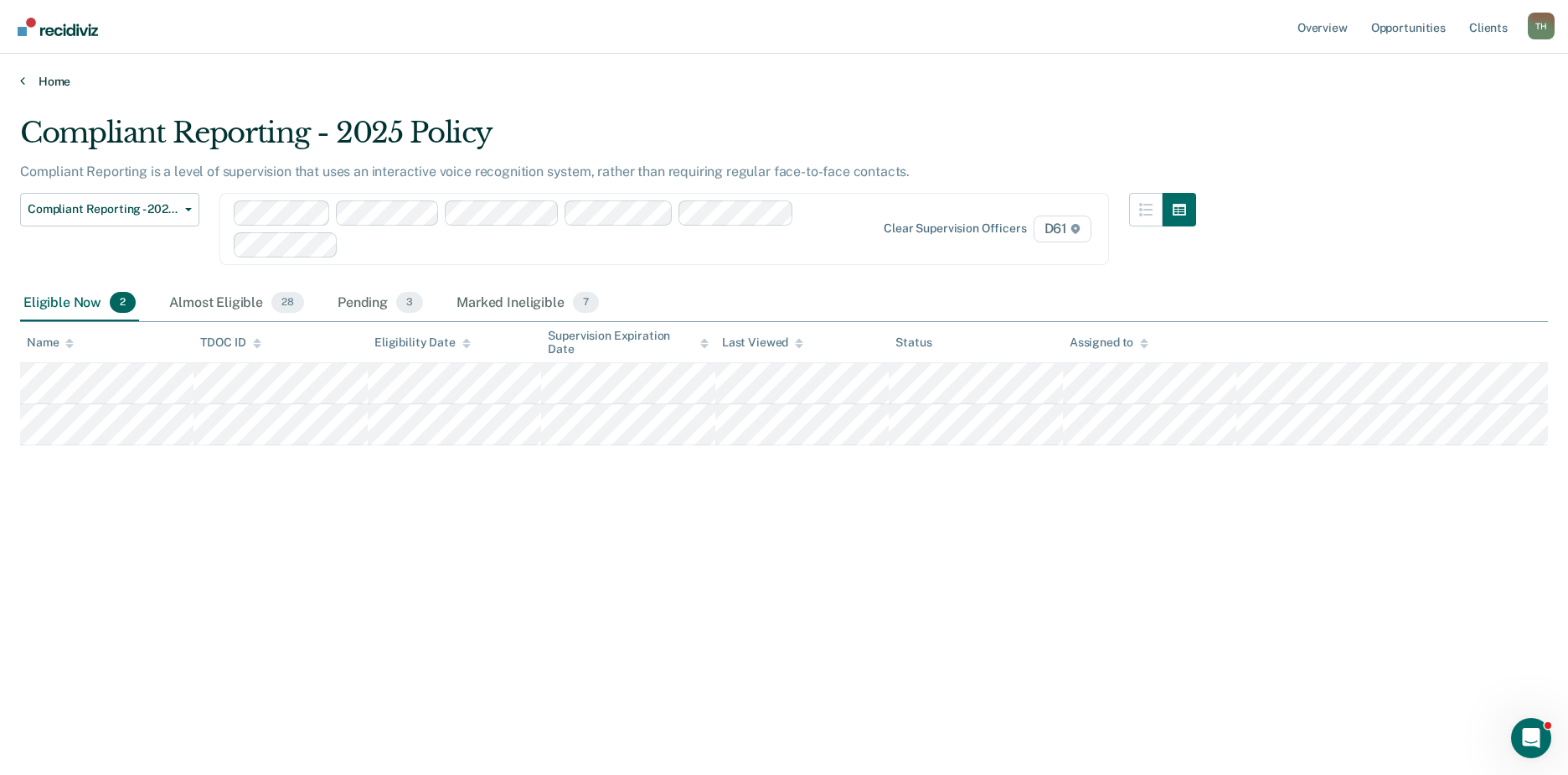
click at [33, 79] on link "Home" at bounding box center [784, 81] width 1528 height 15
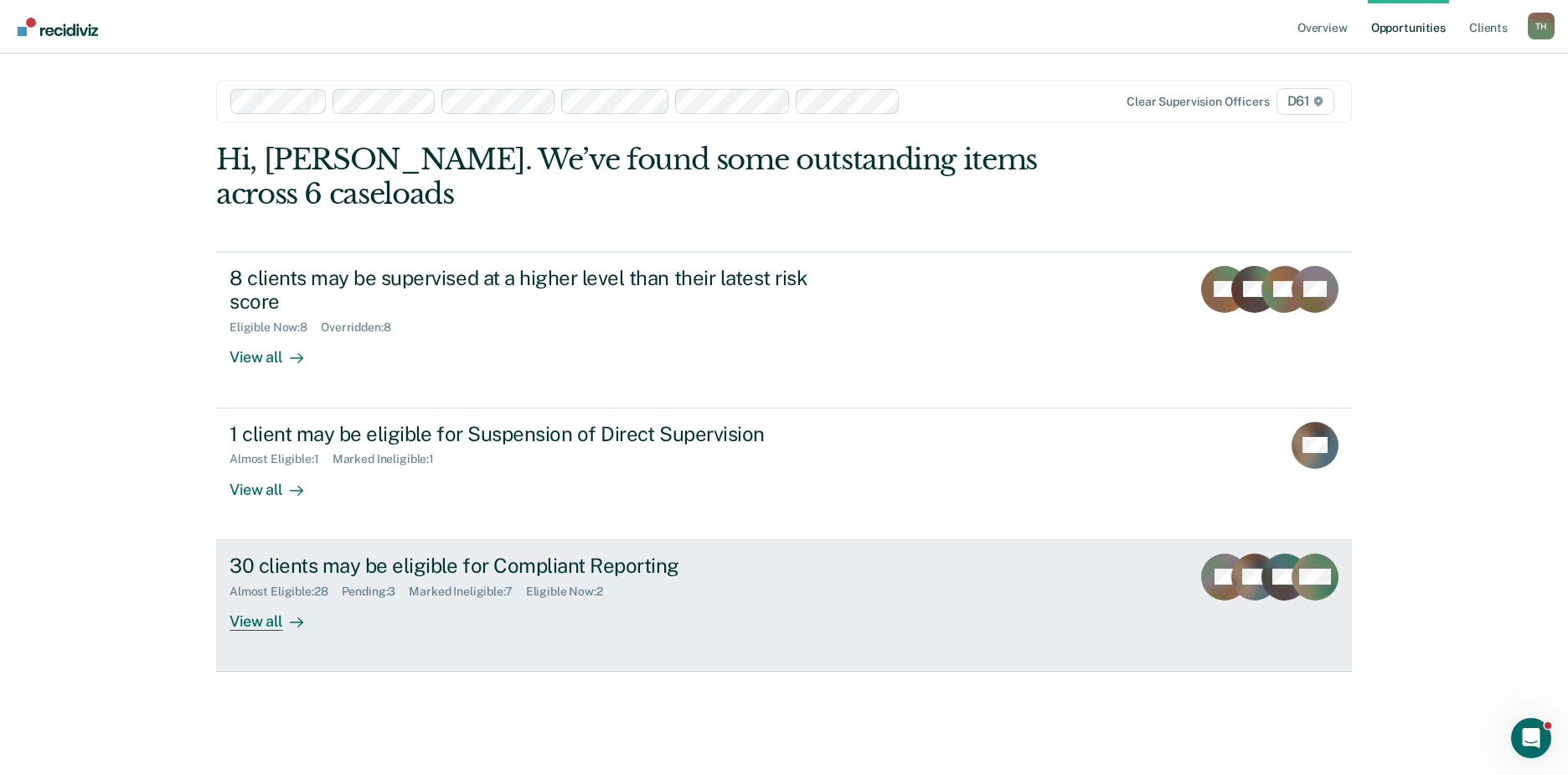
click at [269, 585] on div "Almost Eligible : 28" at bounding box center [286, 591] width 112 height 14
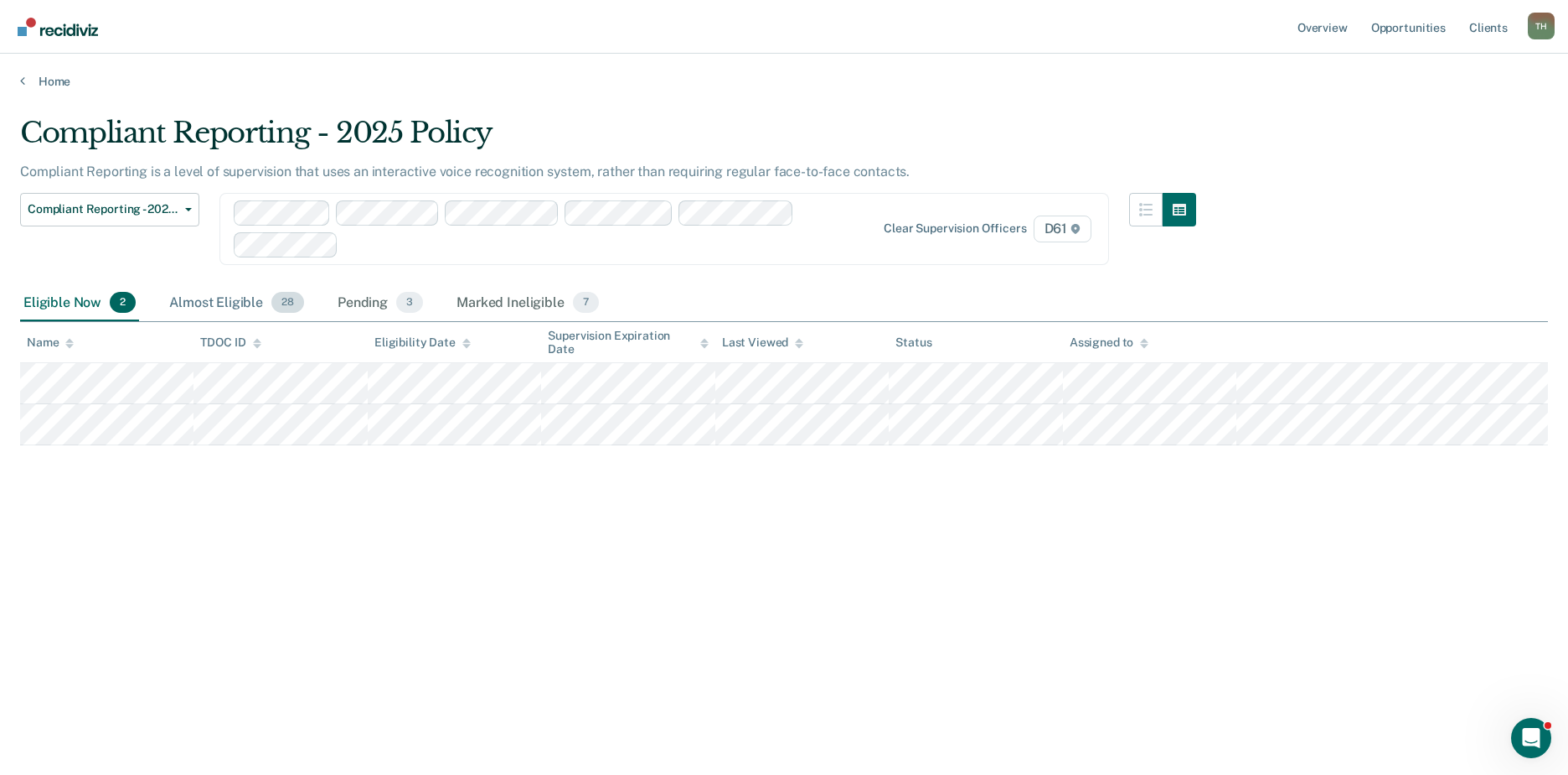
click at [231, 305] on div "Almost Eligible 28" at bounding box center [237, 303] width 141 height 37
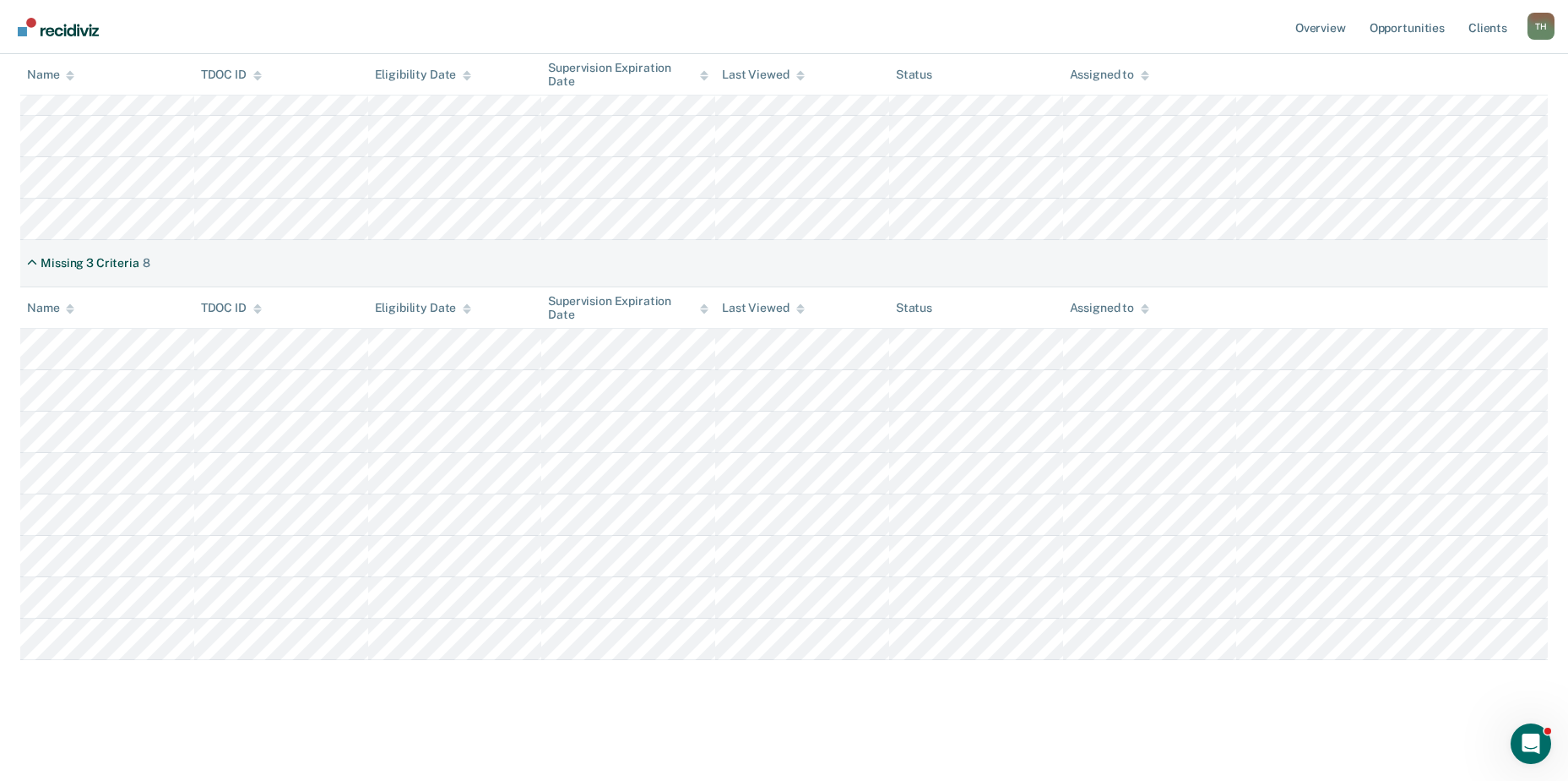
scroll to position [1091, 0]
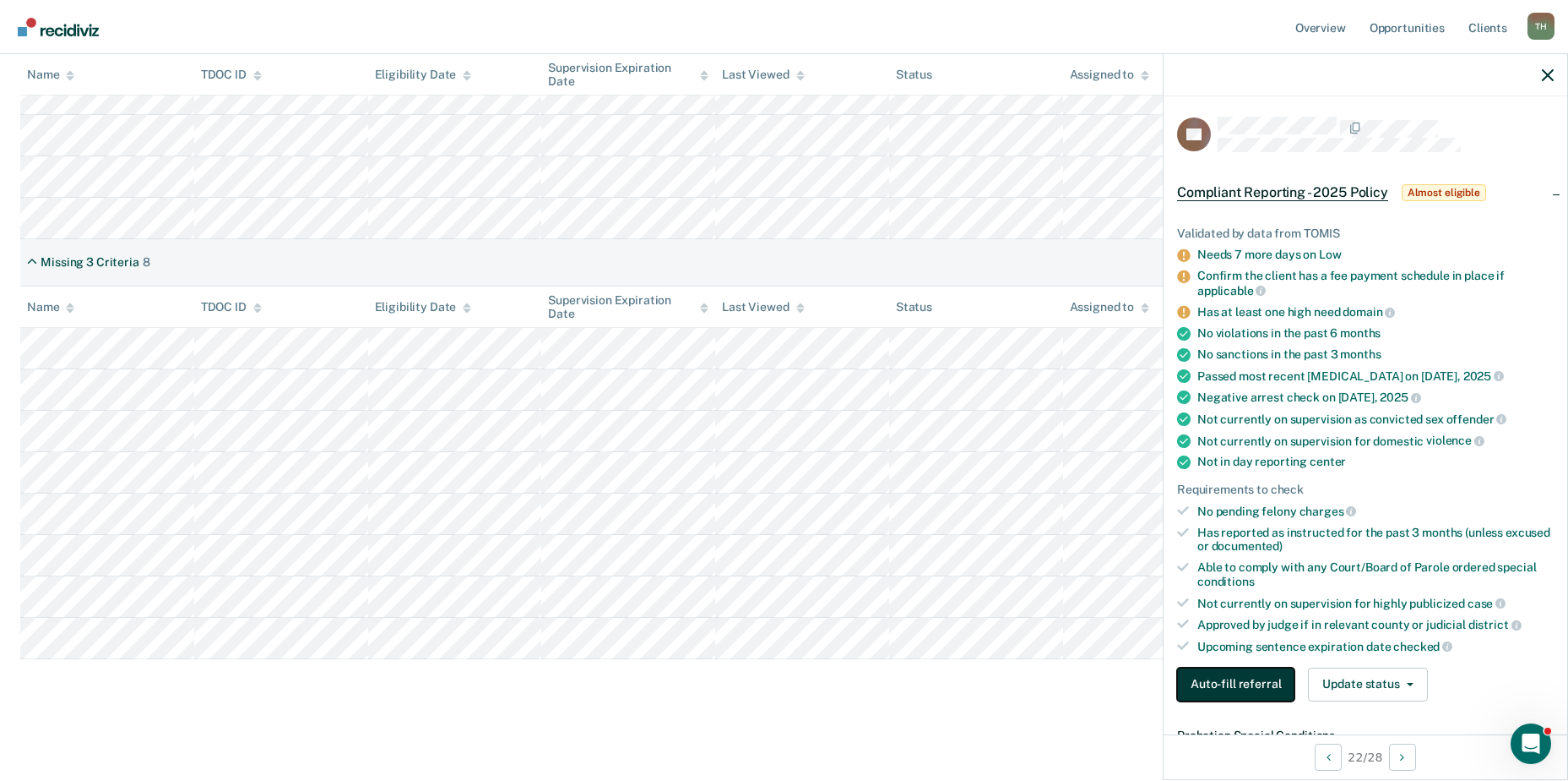
click at [1222, 693] on button "Auto-fill referral" at bounding box center [1236, 684] width 118 height 34
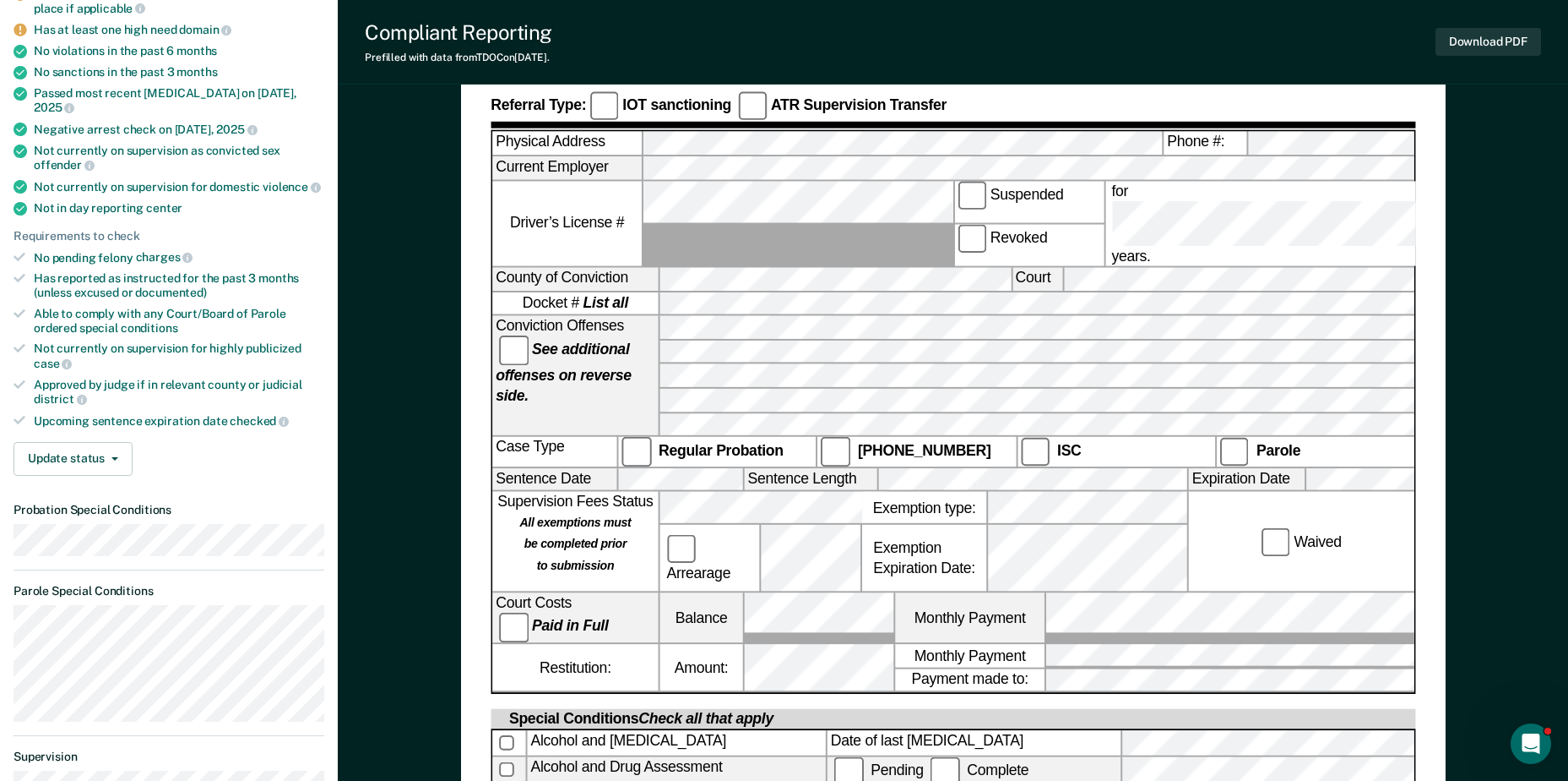
scroll to position [338, 0]
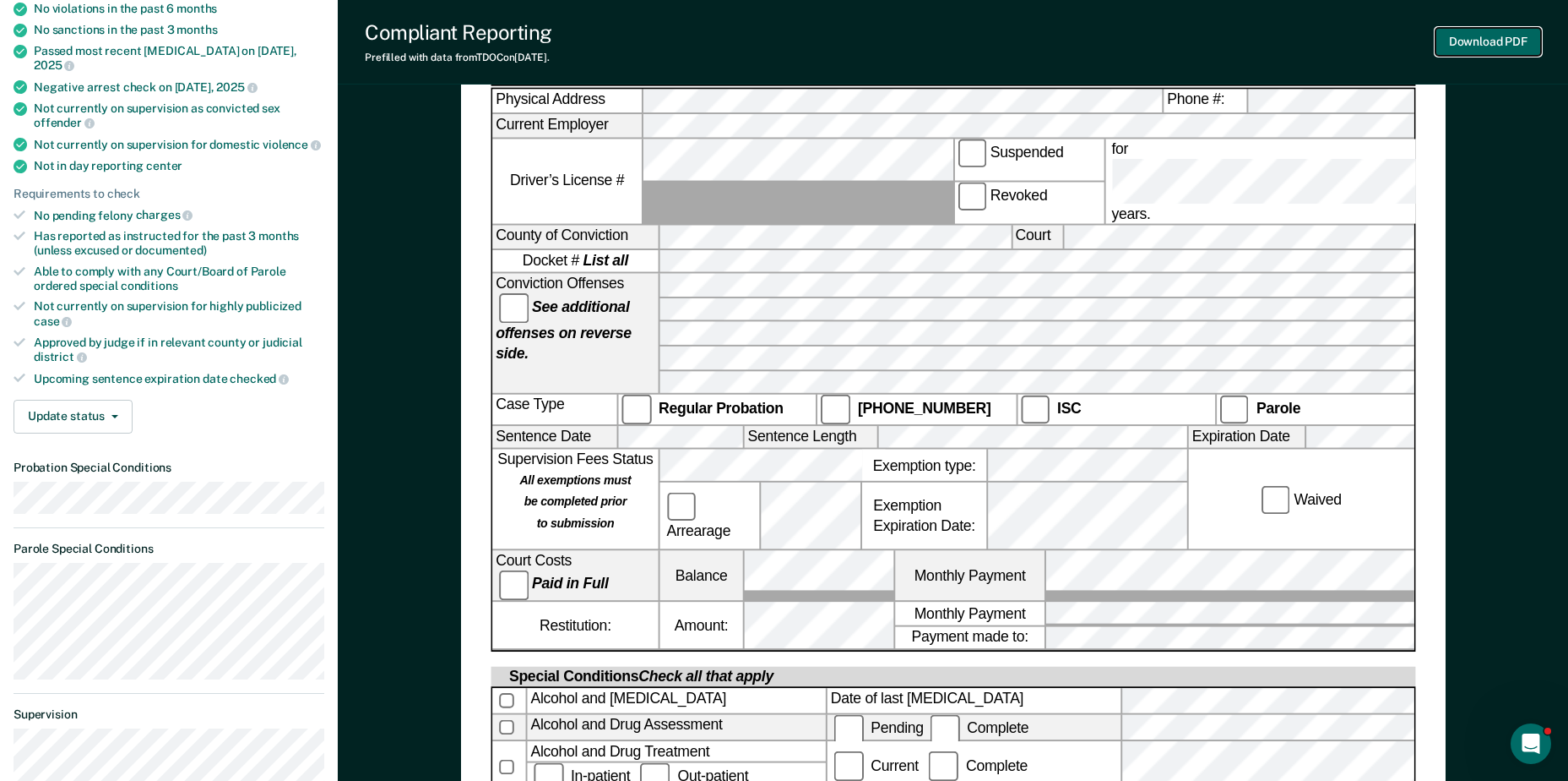
click at [1453, 39] on button "Download PDF" at bounding box center [1487, 41] width 105 height 28
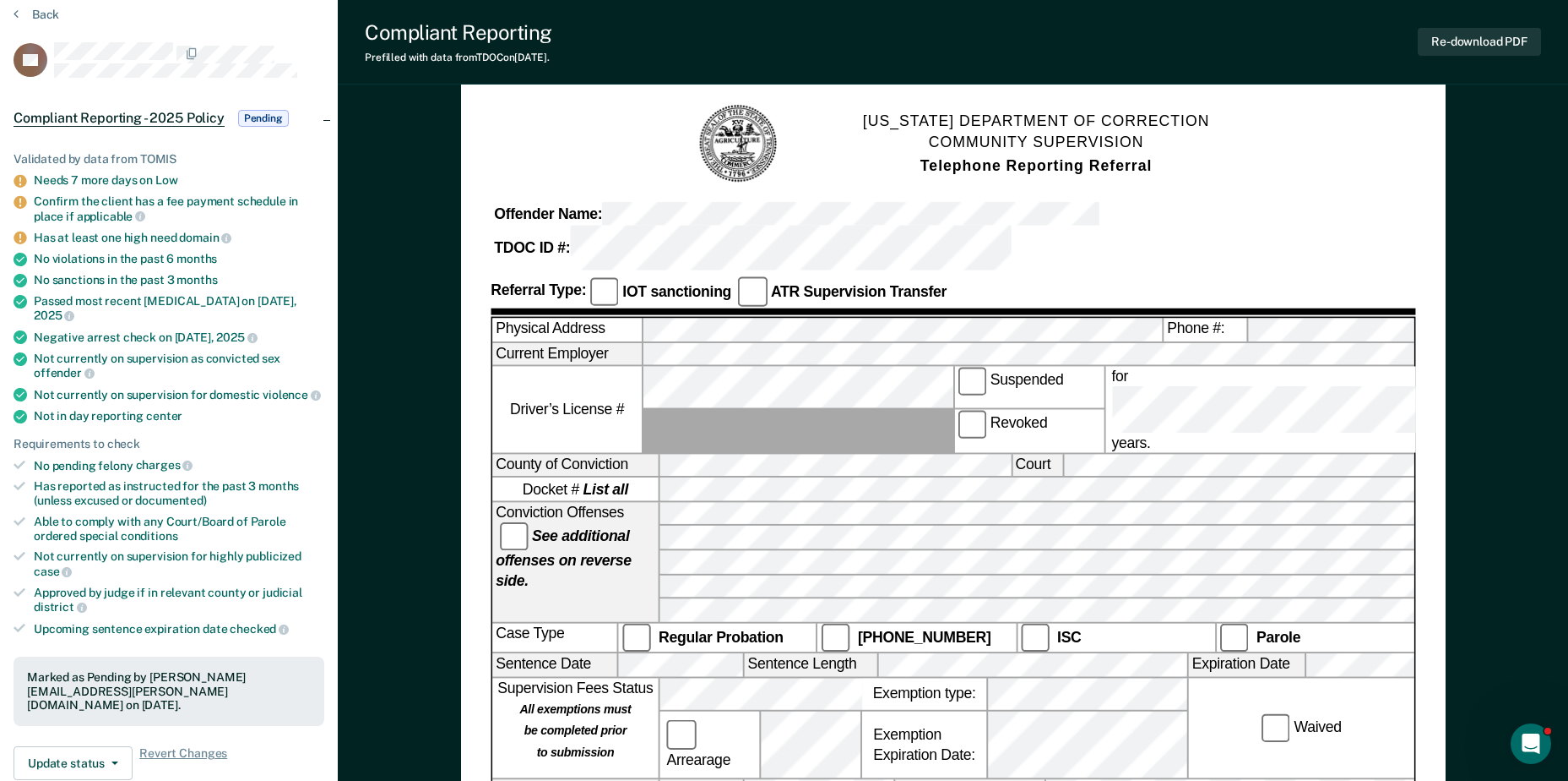
scroll to position [0, 0]
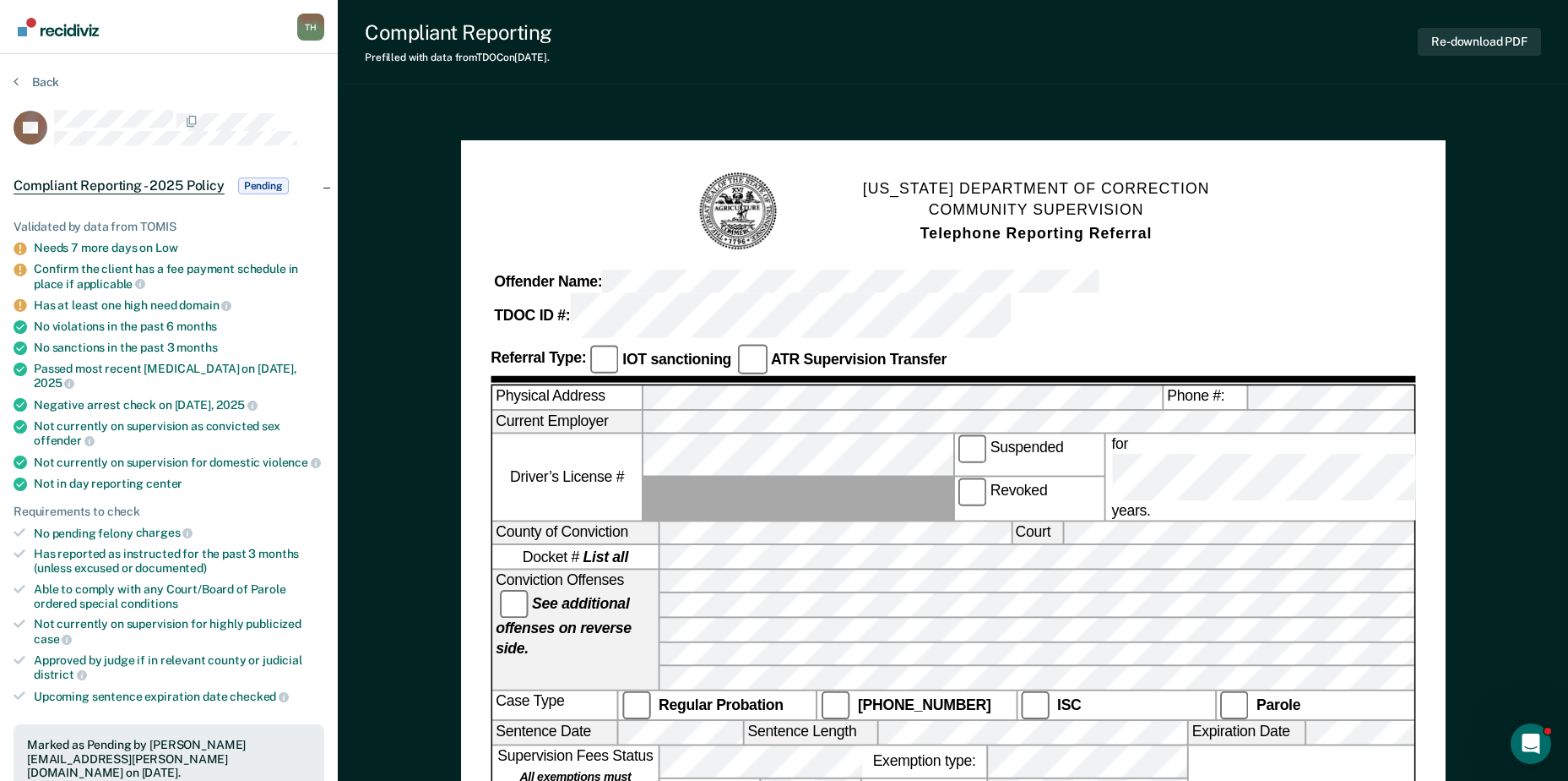
click at [20, 83] on button "Back" at bounding box center [36, 82] width 46 height 15
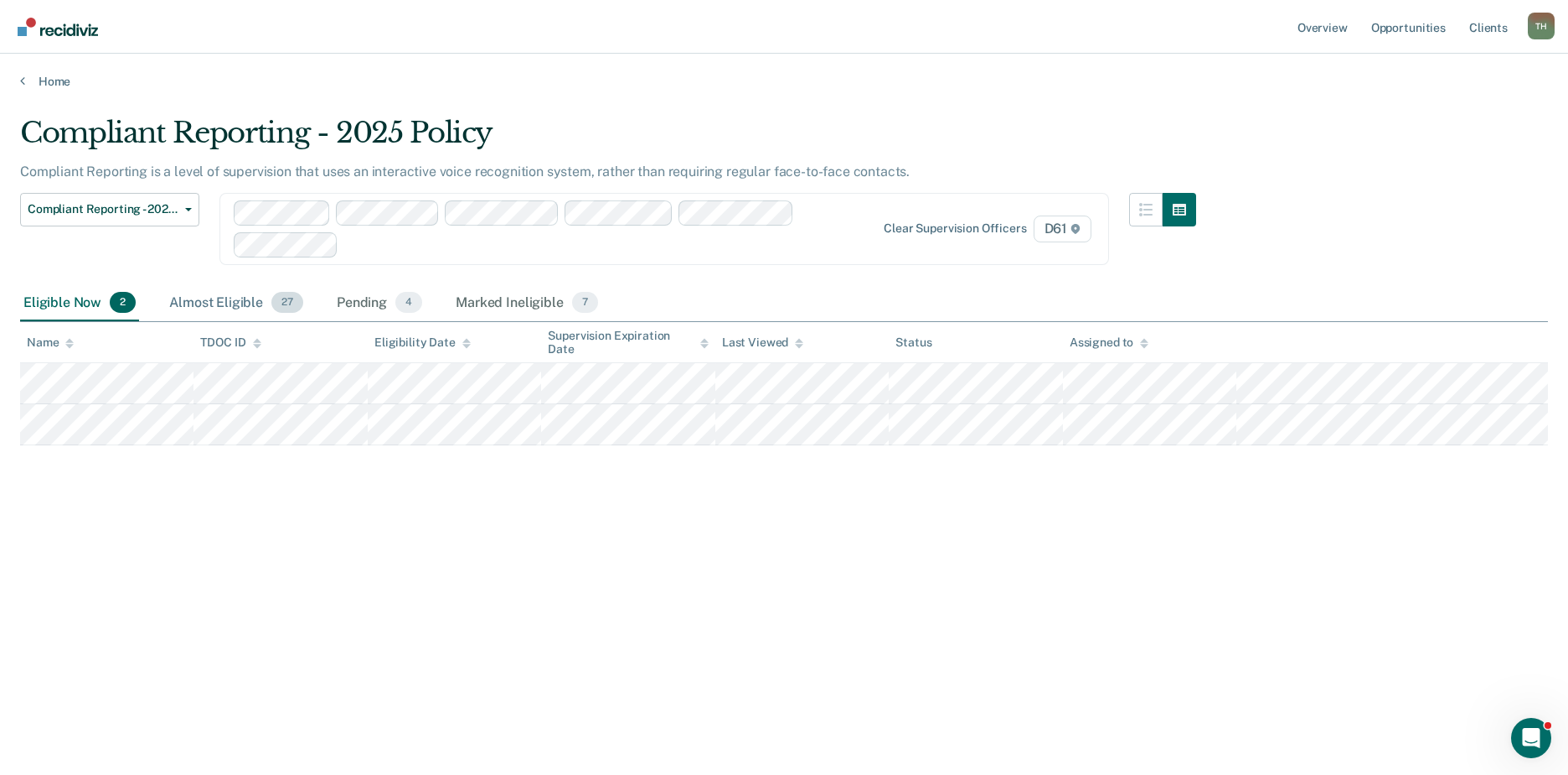
click at [247, 303] on div "Almost Eligible 27" at bounding box center [236, 303] width 140 height 37
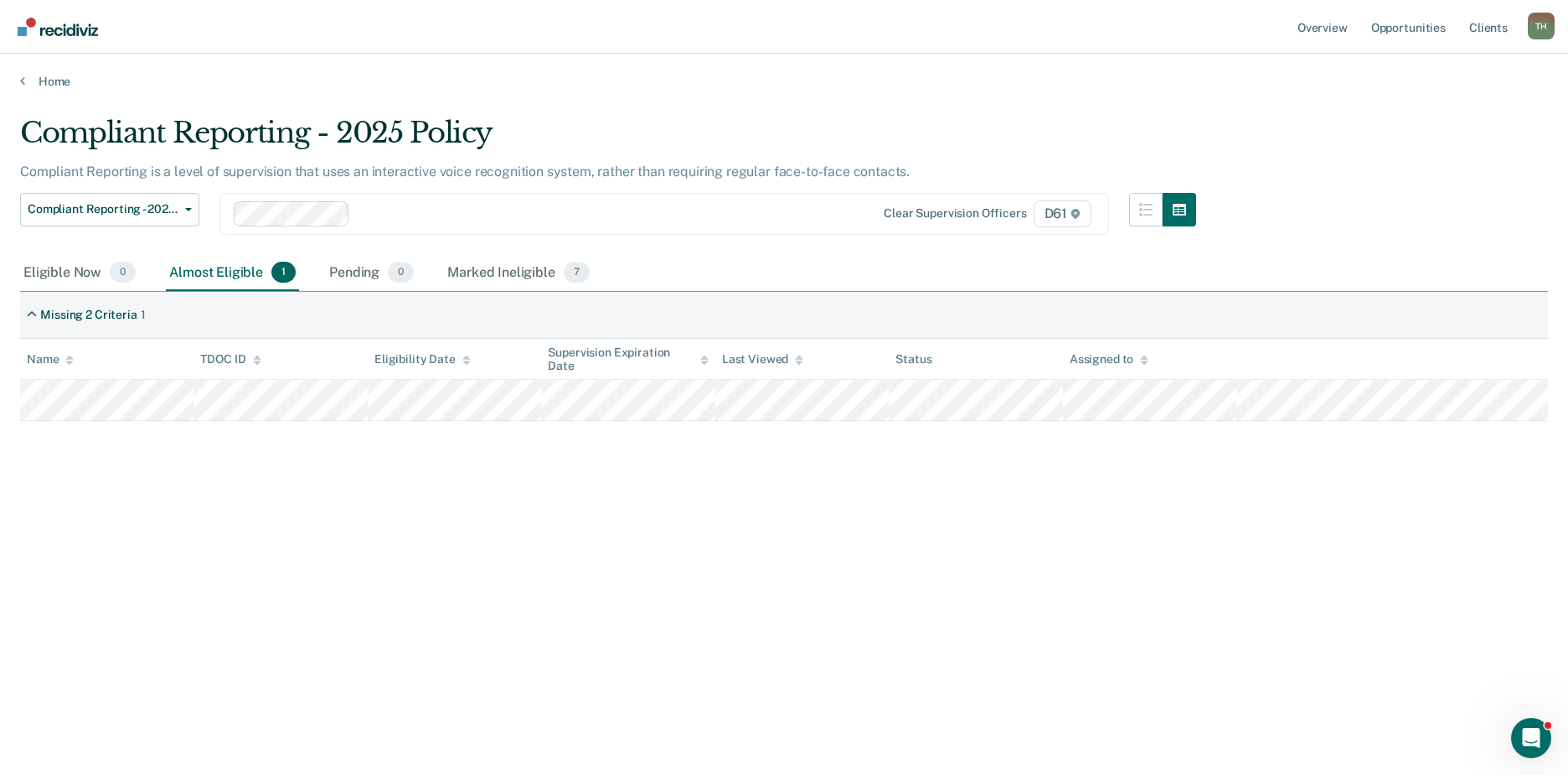
click at [250, 265] on div "Almost Eligible 1" at bounding box center [232, 272] width 133 height 37
click at [234, 277] on div "Almost Eligible 1" at bounding box center [232, 272] width 133 height 37
click at [470, 277] on div "Marked Ineligible 7" at bounding box center [518, 272] width 149 height 37
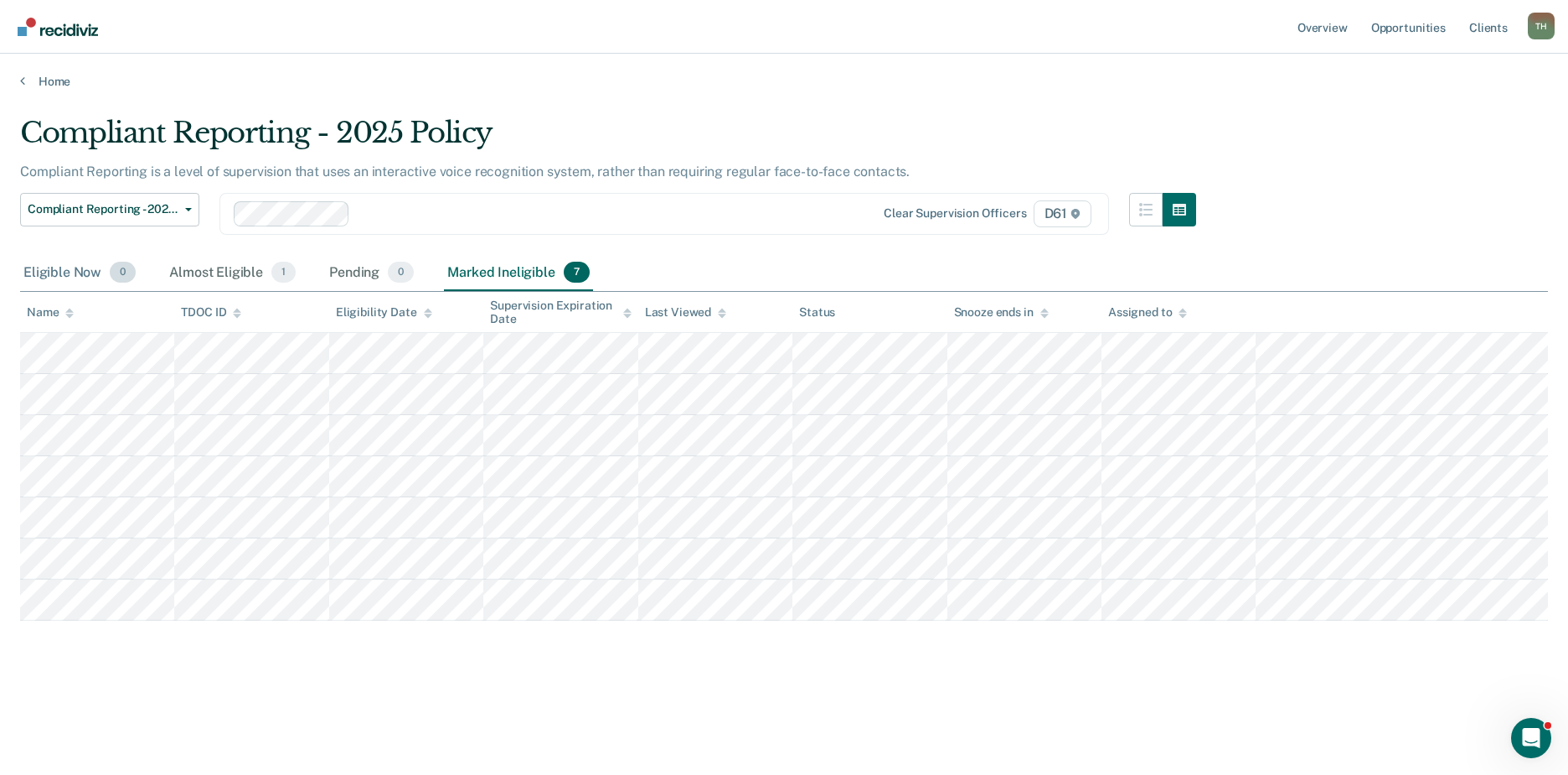
click at [60, 276] on div "Eligible Now 0" at bounding box center [79, 272] width 119 height 37
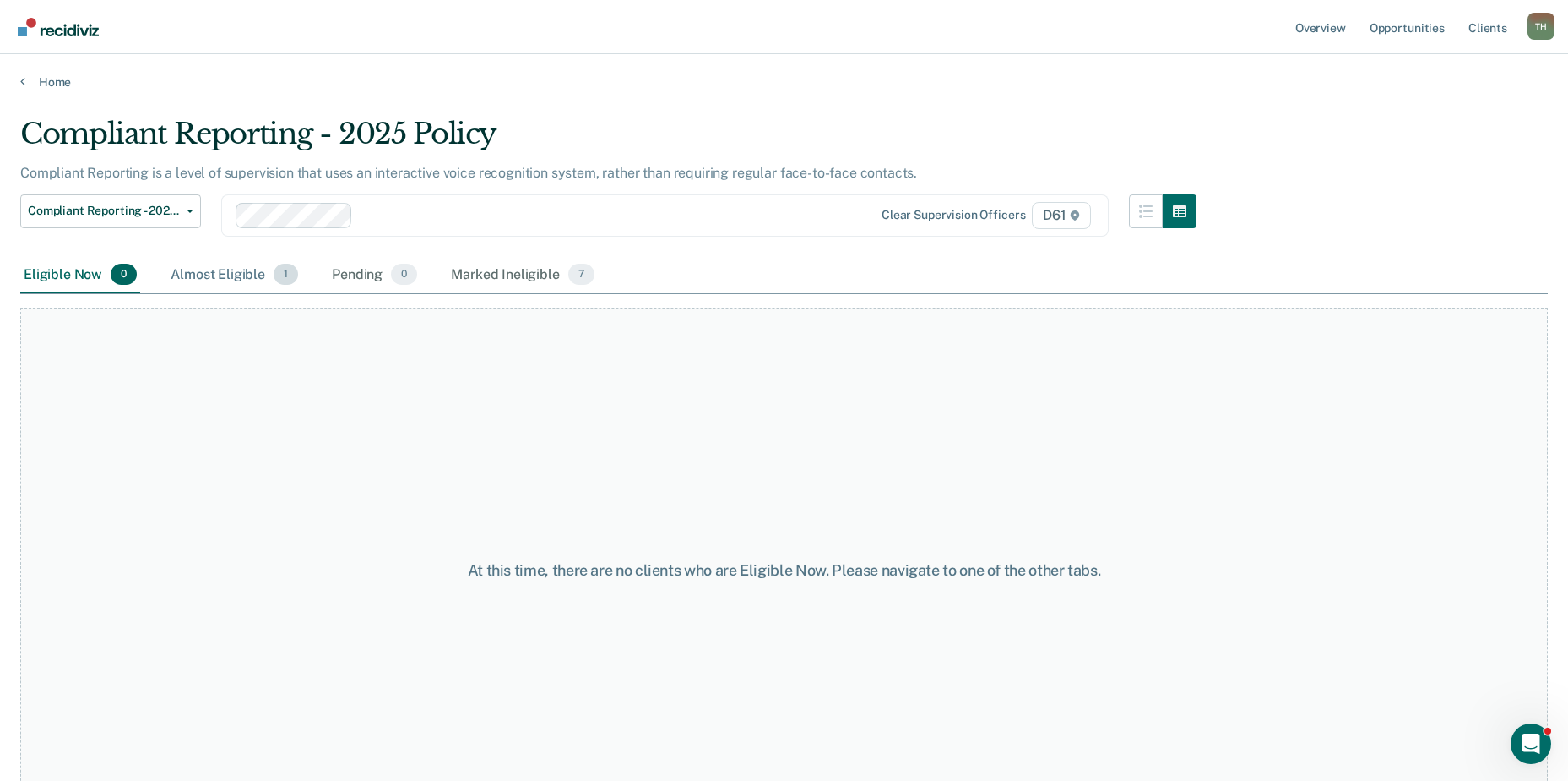
click at [213, 278] on div "Almost Eligible 1" at bounding box center [234, 275] width 134 height 37
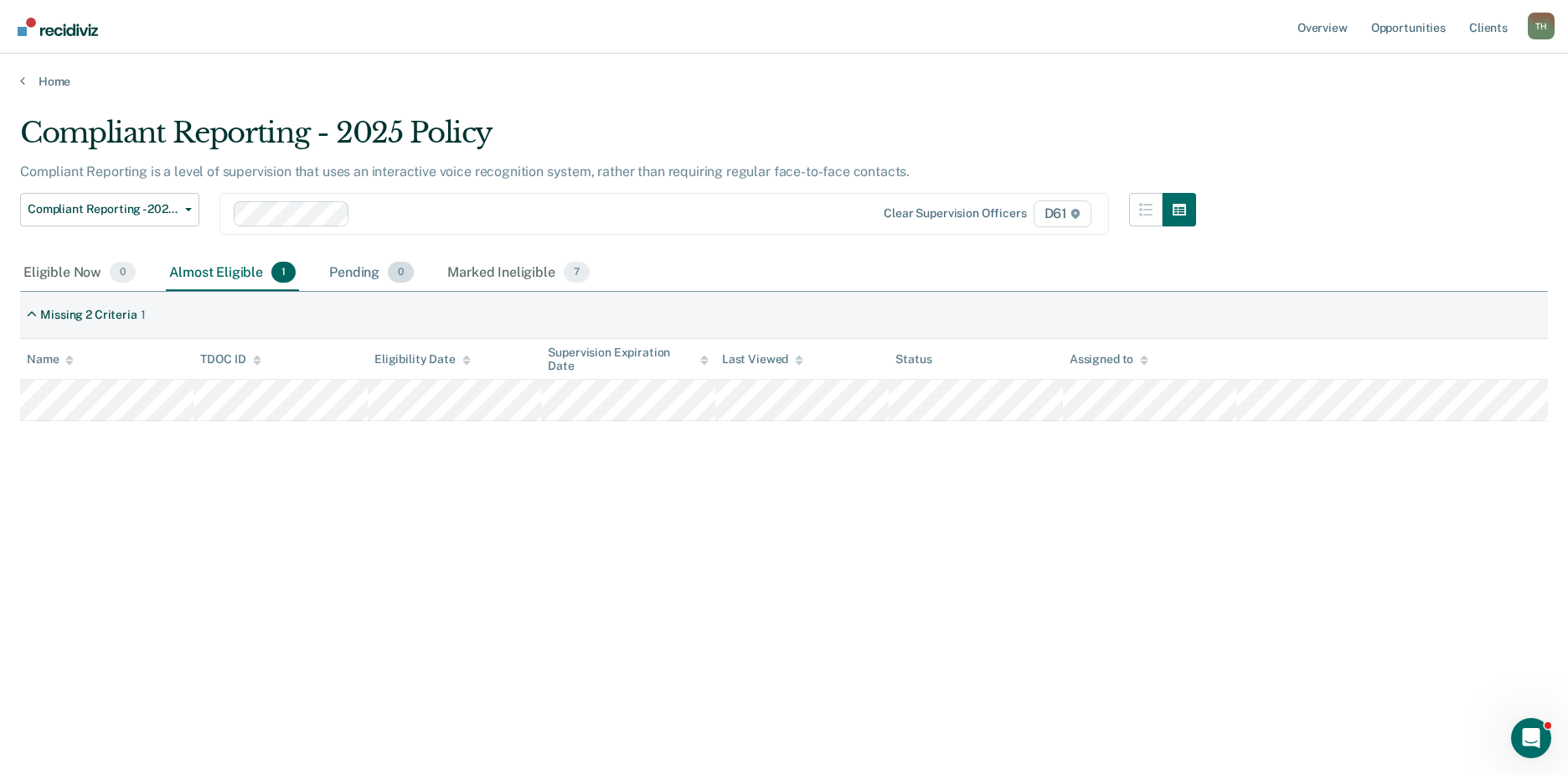
click at [351, 276] on div "Pending 0" at bounding box center [371, 272] width 91 height 37
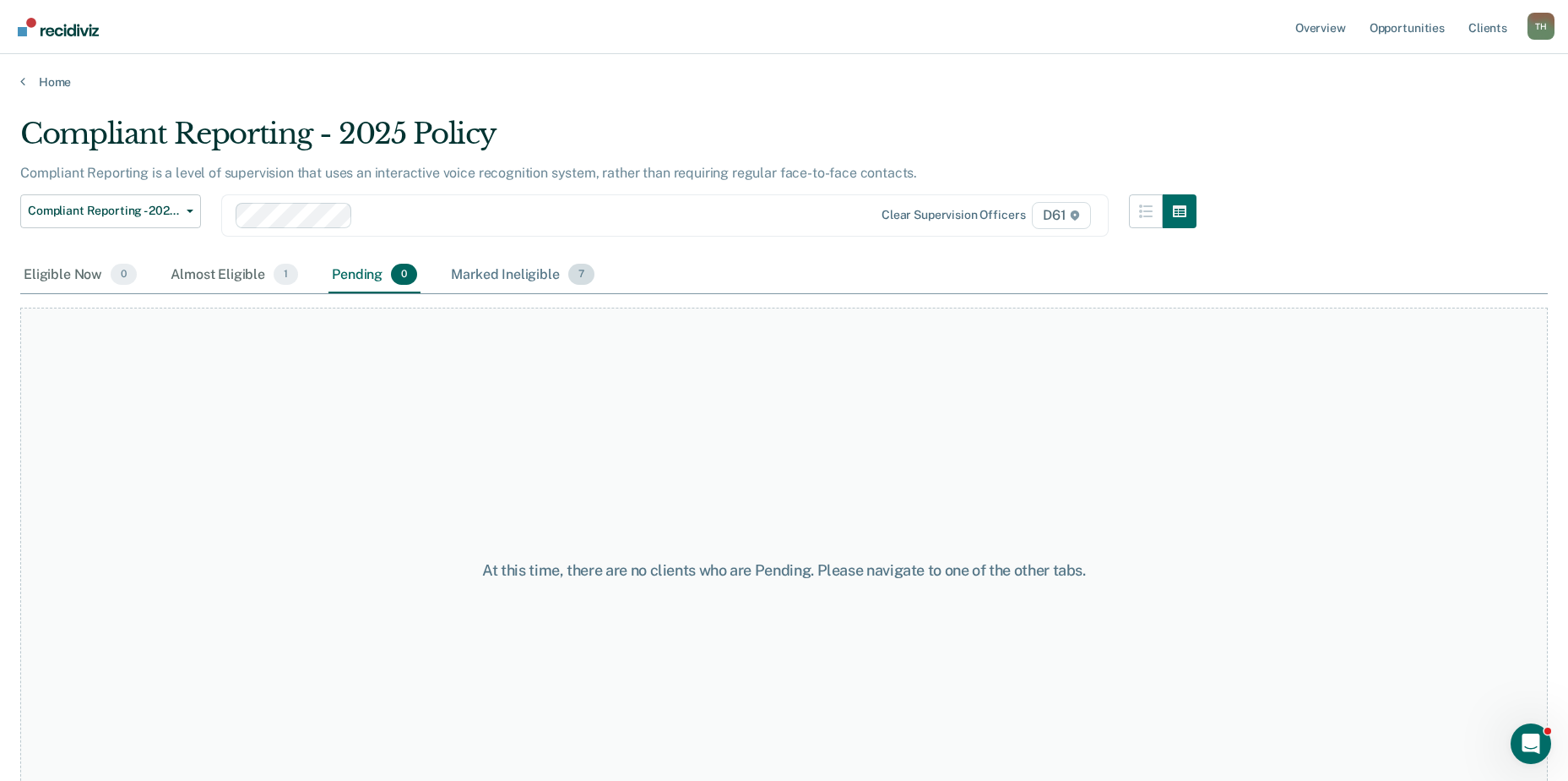
click at [505, 276] on div "Marked Ineligible 7" at bounding box center [522, 275] width 150 height 37
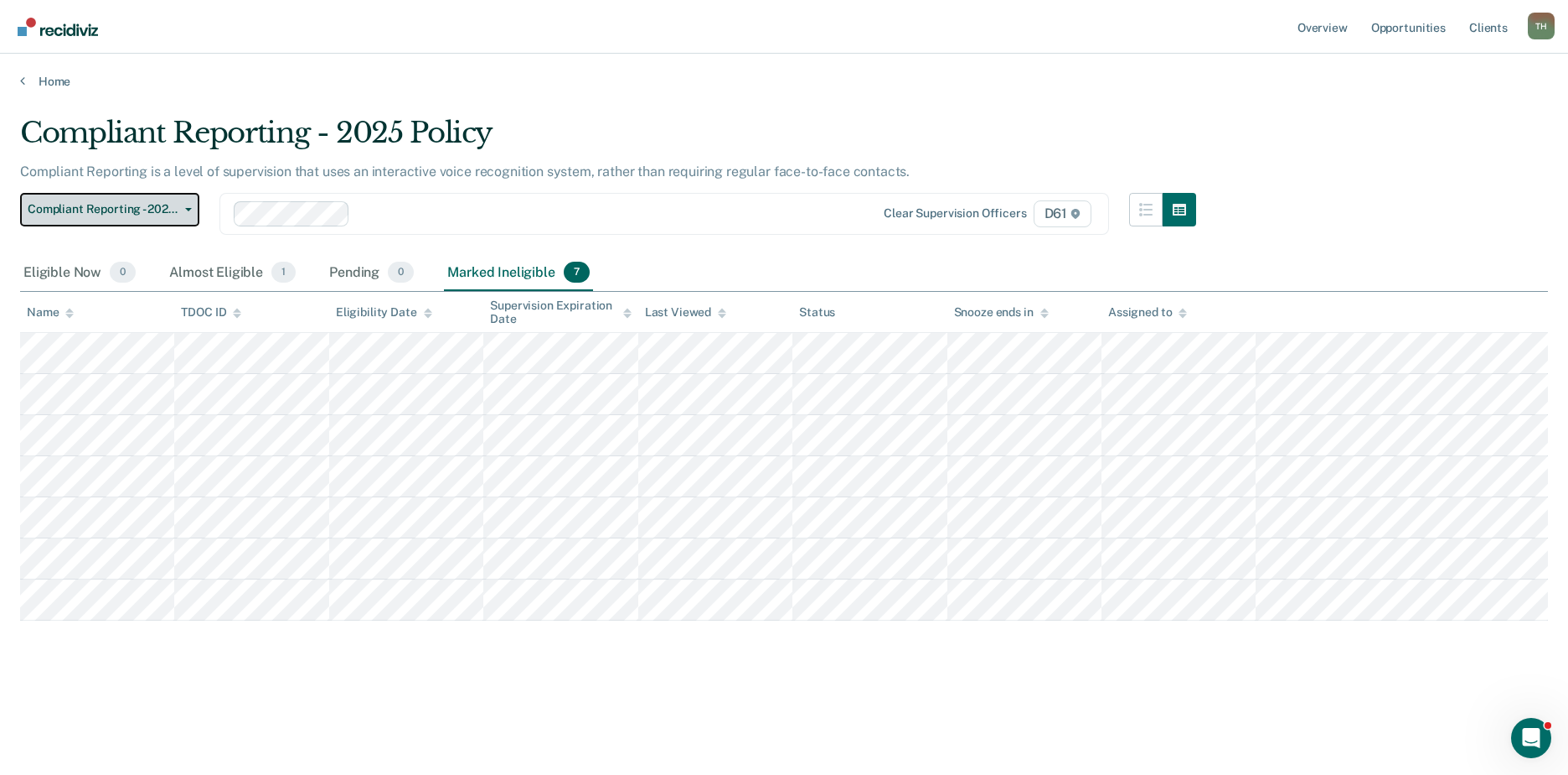
click at [185, 209] on icon "button" at bounding box center [188, 209] width 7 height 4
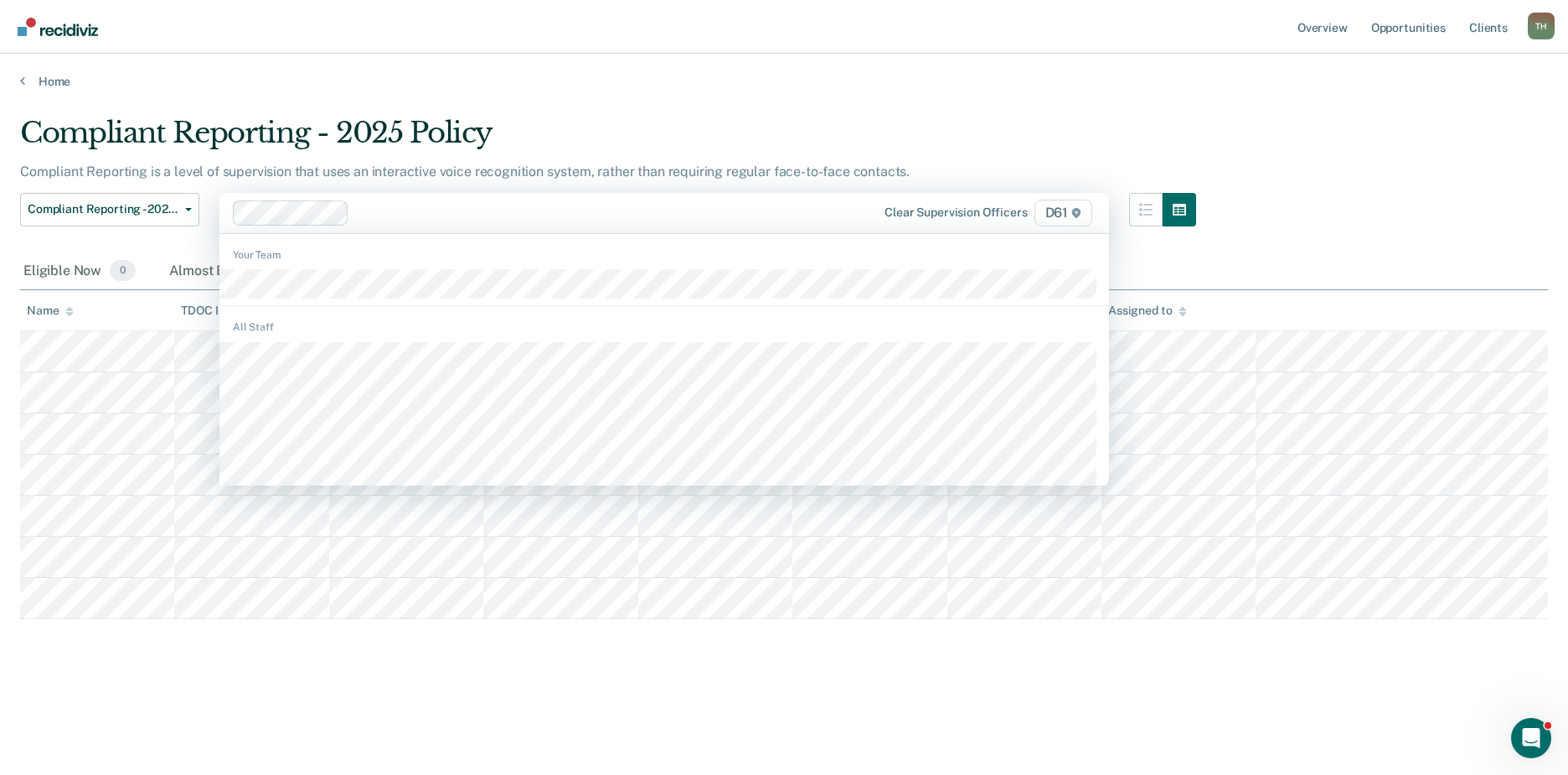
click at [746, 229] on div "Clear supervision officers D61" at bounding box center [664, 212] width 890 height 41
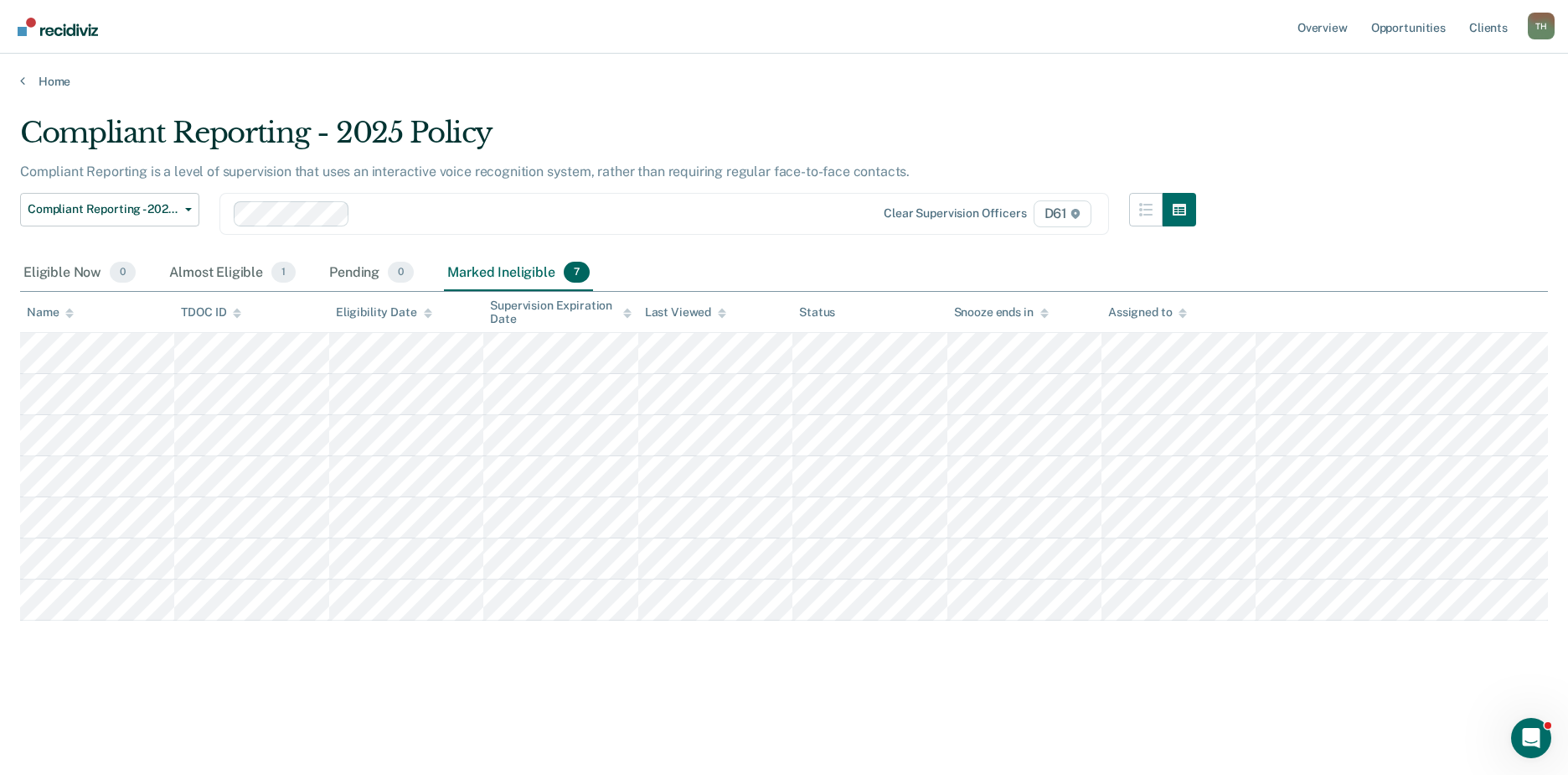
click at [544, 199] on div "Clear supervision officers D61" at bounding box center [664, 213] width 890 height 41
click at [228, 275] on div "Almost Eligible 1" at bounding box center [232, 272] width 133 height 37
